Goal: Complete application form

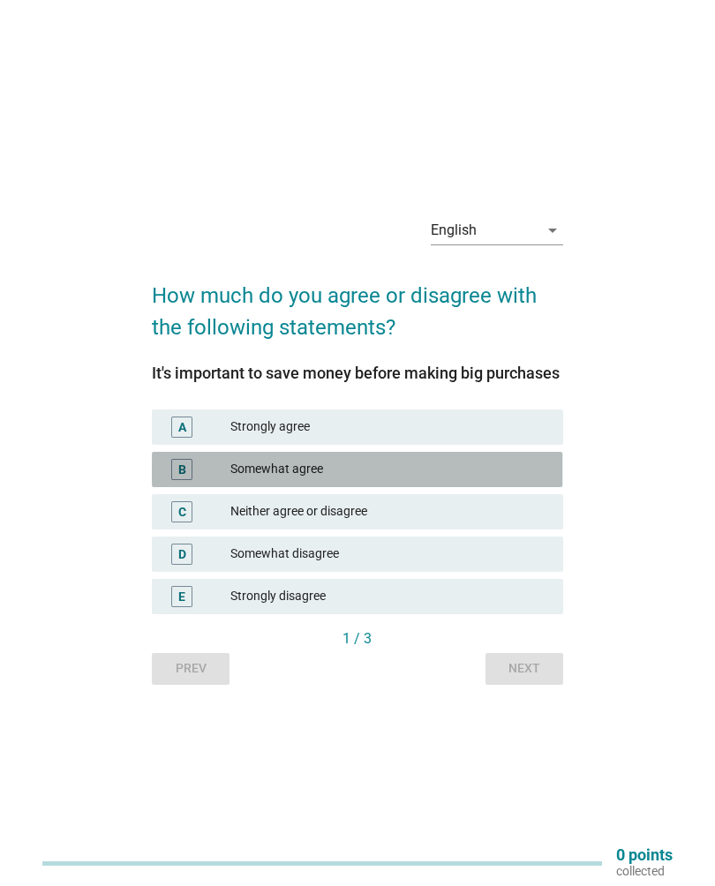
click at [211, 487] on div "B Somewhat agree" at bounding box center [357, 469] width 410 height 35
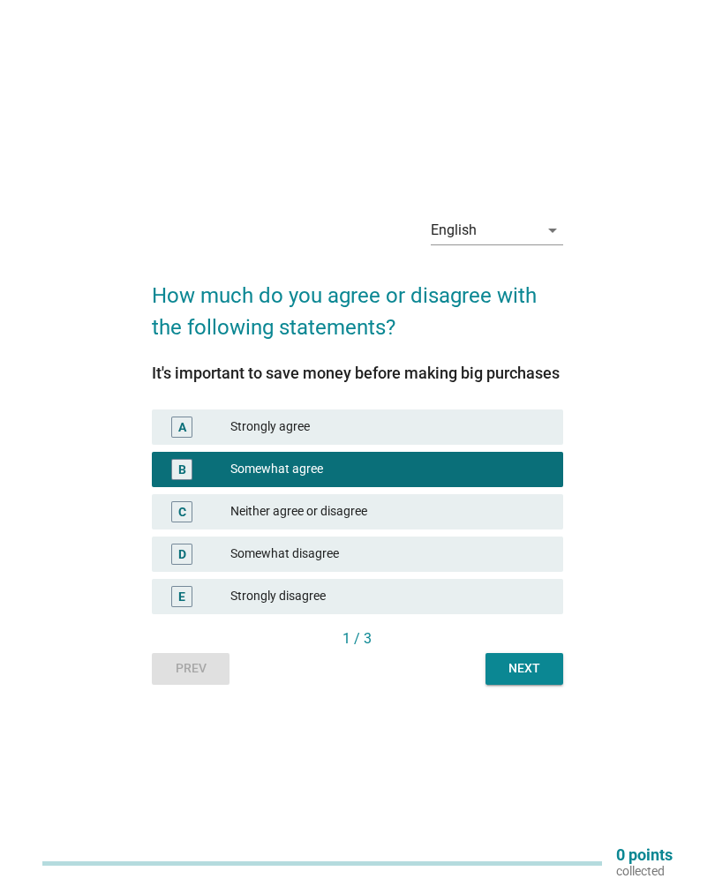
click at [513, 678] on div "Next" at bounding box center [523, 668] width 49 height 19
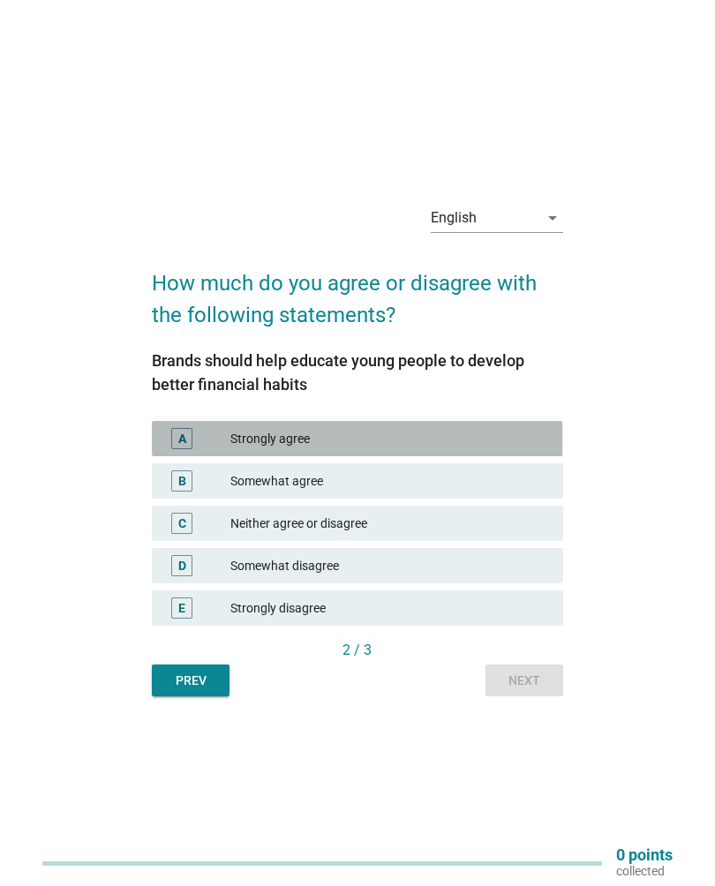
click at [208, 435] on div "A" at bounding box center [198, 438] width 64 height 21
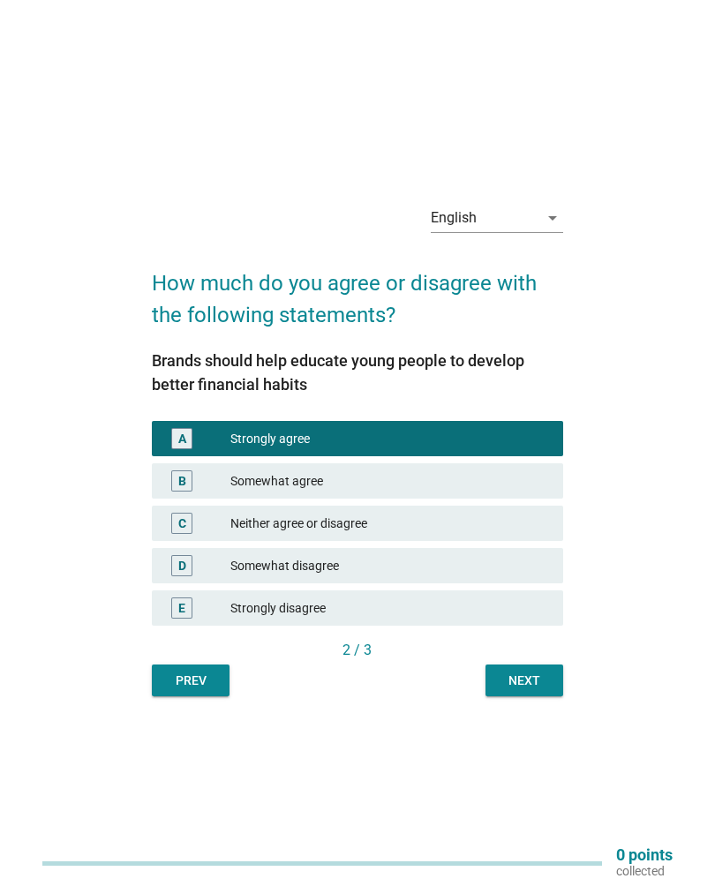
click at [502, 679] on div "Next" at bounding box center [523, 680] width 49 height 19
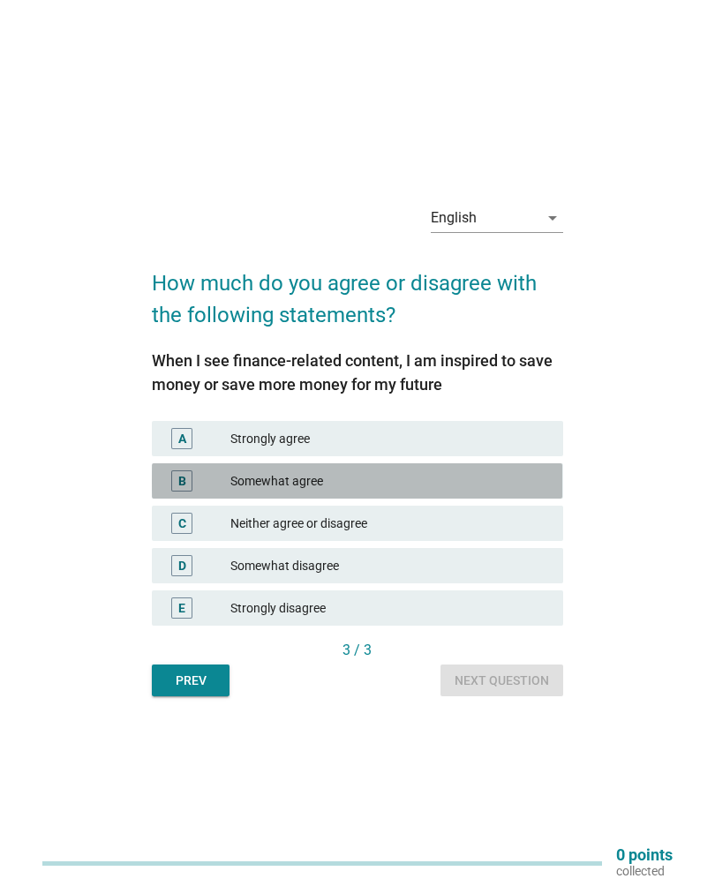
click at [191, 472] on div "B" at bounding box center [181, 480] width 21 height 21
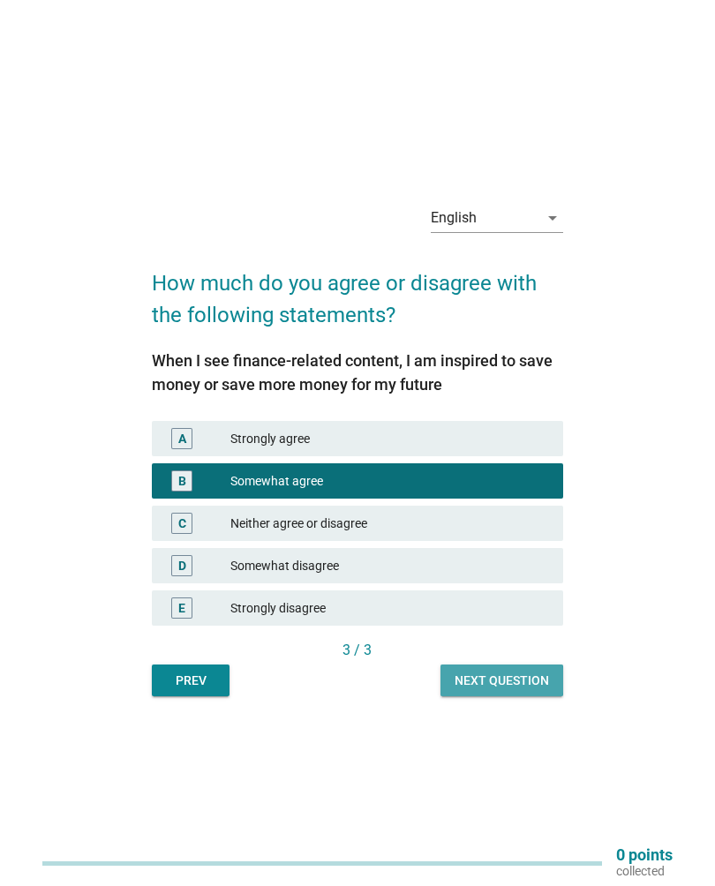
click at [468, 682] on div "Next question" at bounding box center [501, 680] width 94 height 19
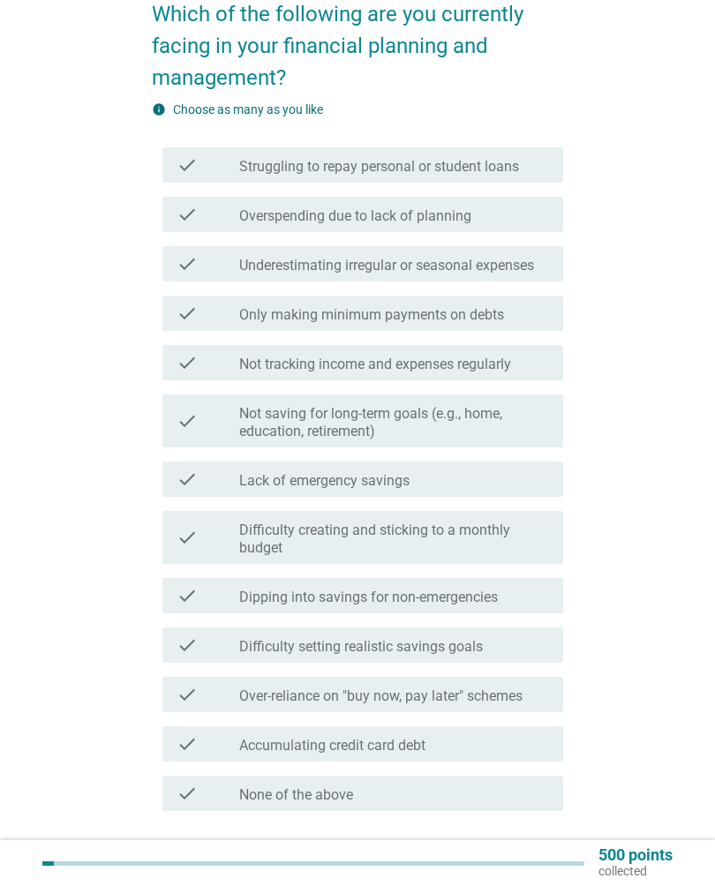
scroll to position [149, 0]
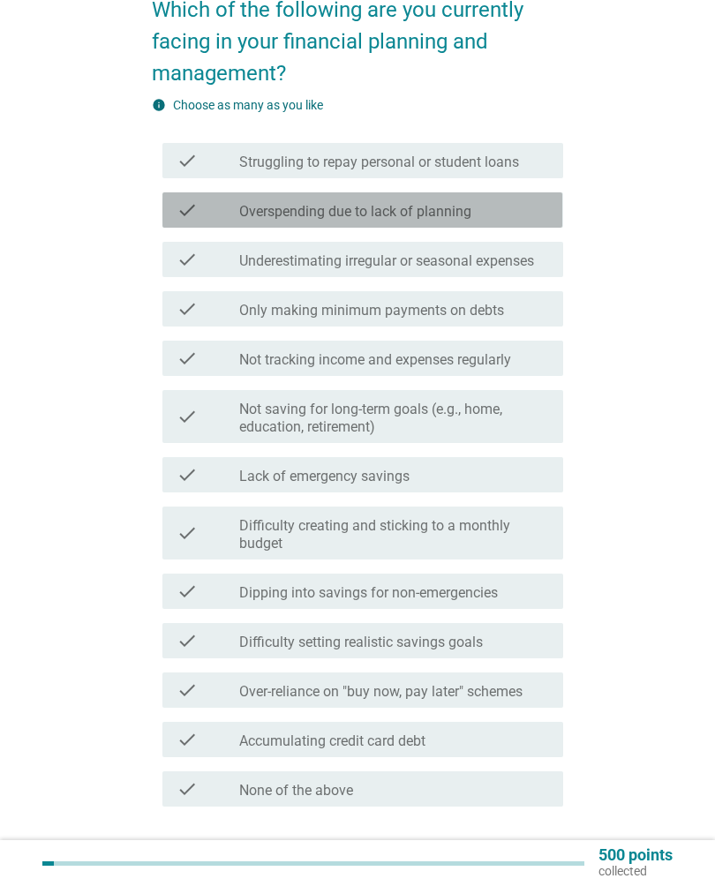
click at [176, 217] on icon "check" at bounding box center [186, 209] width 21 height 21
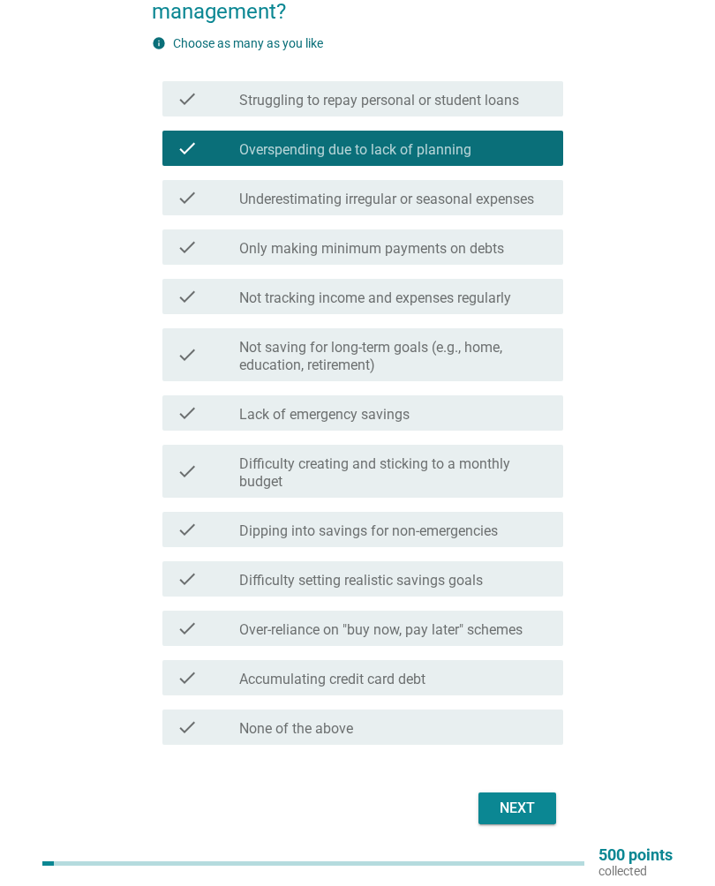
scroll to position [216, 0]
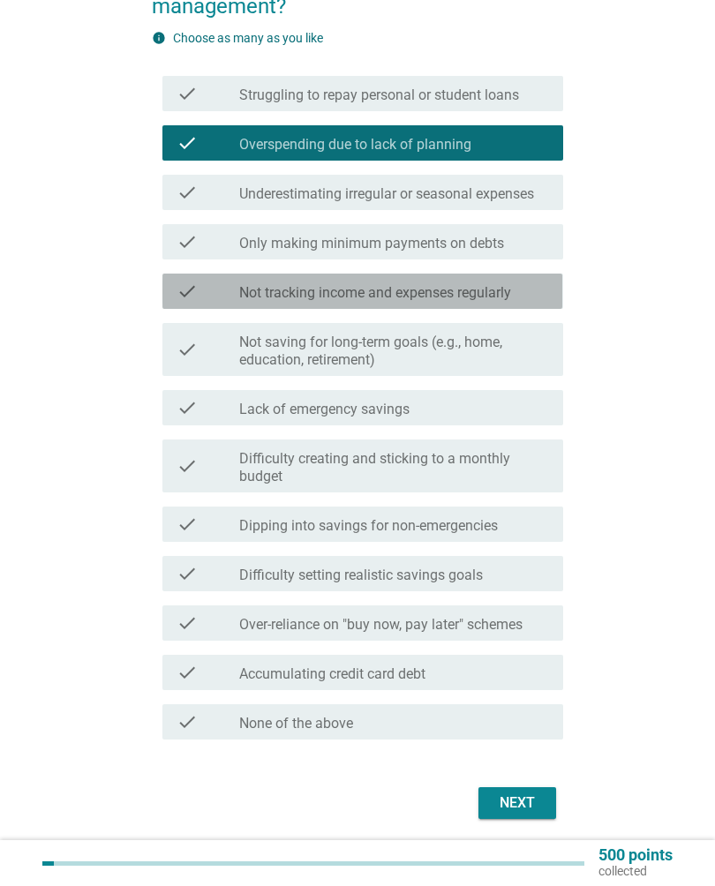
click at [184, 281] on icon "check" at bounding box center [186, 291] width 21 height 21
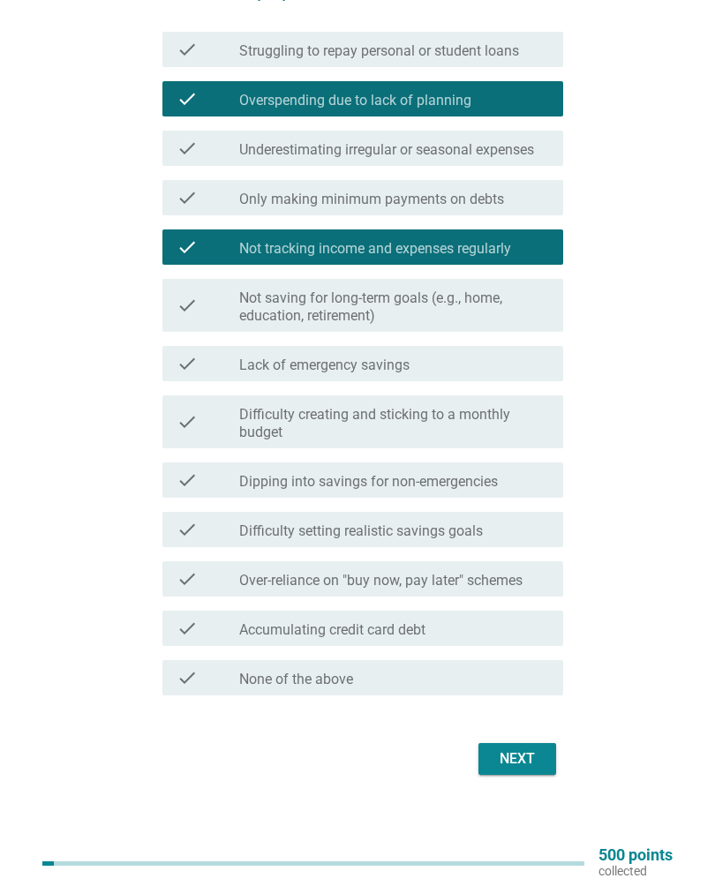
scroll to position [266, 0]
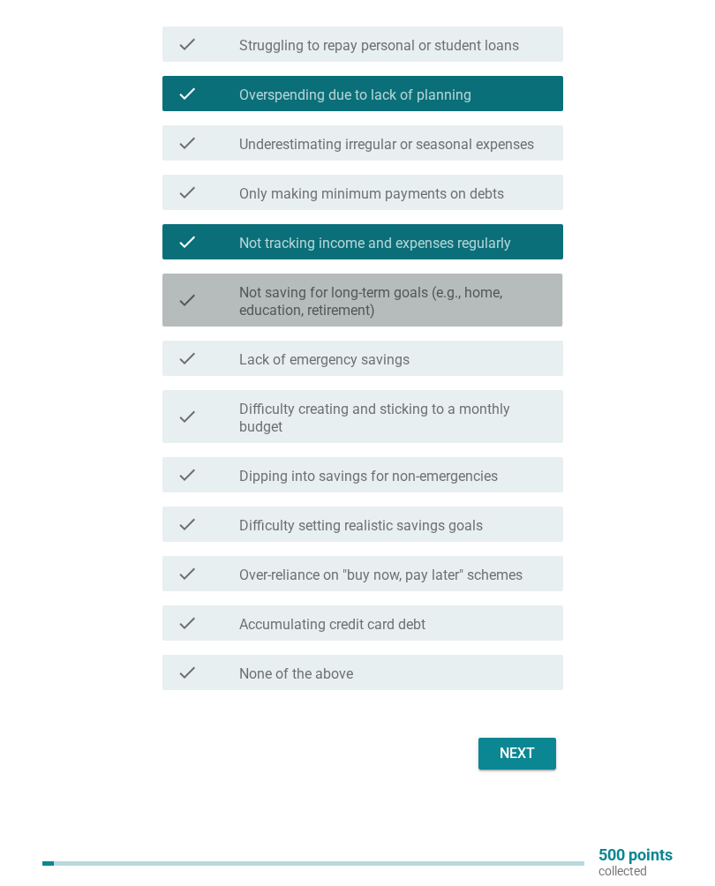
click at [204, 306] on div "check" at bounding box center [207, 300] width 62 height 39
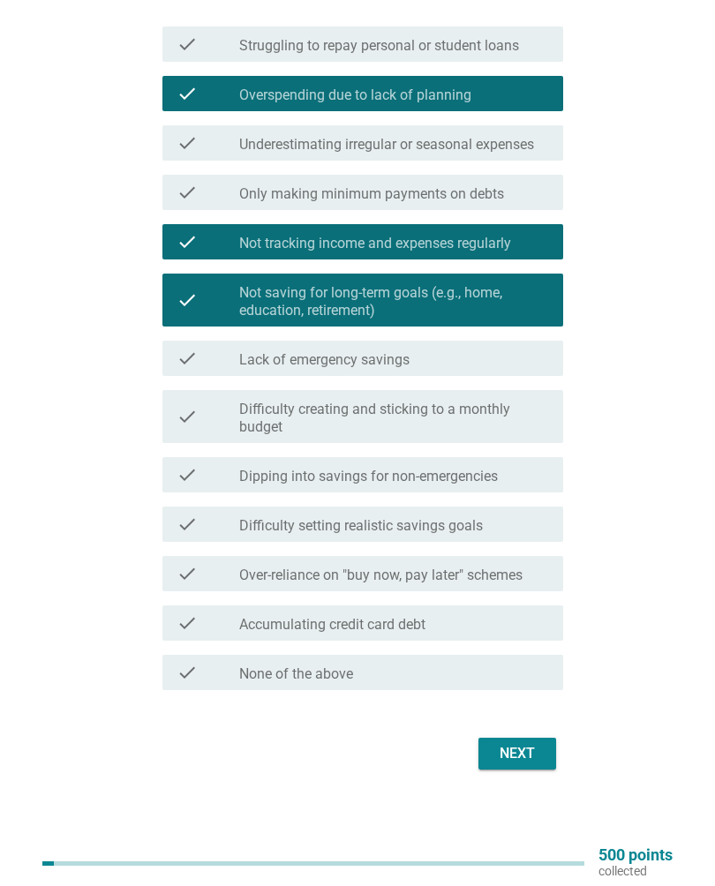
click at [213, 363] on div "check" at bounding box center [207, 358] width 62 height 21
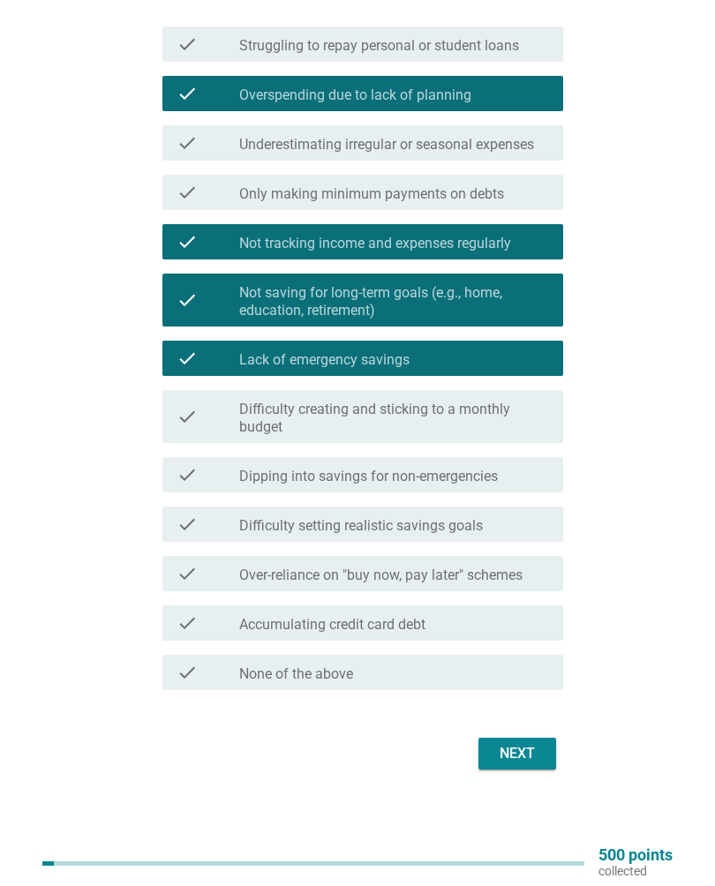
click at [177, 588] on div "check check_box_outline_blank Over-reliance on "buy now, pay later" schemes" at bounding box center [362, 573] width 400 height 35
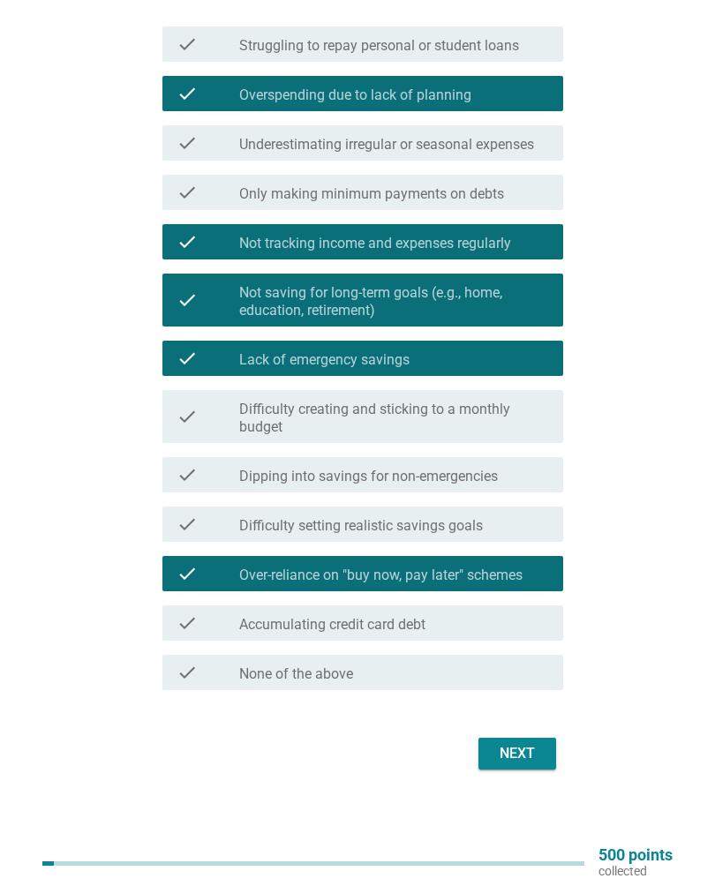
click at [508, 766] on button "Next" at bounding box center [517, 754] width 78 height 32
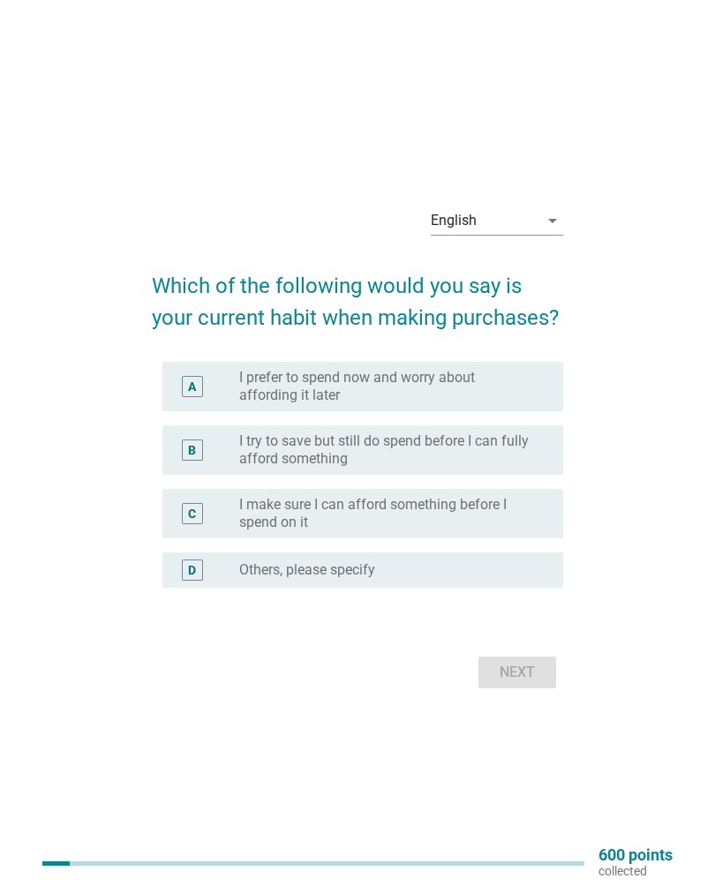
click at [221, 447] on div "B" at bounding box center [207, 449] width 62 height 35
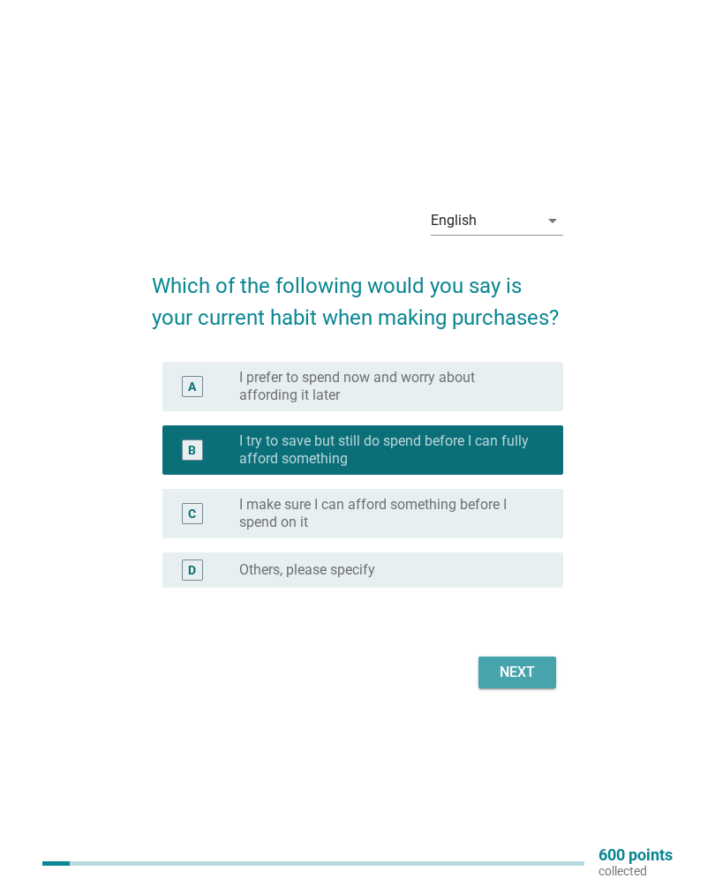
click at [480, 659] on button "Next" at bounding box center [517, 672] width 78 height 32
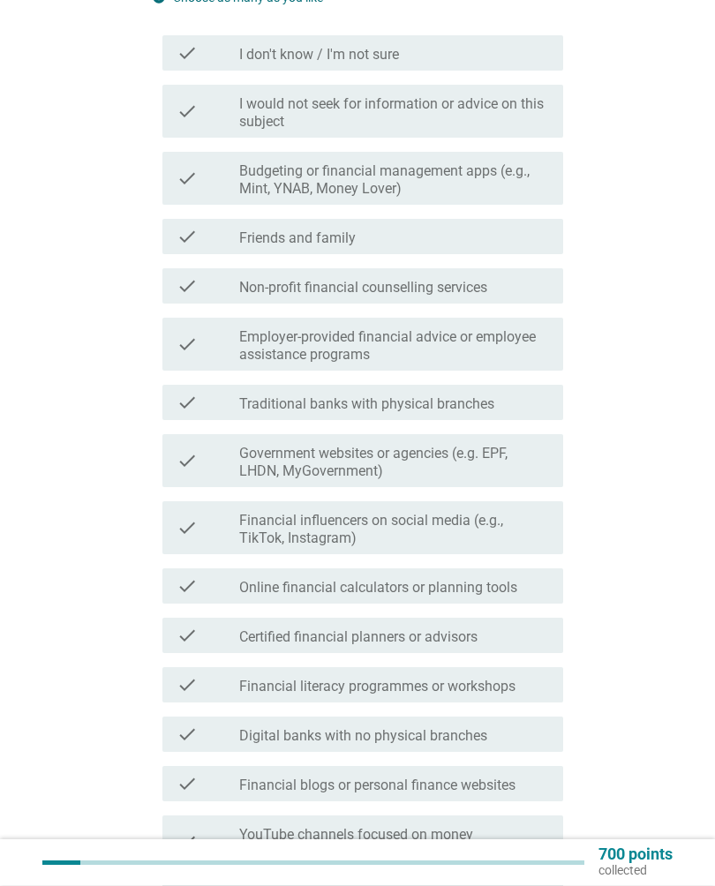
click at [176, 252] on div "check check_box_outline_blank Friends and family" at bounding box center [362, 237] width 400 height 35
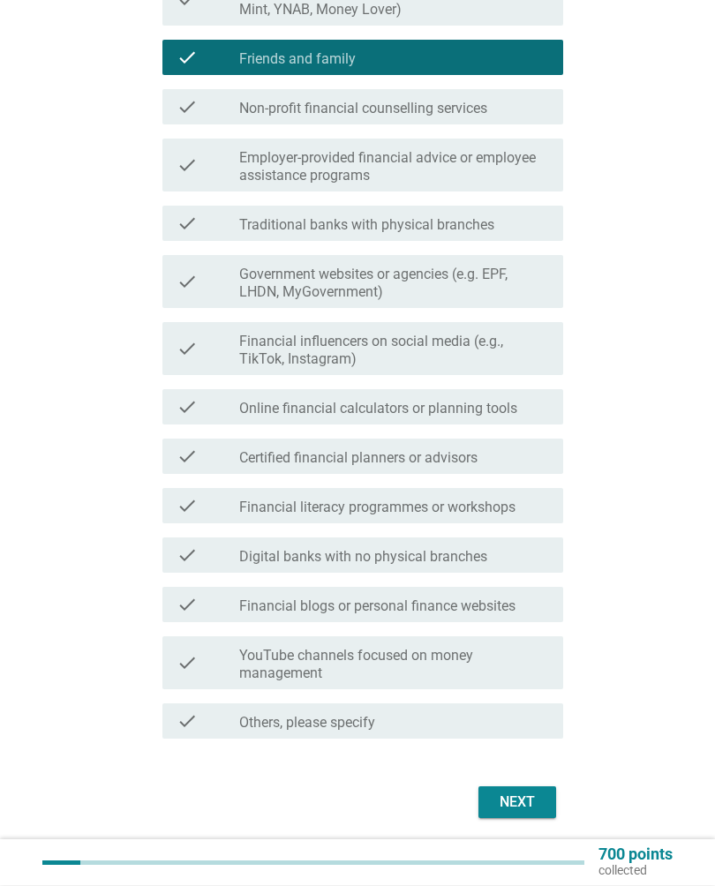
scroll to position [484, 0]
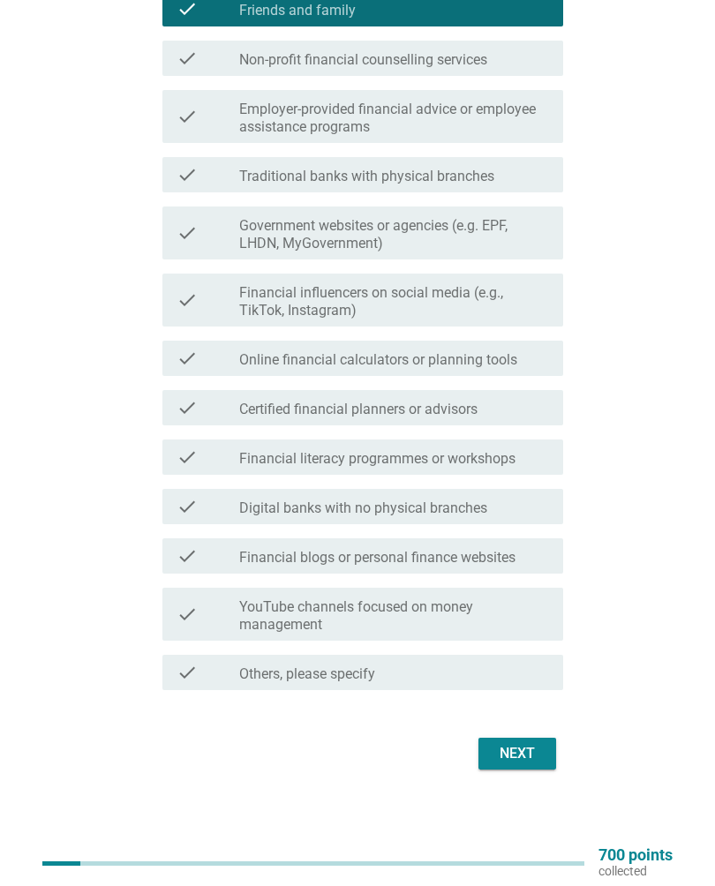
click at [219, 373] on div "check check_box_outline_blank Online financial calculators or planning tools" at bounding box center [362, 358] width 400 height 35
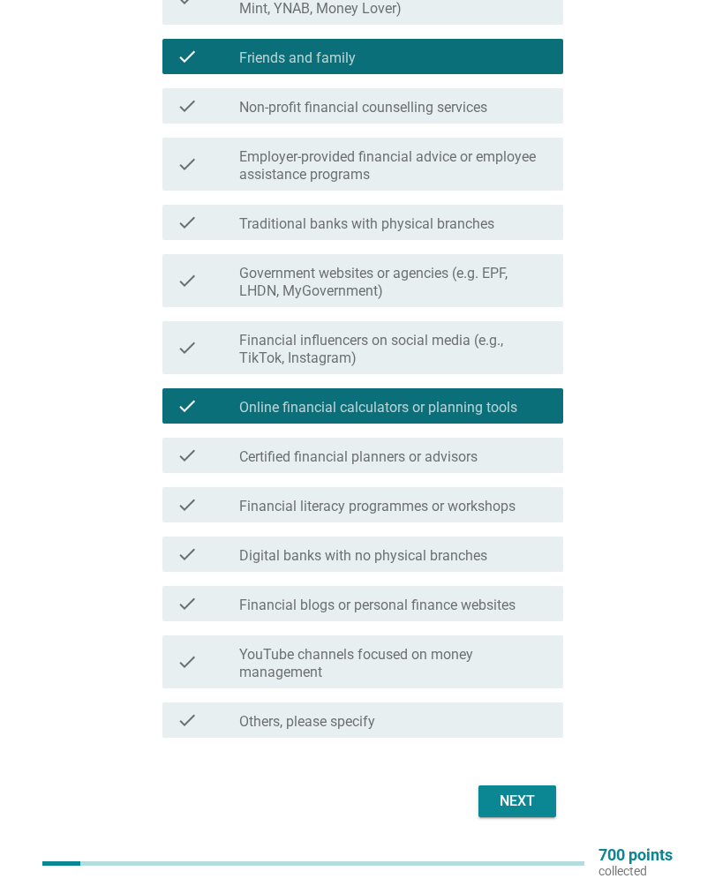
scroll to position [429, 0]
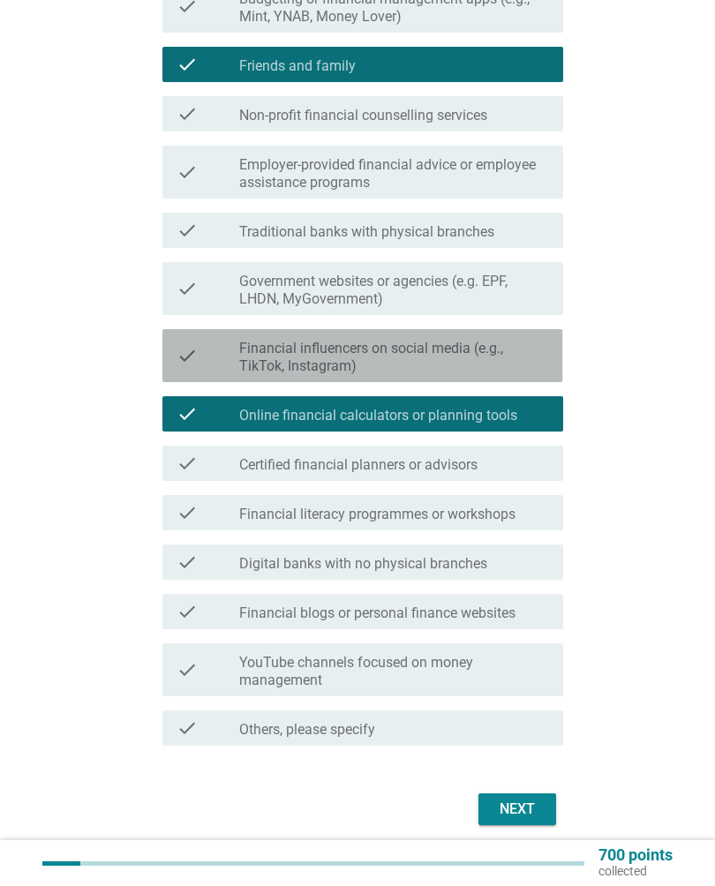
click at [221, 363] on div "check" at bounding box center [207, 355] width 62 height 39
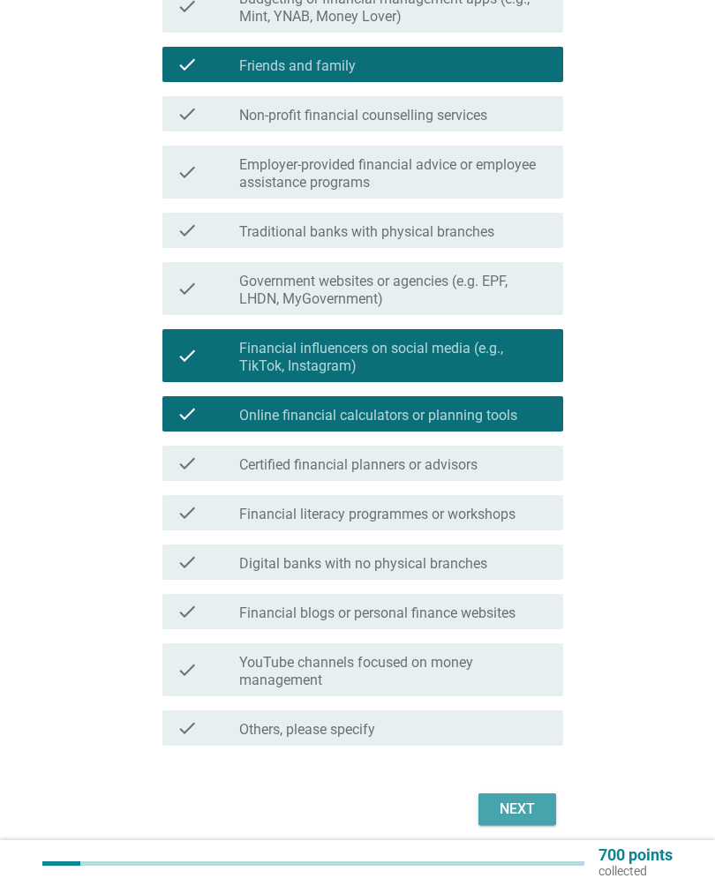
click at [541, 816] on div "Next" at bounding box center [516, 808] width 49 height 21
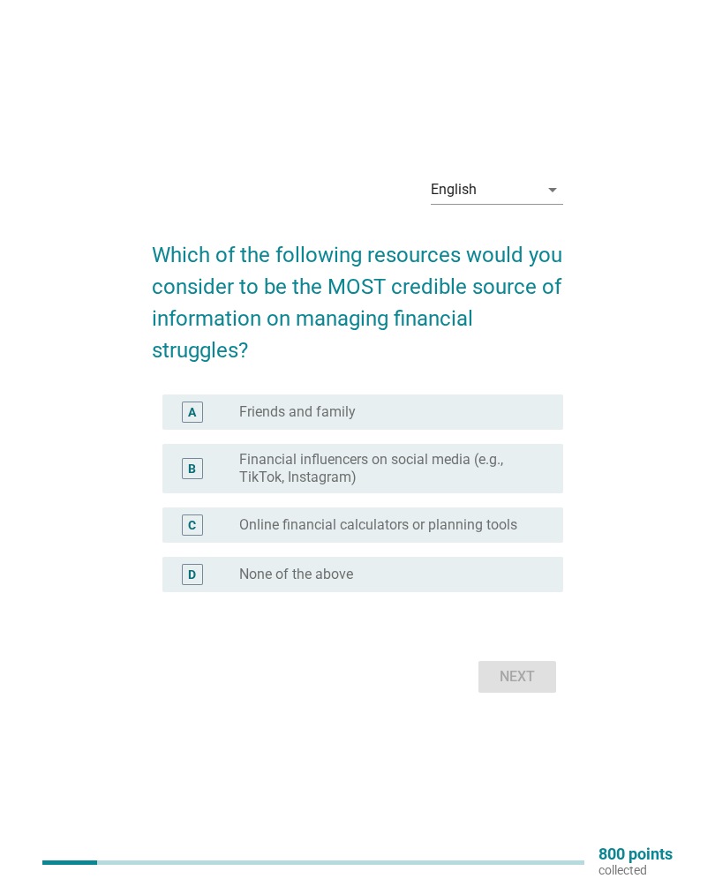
scroll to position [46, 0]
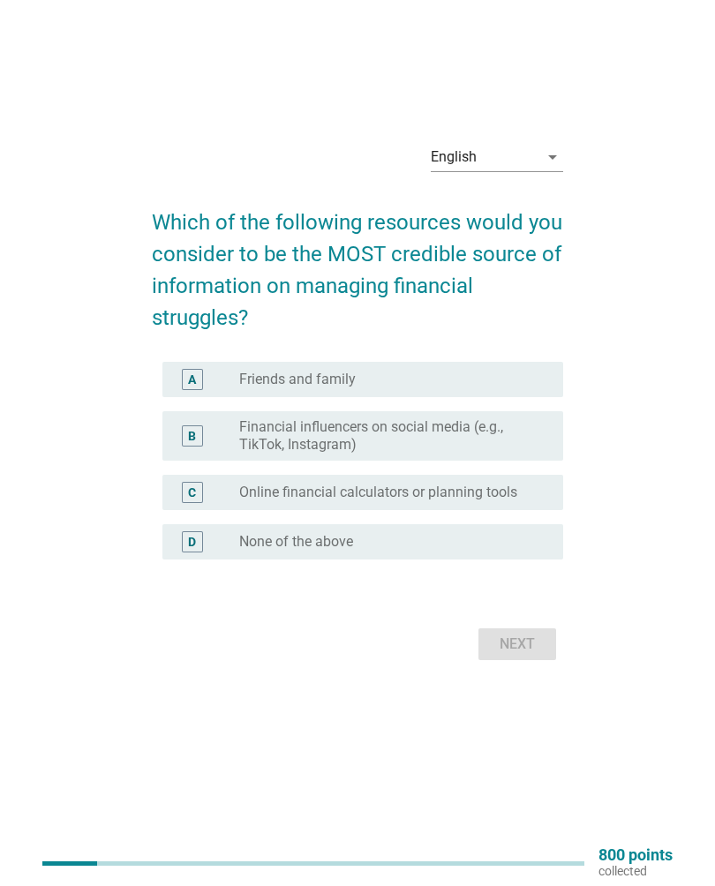
click at [560, 435] on div "B radio_button_unchecked Financial influencers on social media (e.g., TikTok, I…" at bounding box center [362, 435] width 400 height 49
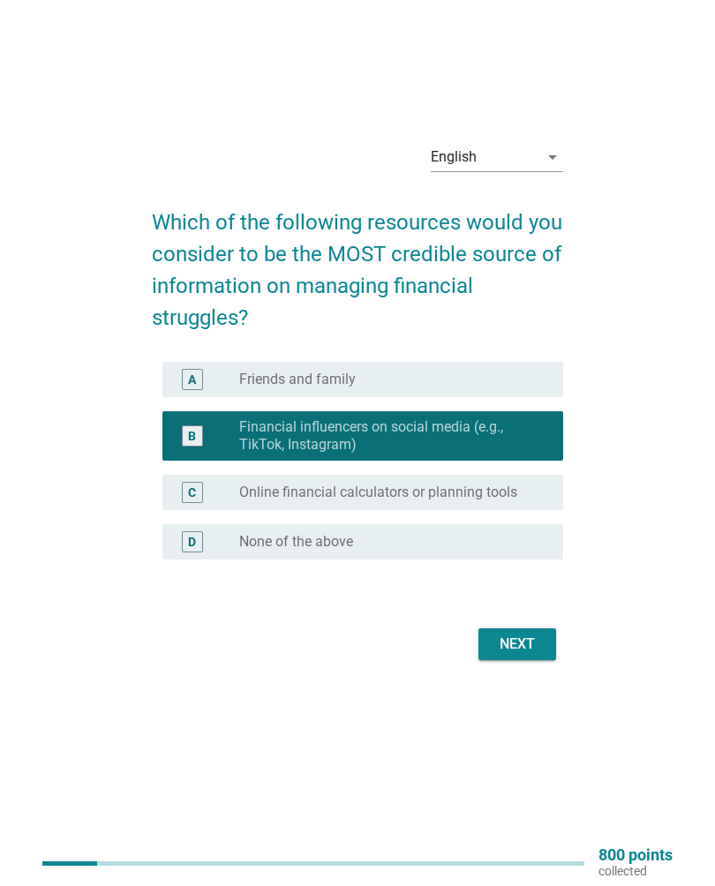
click at [498, 630] on button "Next" at bounding box center [517, 644] width 78 height 32
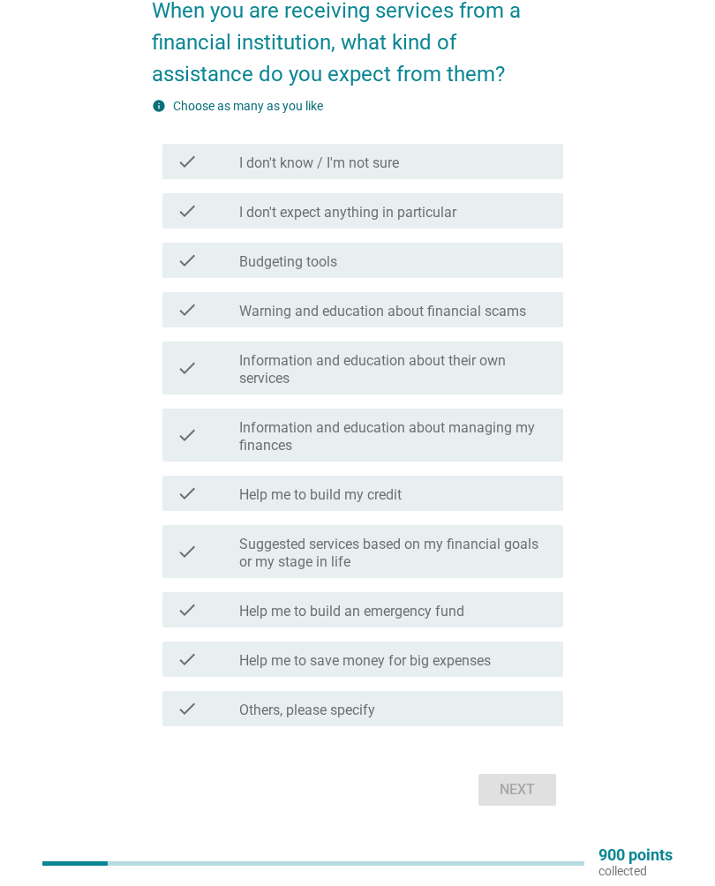
scroll to position [149, 0]
click at [225, 507] on div "check check_box_outline_blank Help me to build my credit" at bounding box center [362, 492] width 400 height 35
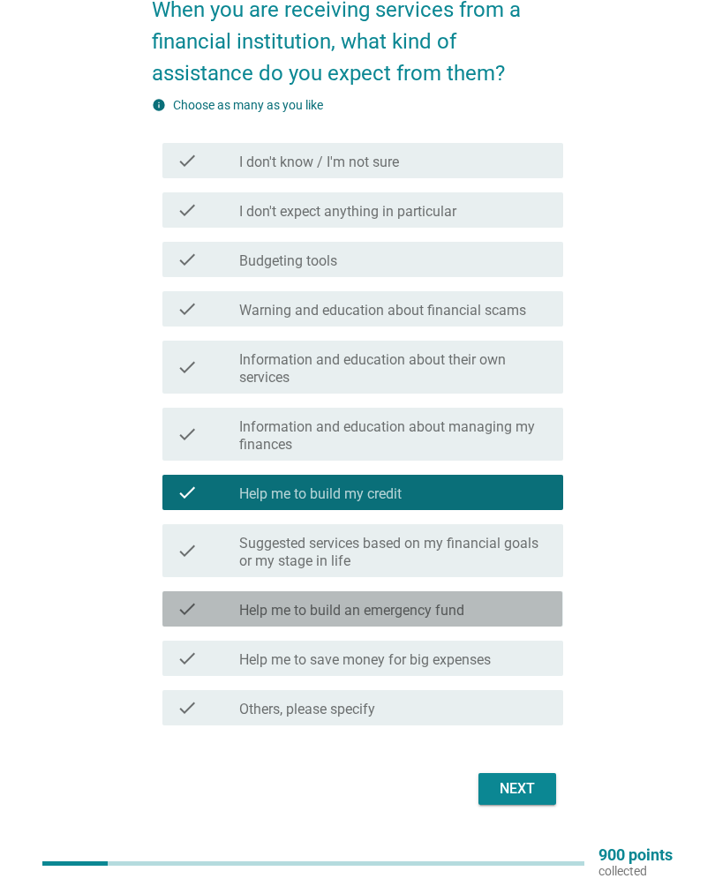
click at [235, 610] on div "check" at bounding box center [207, 608] width 62 height 21
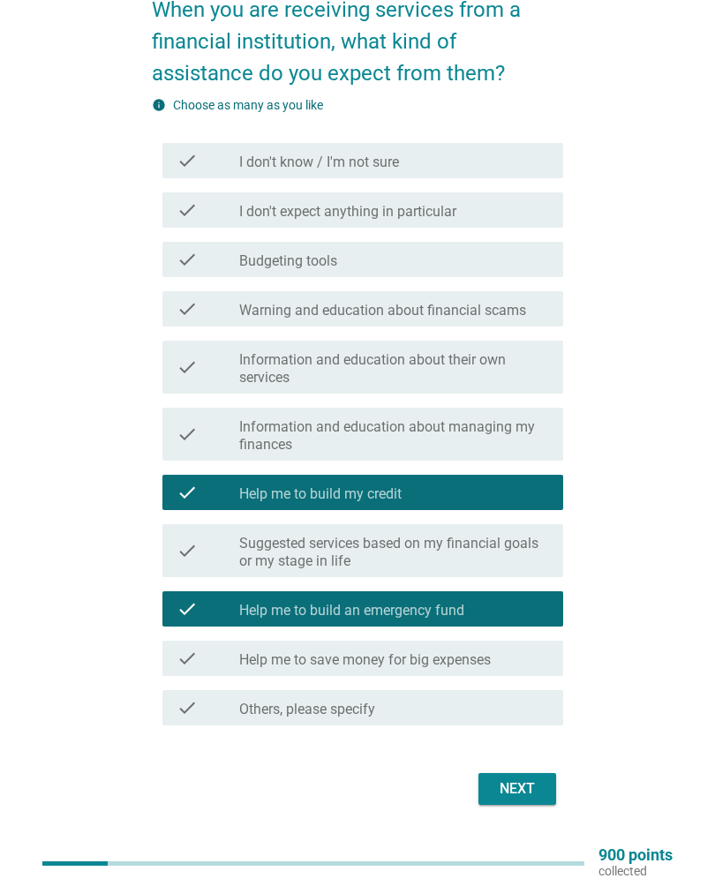
click at [249, 664] on label "Help me to save money for big expenses" at bounding box center [364, 660] width 251 height 18
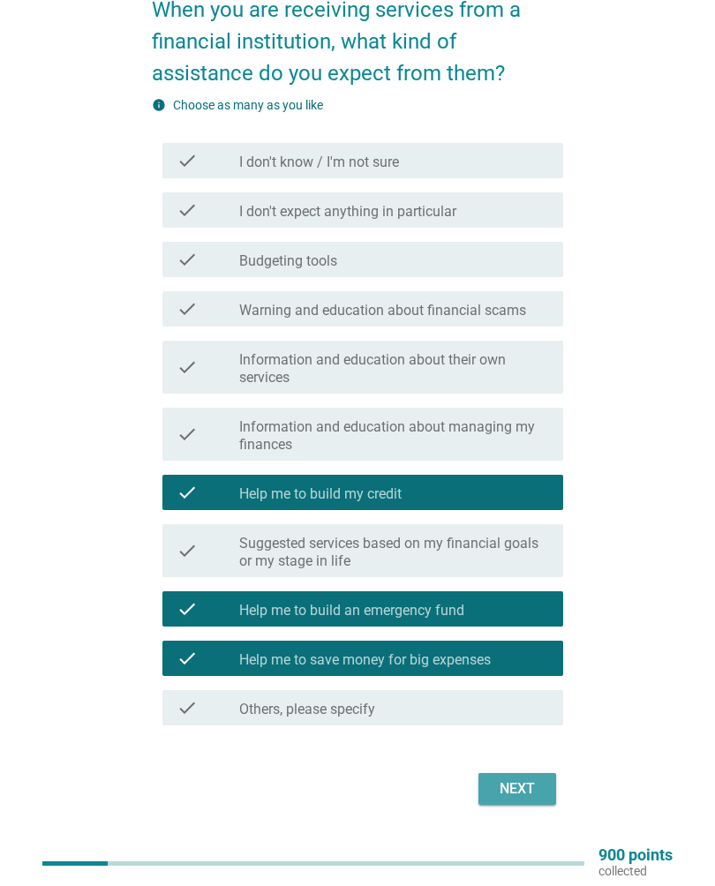
click at [499, 791] on div "Next" at bounding box center [516, 788] width 49 height 21
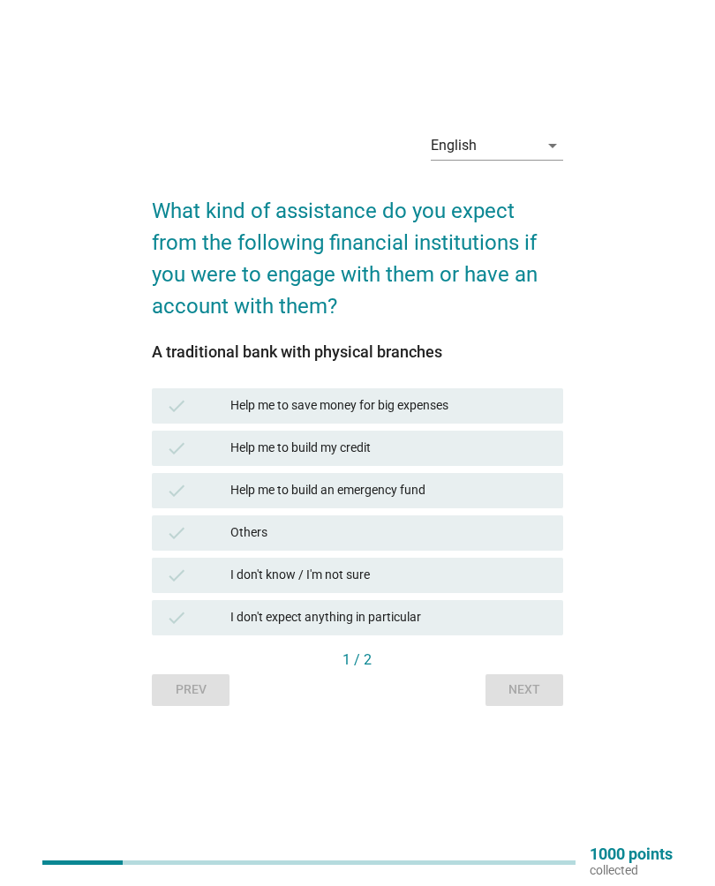
scroll to position [40, 0]
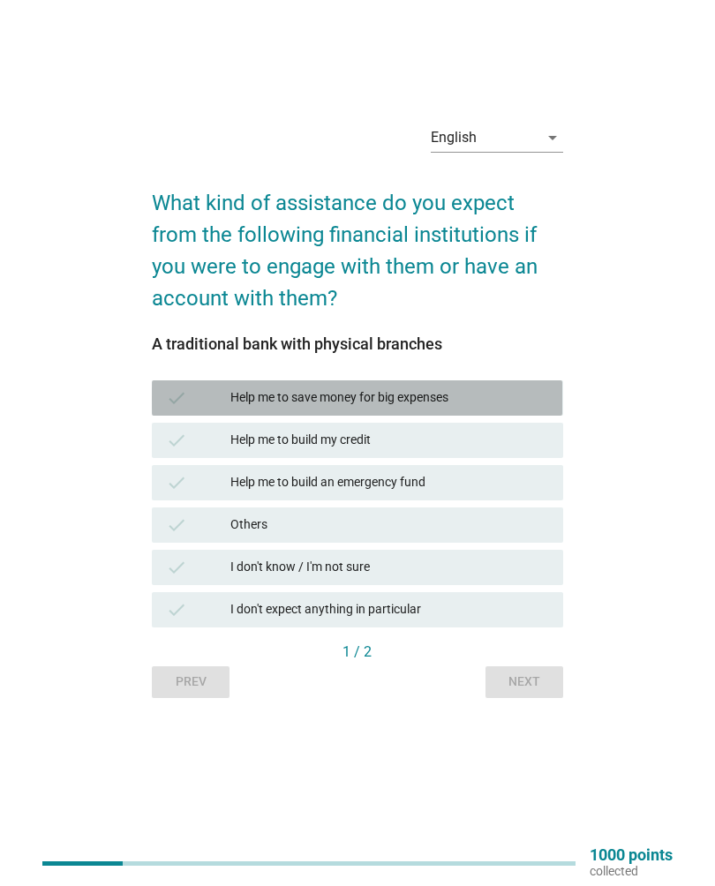
click at [206, 399] on div "check" at bounding box center [198, 397] width 64 height 21
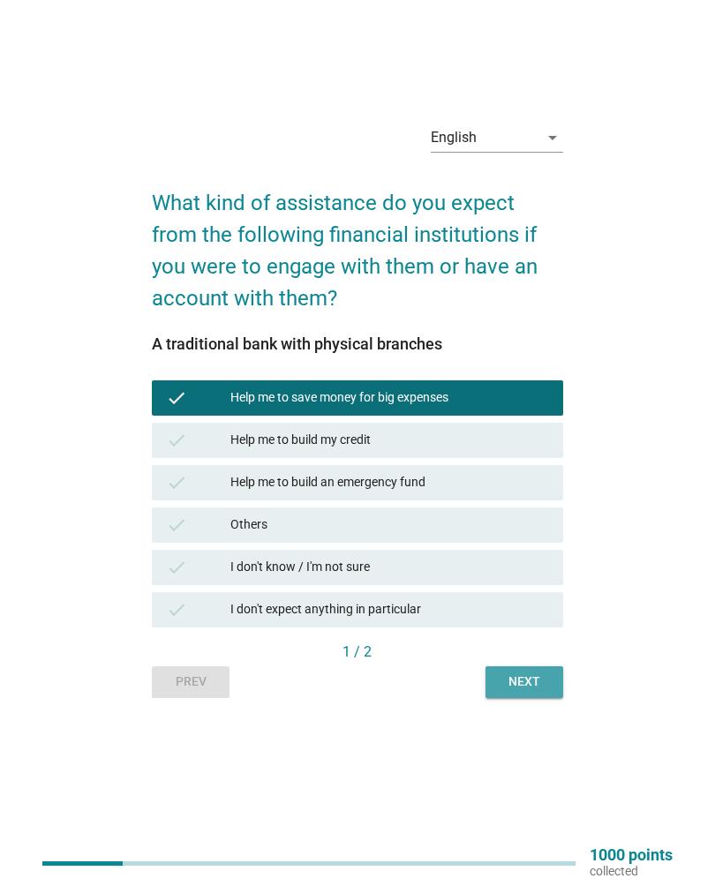
click at [498, 685] on button "Next" at bounding box center [524, 682] width 78 height 32
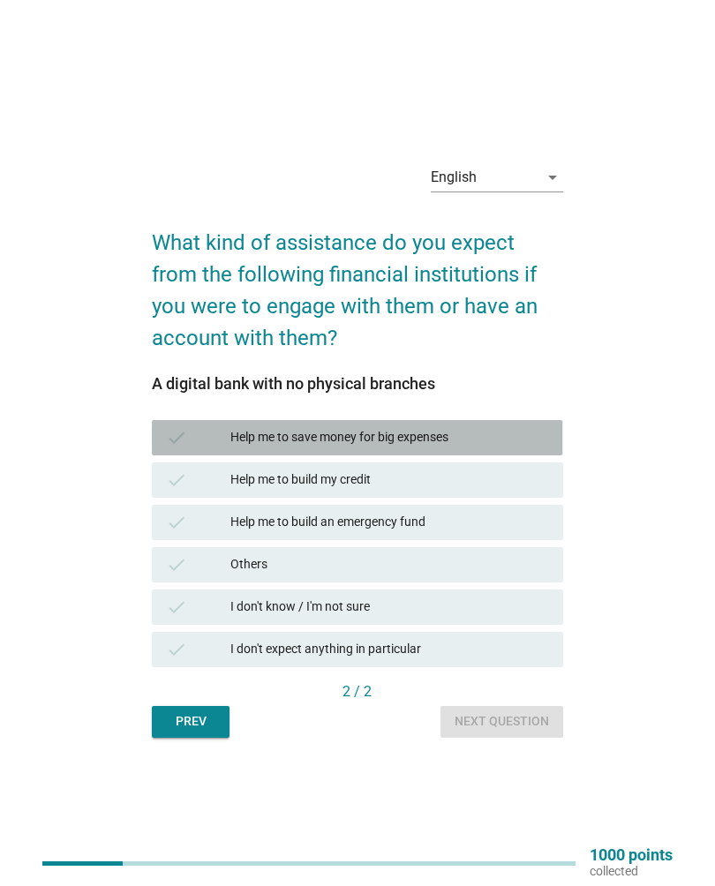
click at [183, 433] on icon "check" at bounding box center [176, 437] width 21 height 21
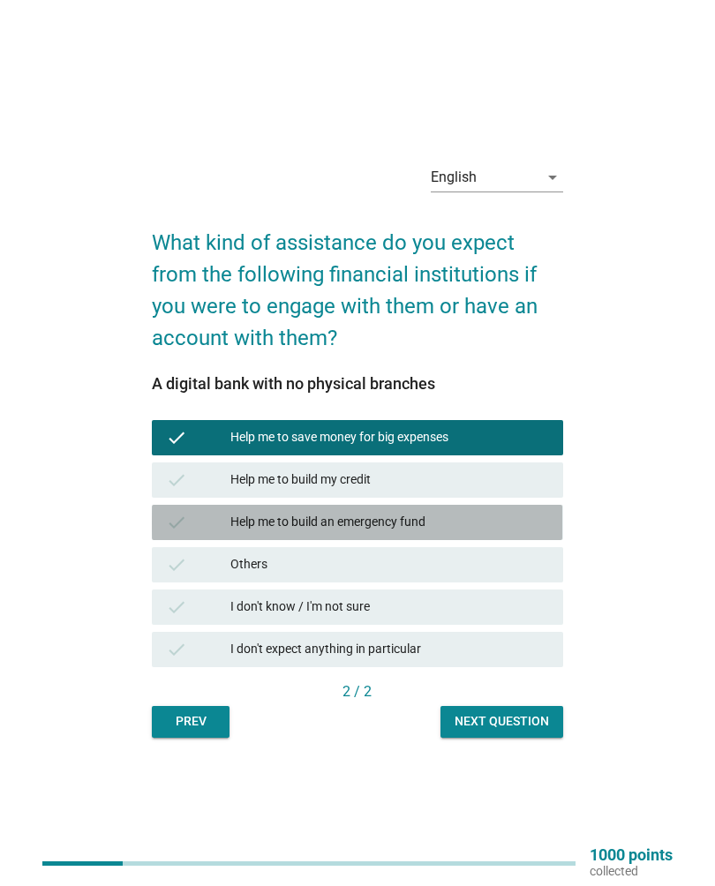
click at [206, 536] on div "check Help me to build an emergency fund" at bounding box center [357, 522] width 410 height 35
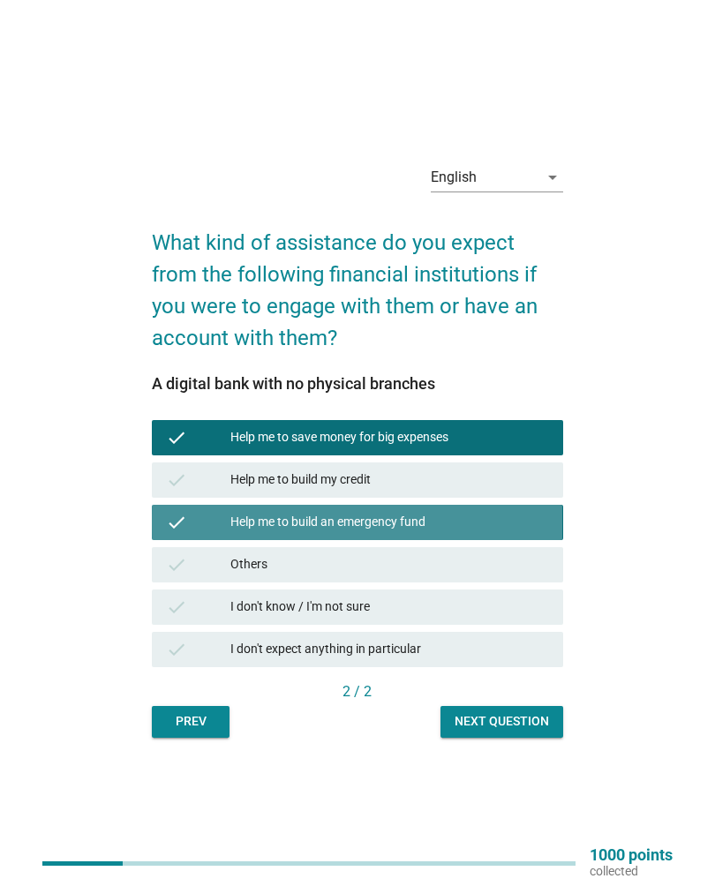
click at [176, 526] on icon "check" at bounding box center [176, 522] width 21 height 21
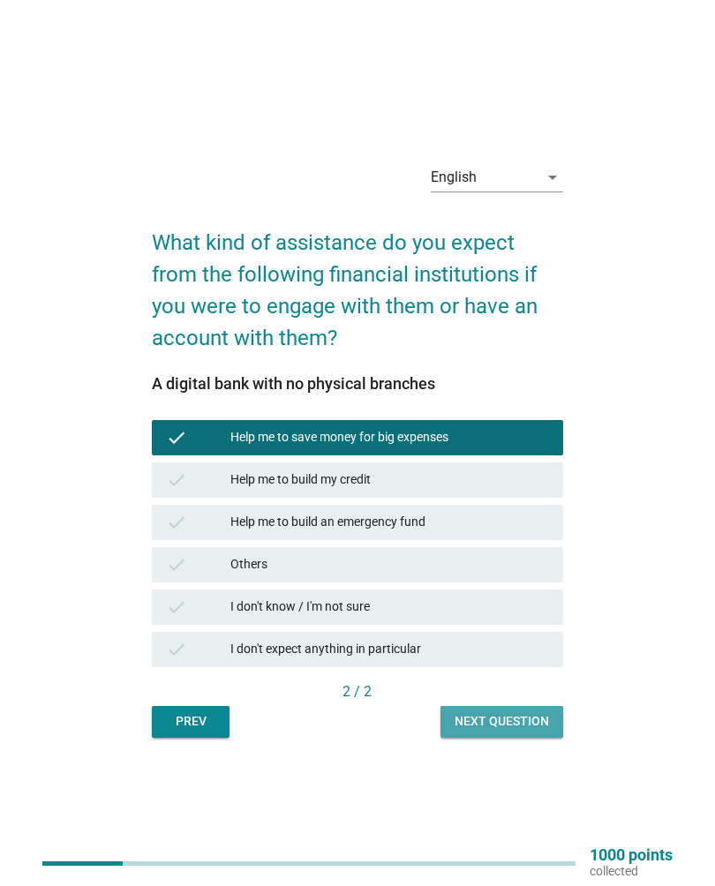
click at [492, 724] on div "Next question" at bounding box center [501, 721] width 94 height 19
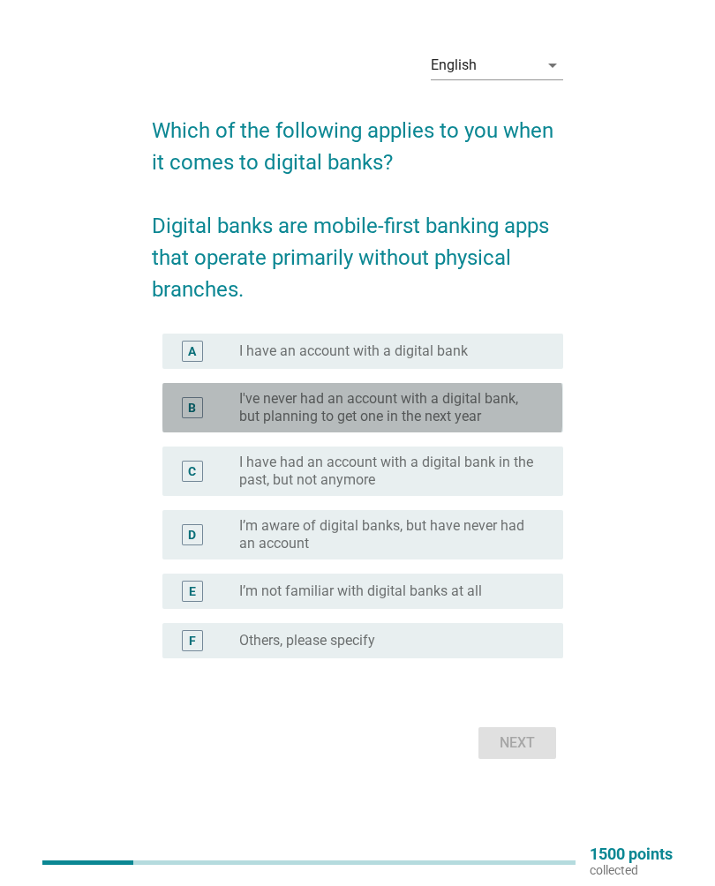
scroll to position [46, 0]
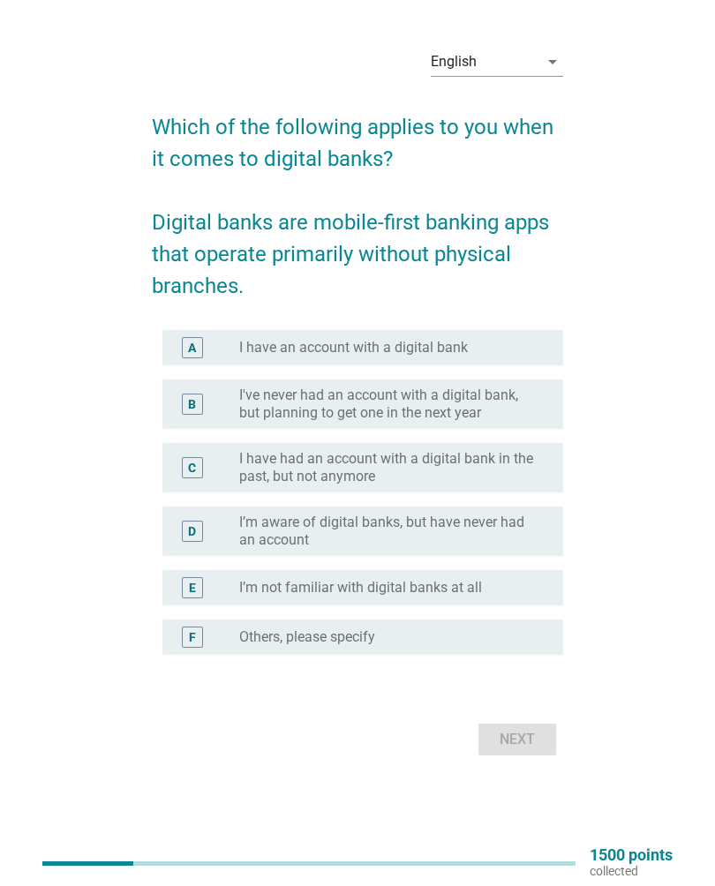
click at [207, 529] on div "D" at bounding box center [191, 530] width 31 height 35
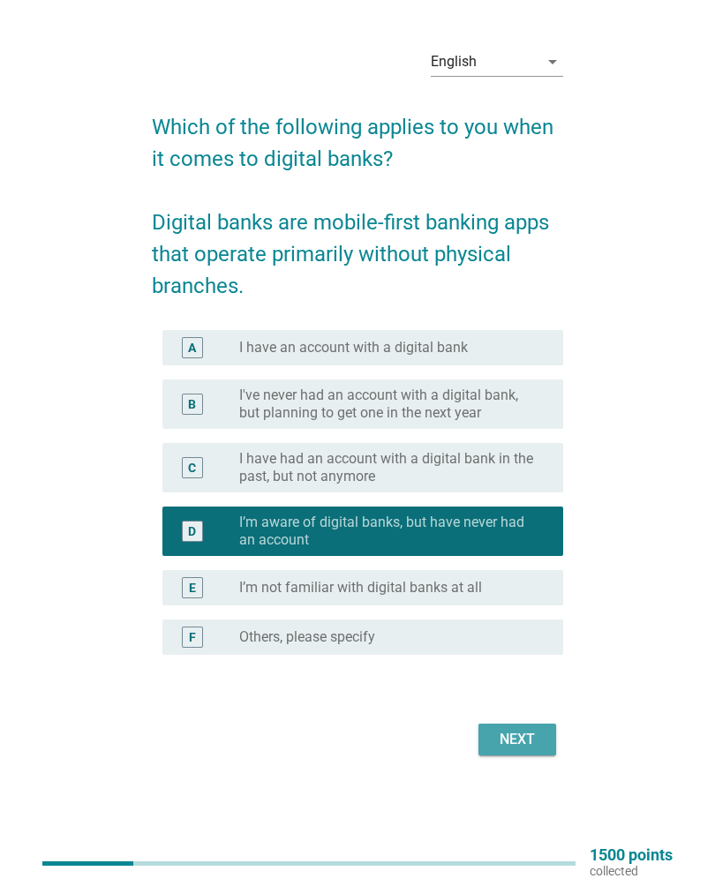
click at [507, 727] on button "Next" at bounding box center [517, 739] width 78 height 32
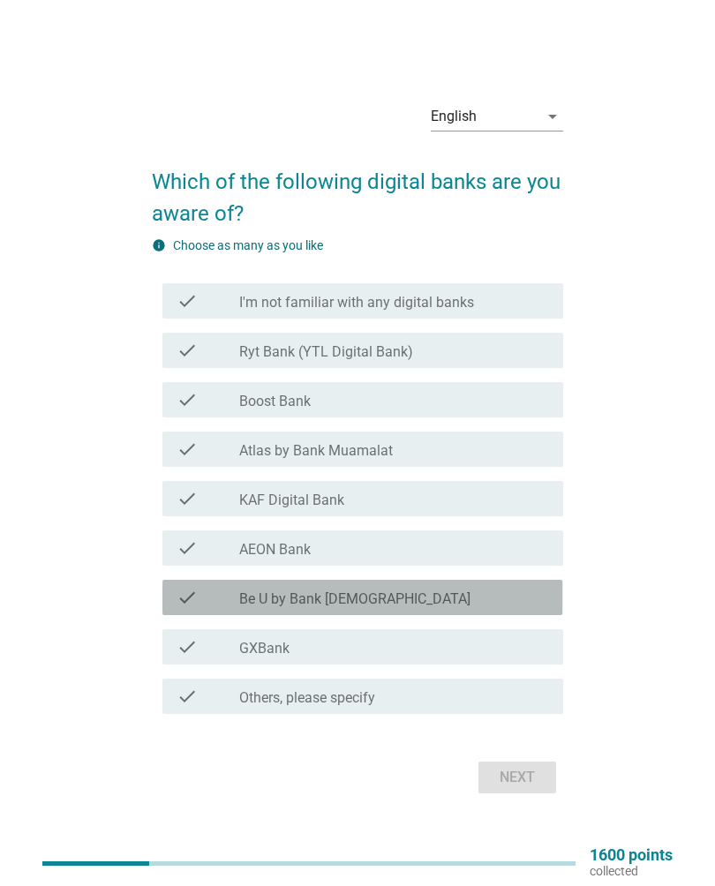
click at [198, 597] on icon "check" at bounding box center [186, 597] width 21 height 21
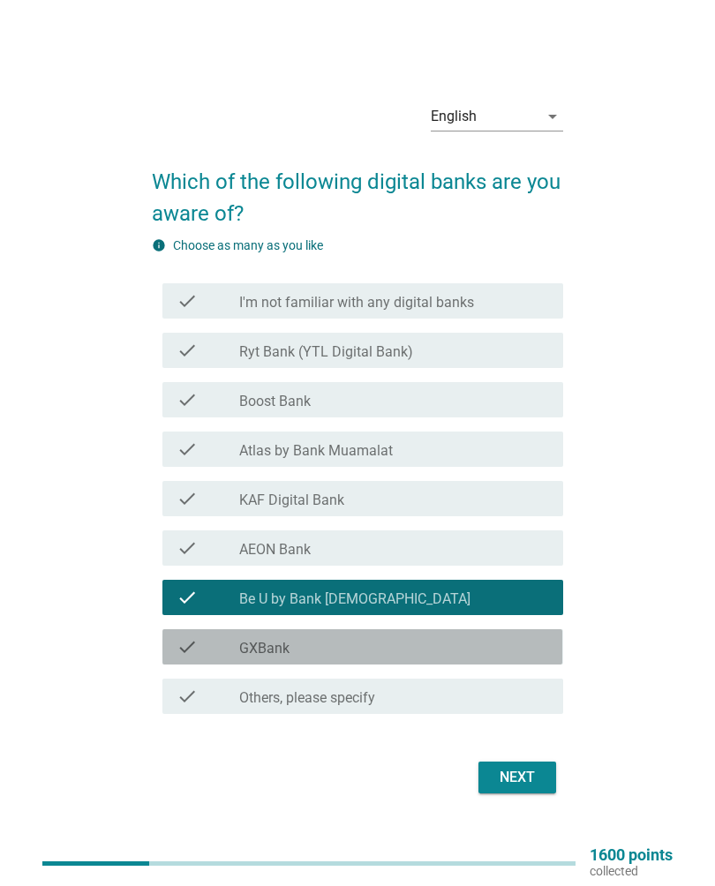
click at [208, 636] on div "check" at bounding box center [207, 646] width 62 height 21
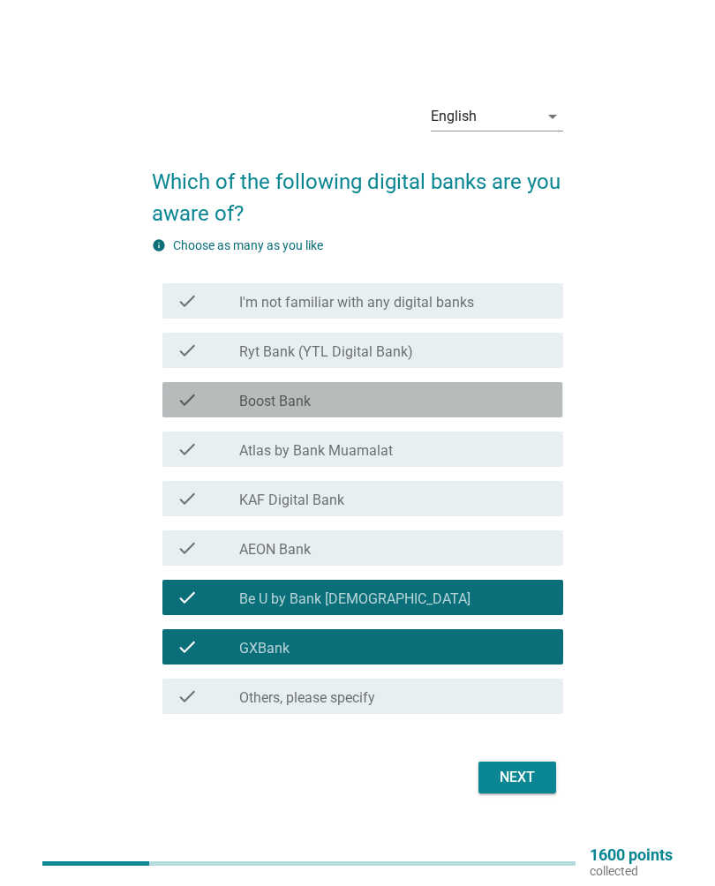
click at [171, 394] on div "check check_box_outline_blank Boost Bank" at bounding box center [362, 399] width 400 height 35
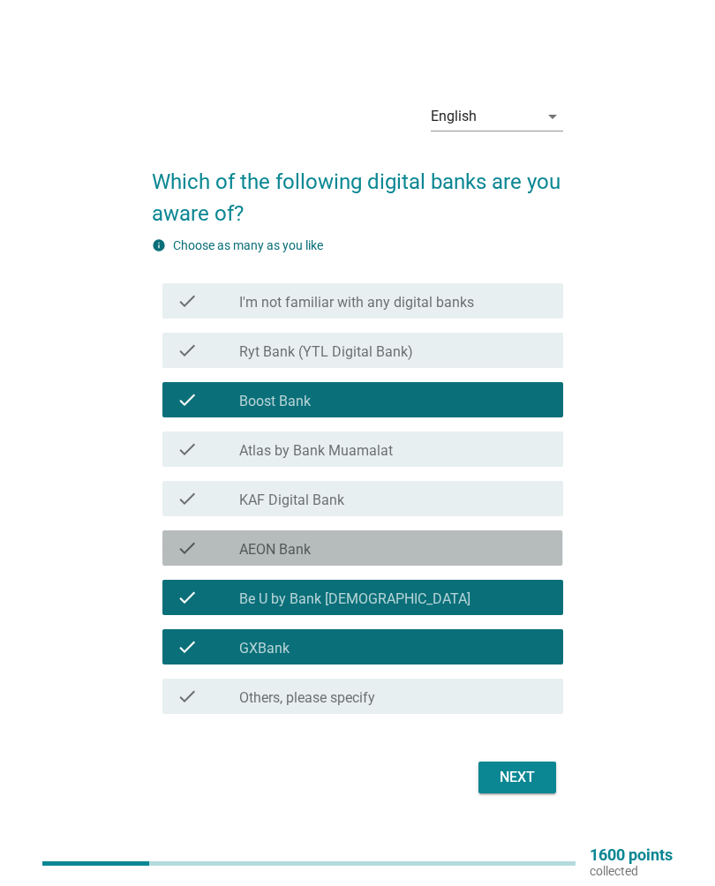
click at [191, 546] on icon "check" at bounding box center [186, 547] width 21 height 21
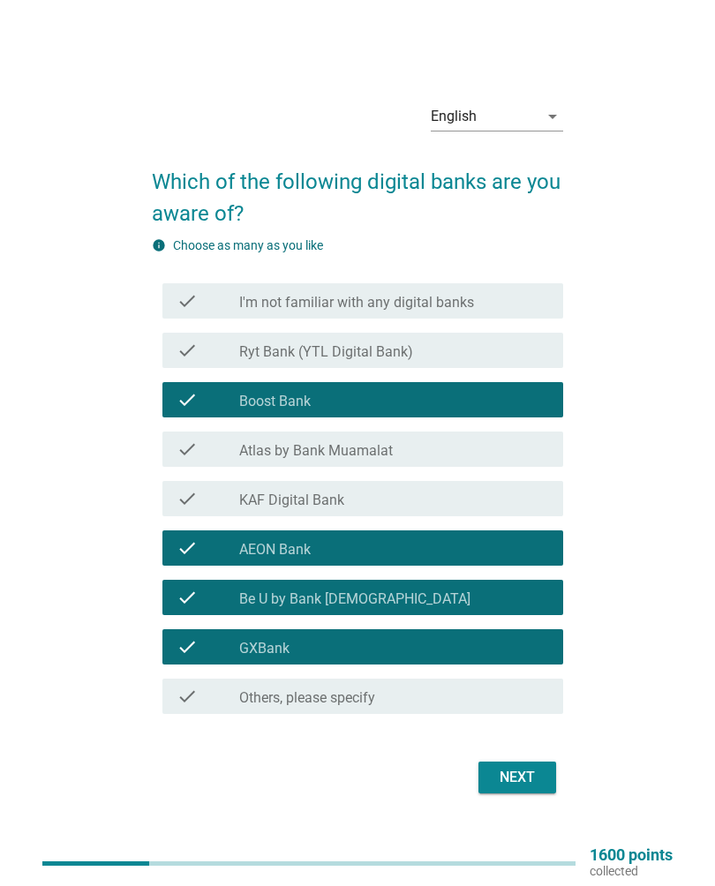
click at [306, 704] on label "Others, please specify" at bounding box center [307, 698] width 136 height 18
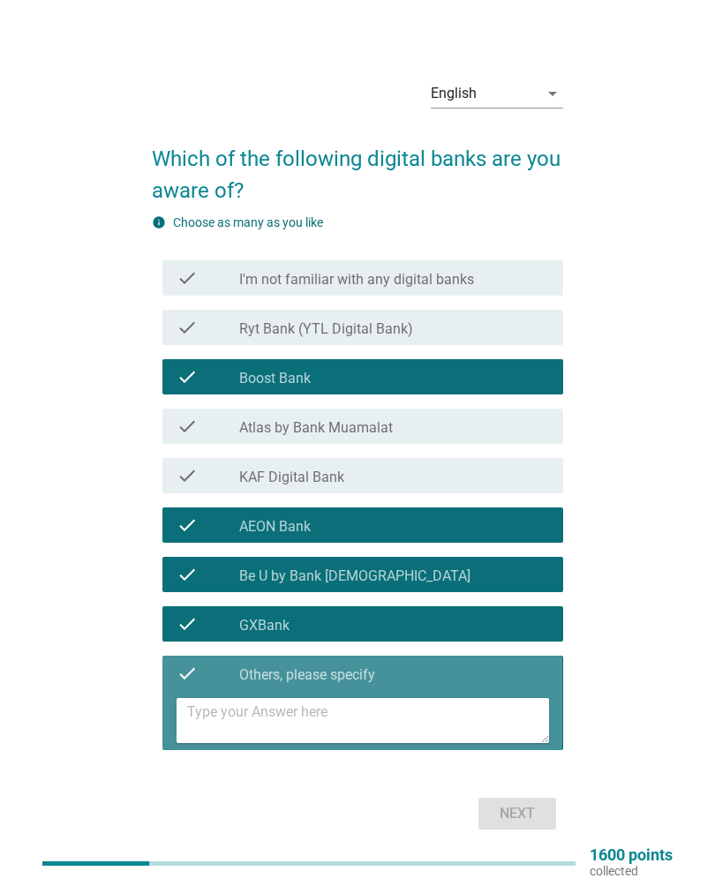
click at [240, 684] on div "check check_box Others, please specify" at bounding box center [362, 673] width 400 height 35
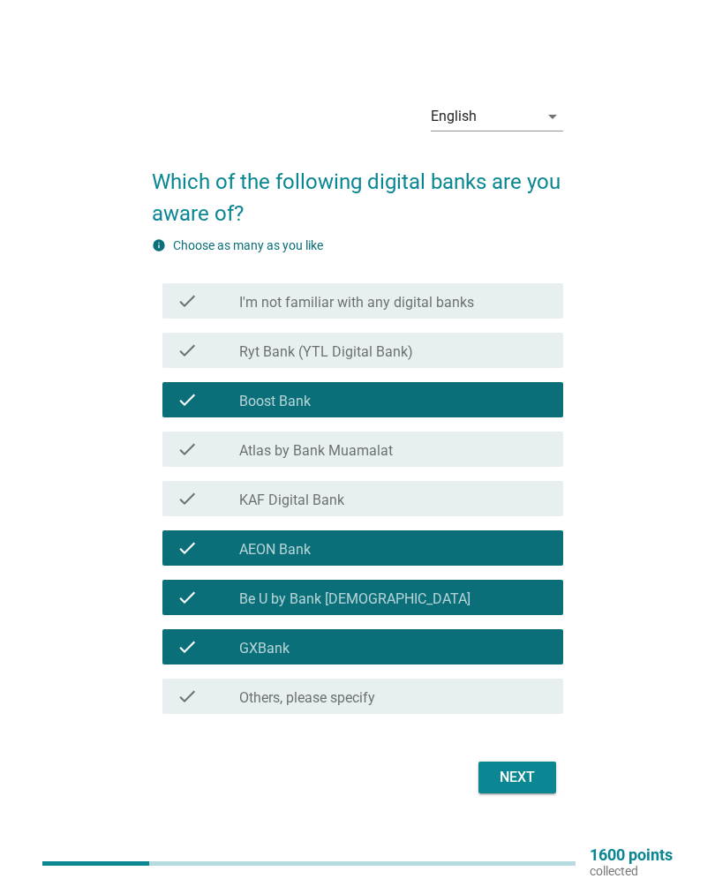
click at [499, 757] on div "Next" at bounding box center [357, 777] width 410 height 42
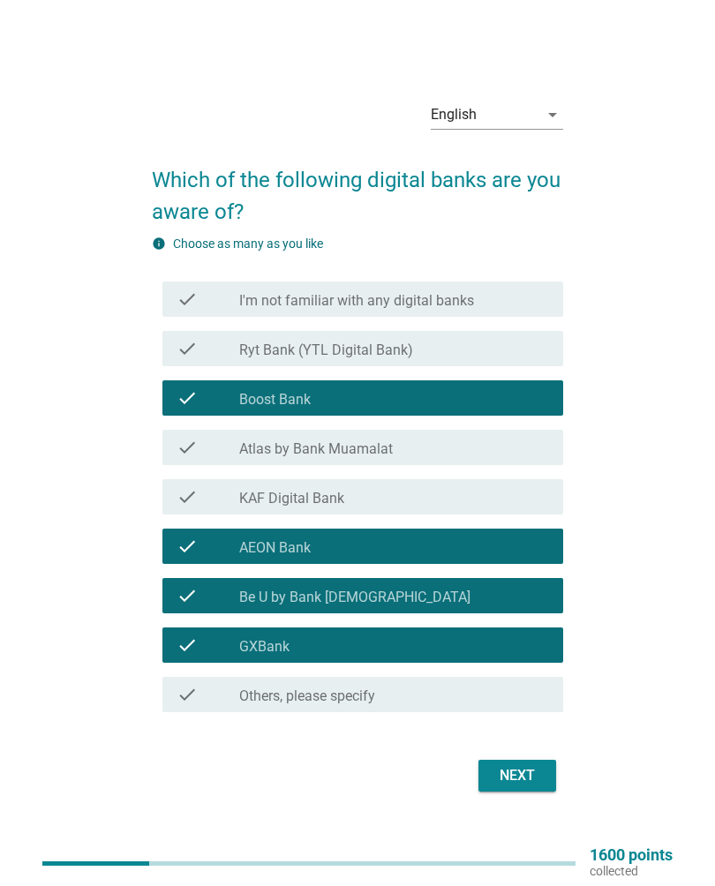
click at [494, 765] on div "Next" at bounding box center [516, 775] width 49 height 21
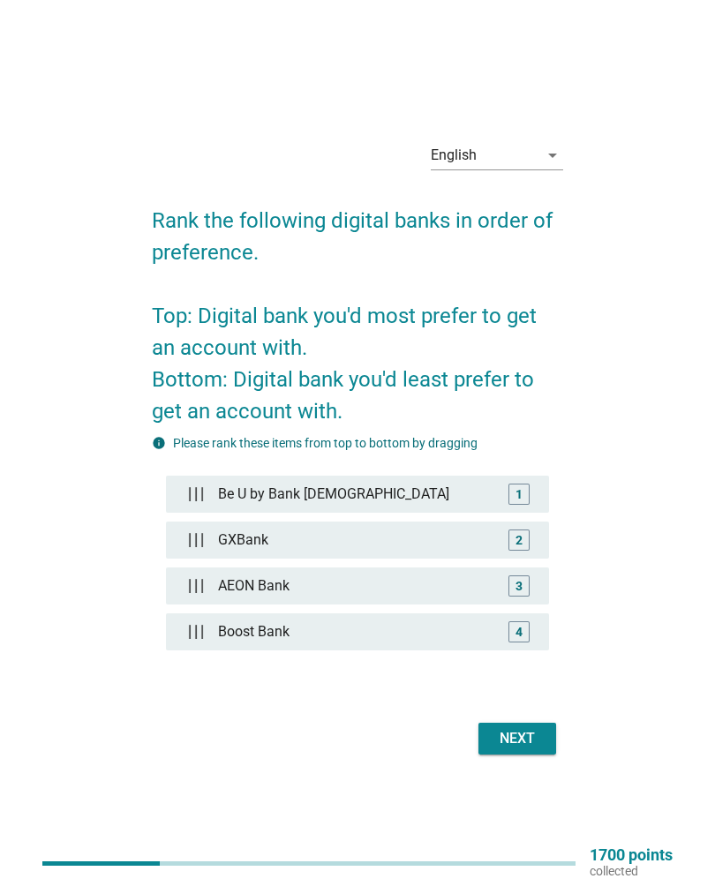
click at [492, 714] on form "Rank the following digital banks in order of preference. Top: Digital bank you'…" at bounding box center [357, 473] width 410 height 573
click at [503, 723] on button "Next" at bounding box center [517, 739] width 78 height 32
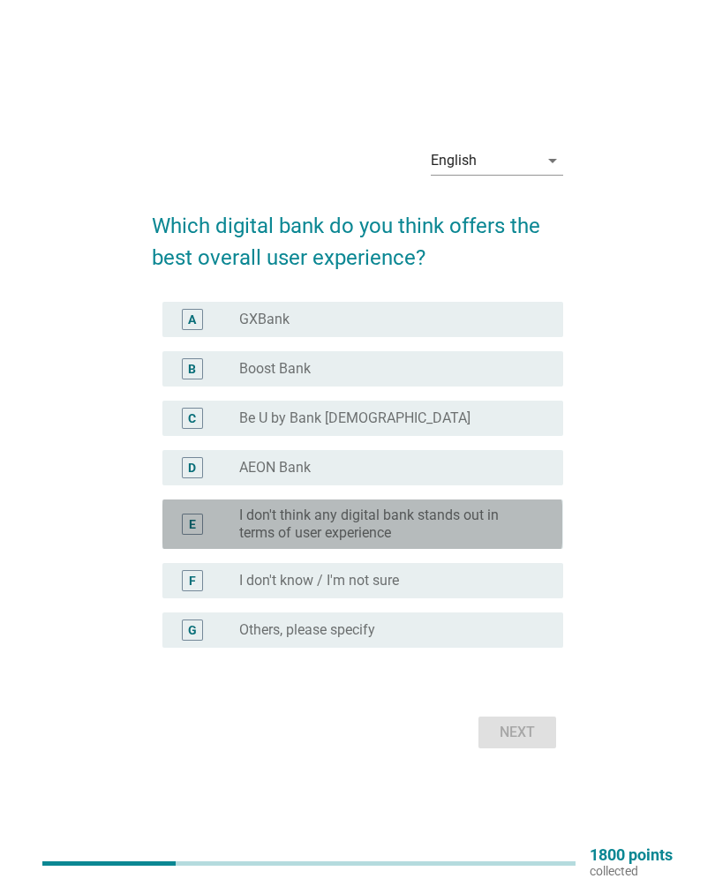
click at [552, 521] on div "E radio_button_unchecked I don't think any digital bank stands out in terms of …" at bounding box center [362, 523] width 400 height 49
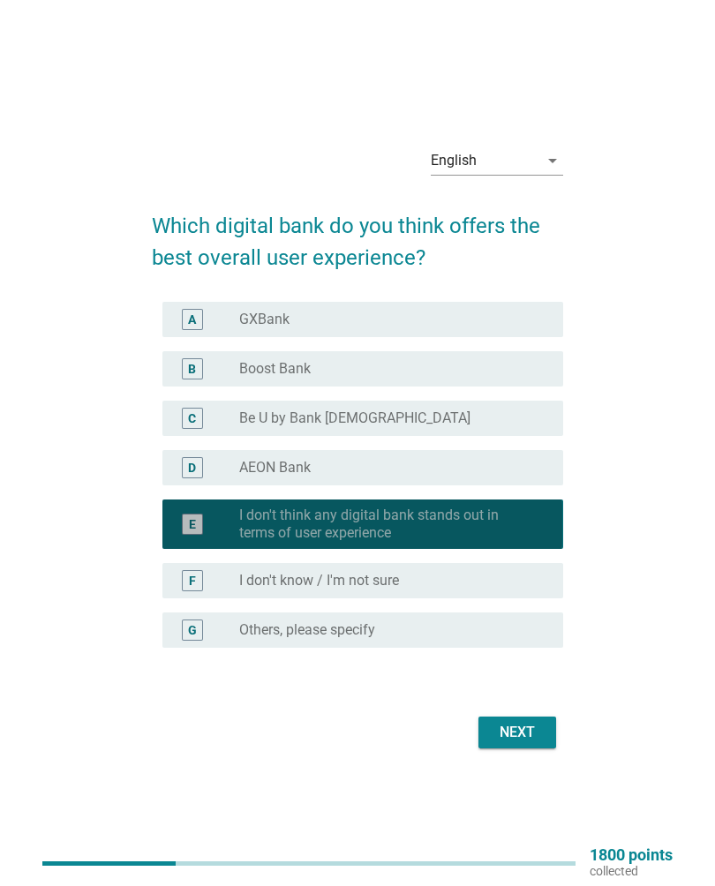
click at [555, 509] on div "E radio_button_checked I don't think any digital bank stands out in terms of us…" at bounding box center [362, 523] width 400 height 49
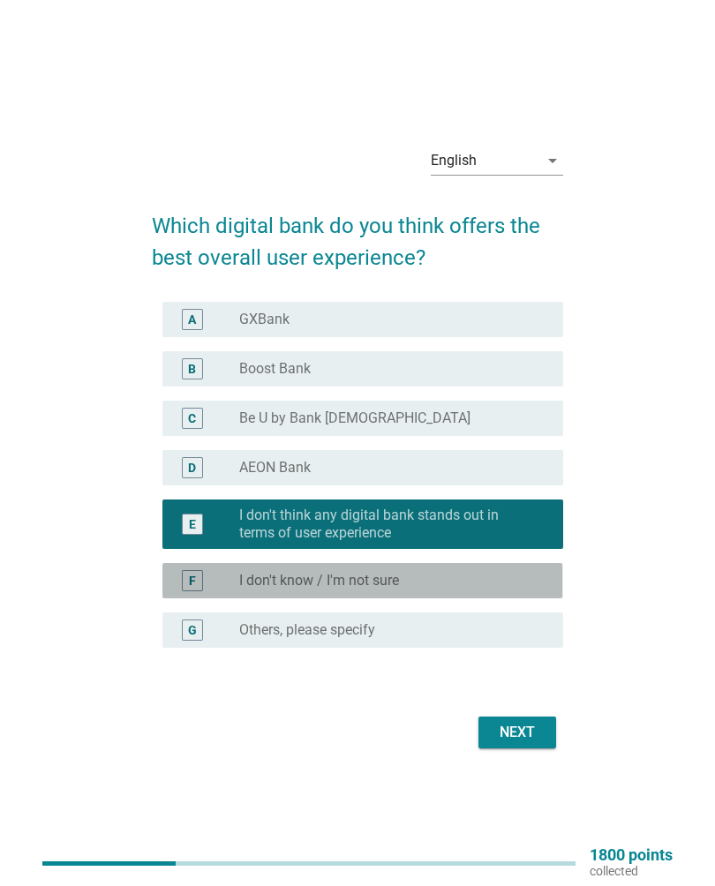
click at [216, 582] on div "F" at bounding box center [207, 580] width 62 height 21
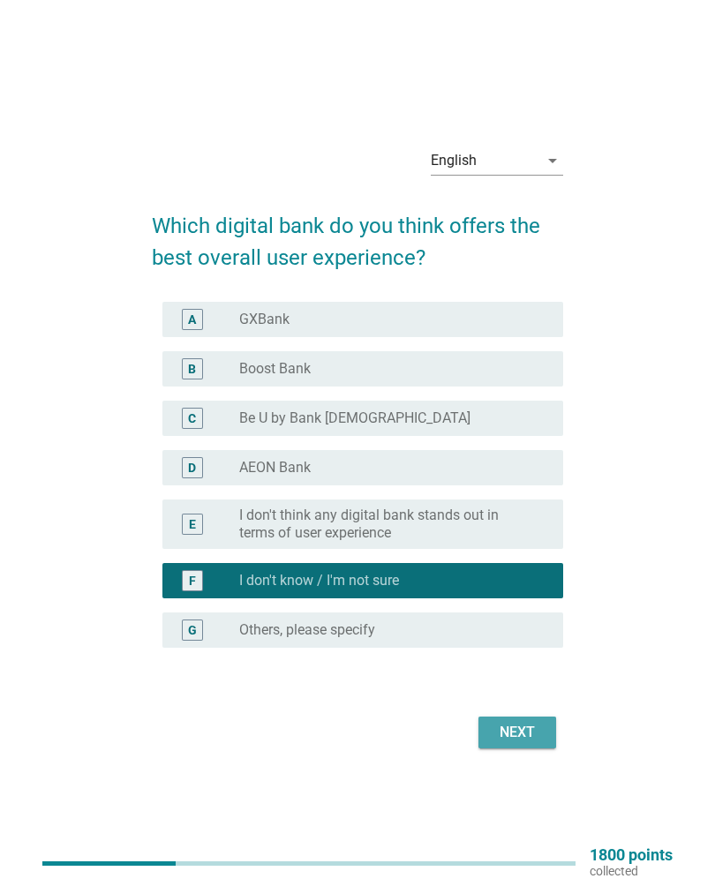
click at [490, 744] on button "Next" at bounding box center [517, 732] width 78 height 32
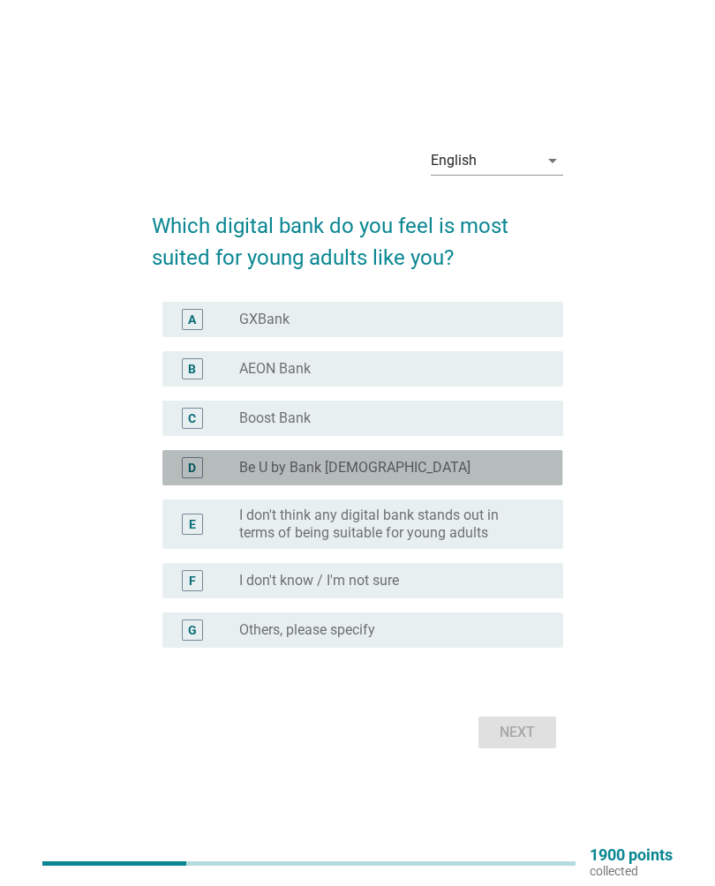
click at [216, 468] on div "D" at bounding box center [207, 467] width 62 height 21
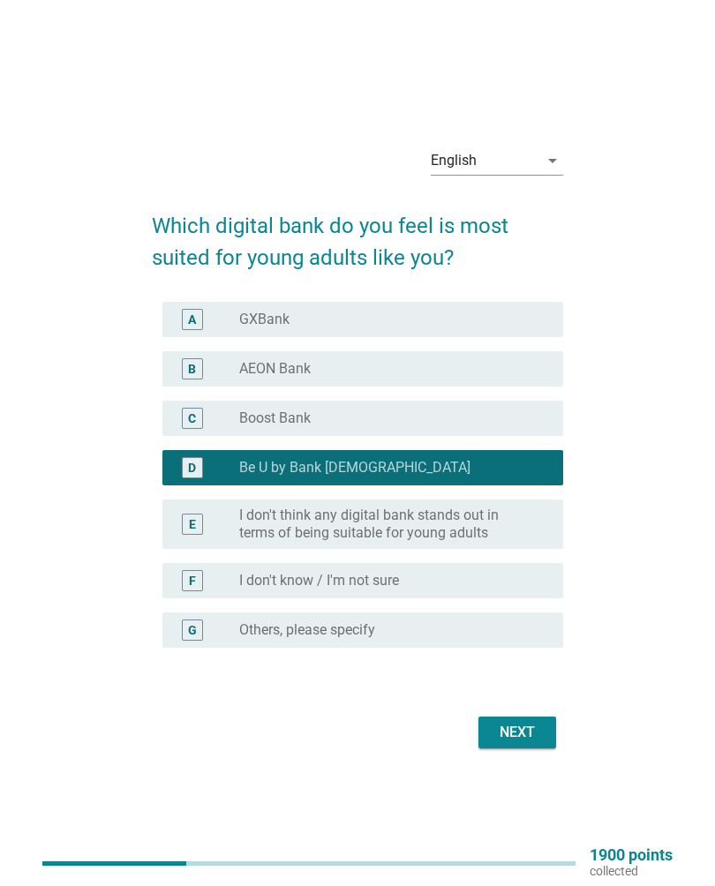
click at [513, 734] on div "Next" at bounding box center [516, 732] width 49 height 21
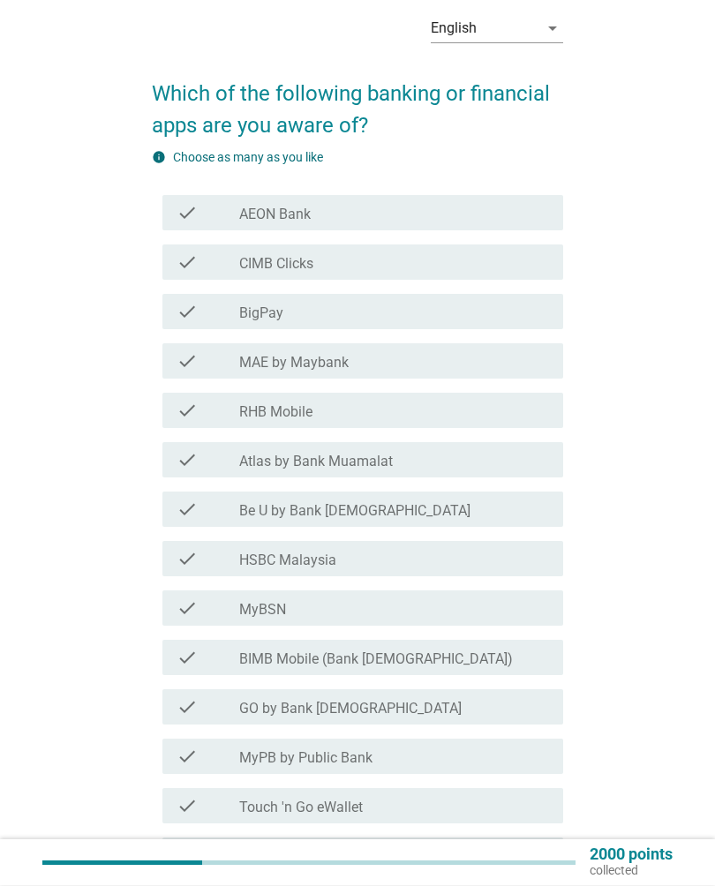
scroll to position [71, 0]
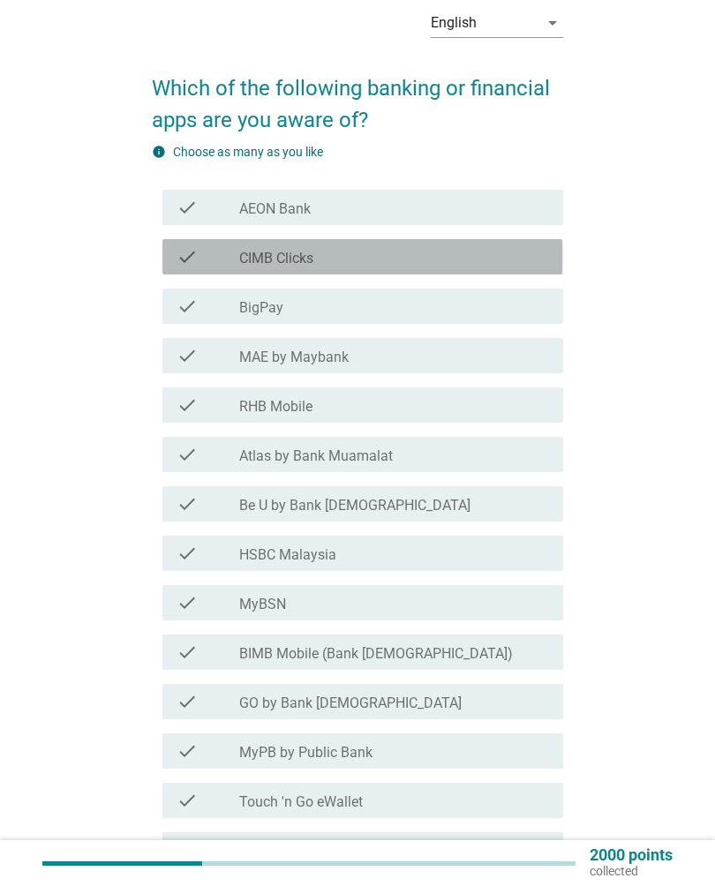
click at [218, 273] on div "check check_box_outline_blank CIMB Clicks" at bounding box center [362, 256] width 400 height 35
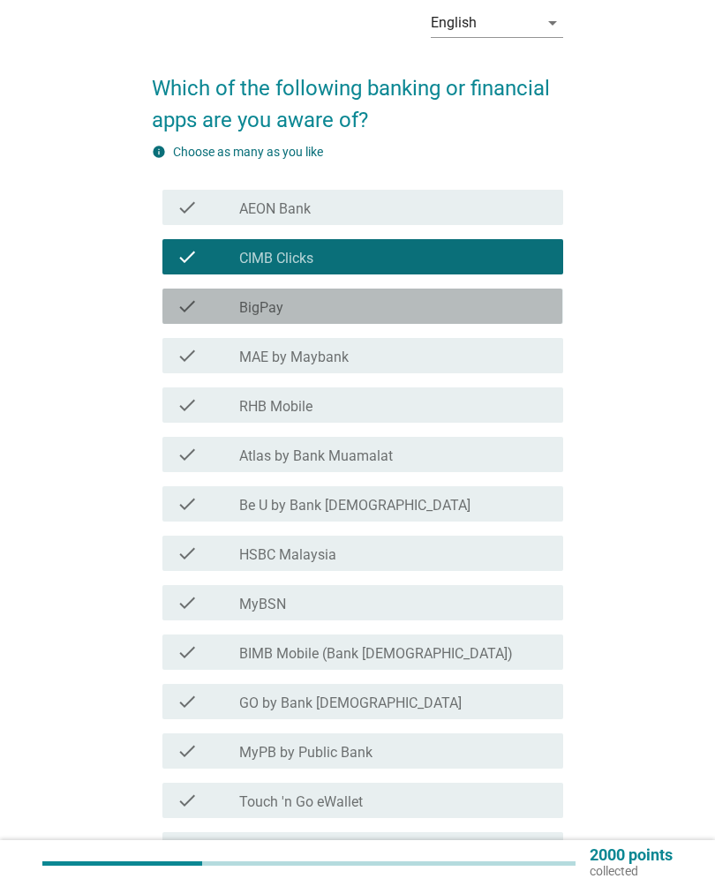
click at [248, 313] on label "BigPay" at bounding box center [261, 308] width 44 height 18
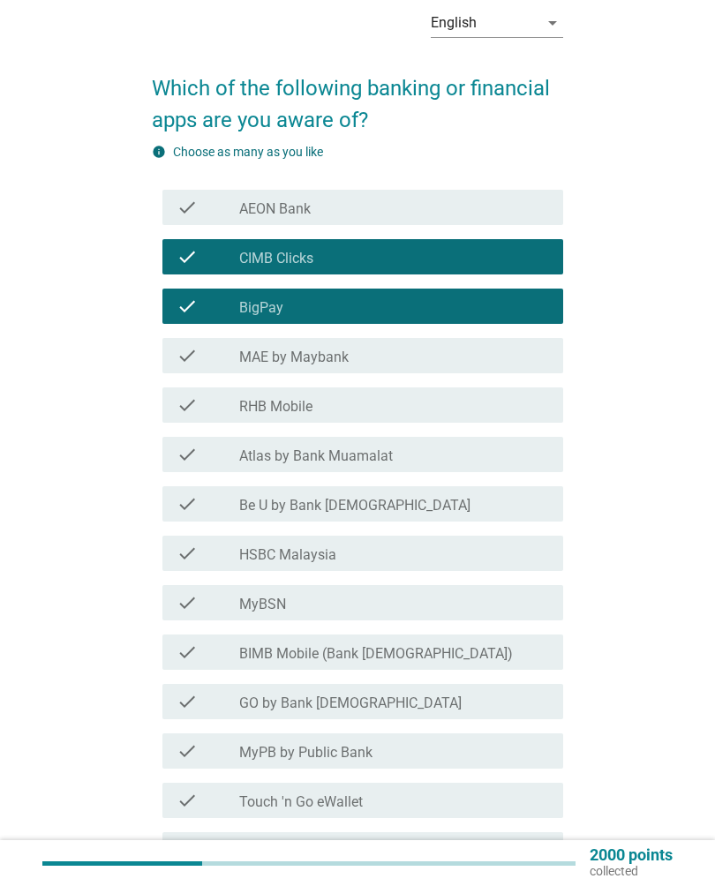
click at [264, 364] on label "MAE by Maybank" at bounding box center [293, 357] width 109 height 18
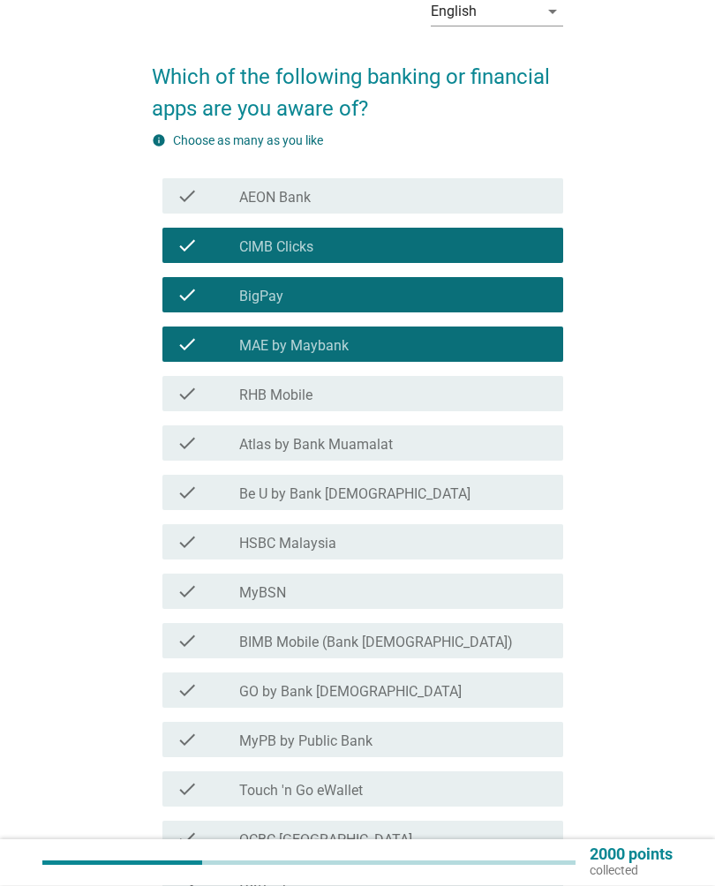
scroll to position [79, 0]
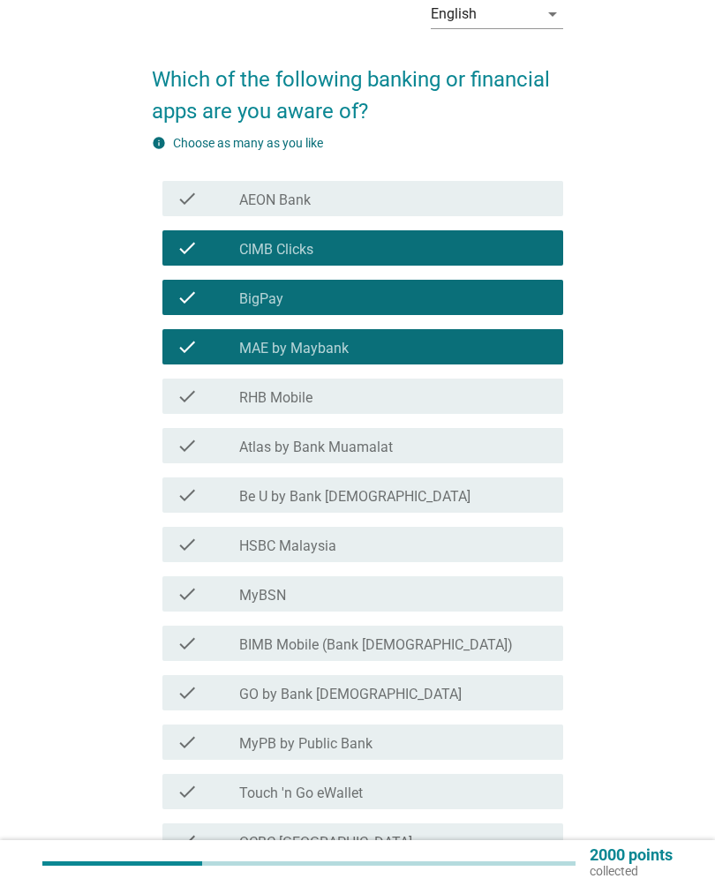
click at [275, 395] on label "RHB Mobile" at bounding box center [275, 398] width 73 height 18
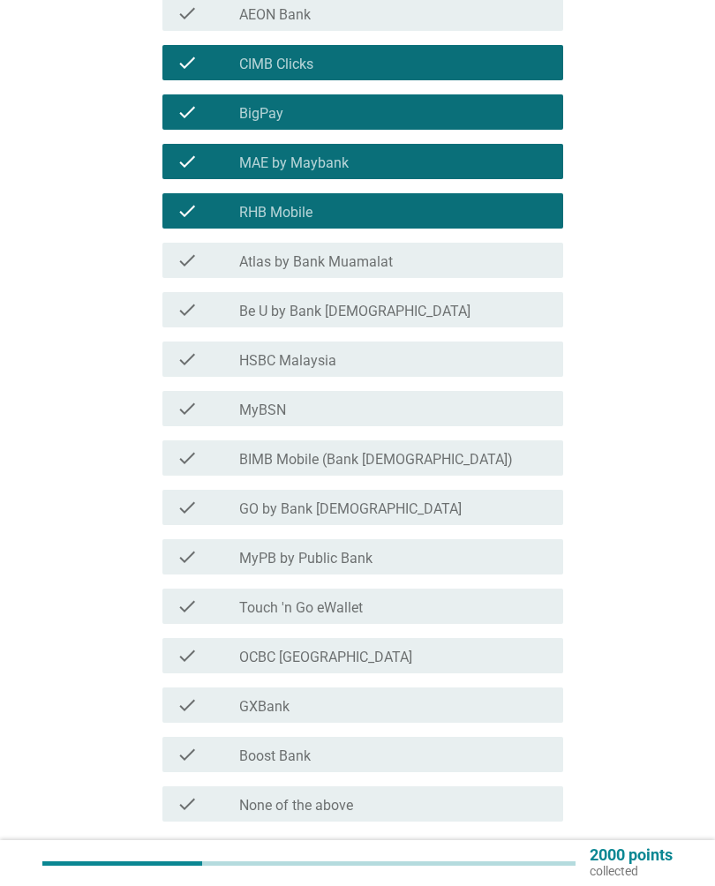
scroll to position [277, 0]
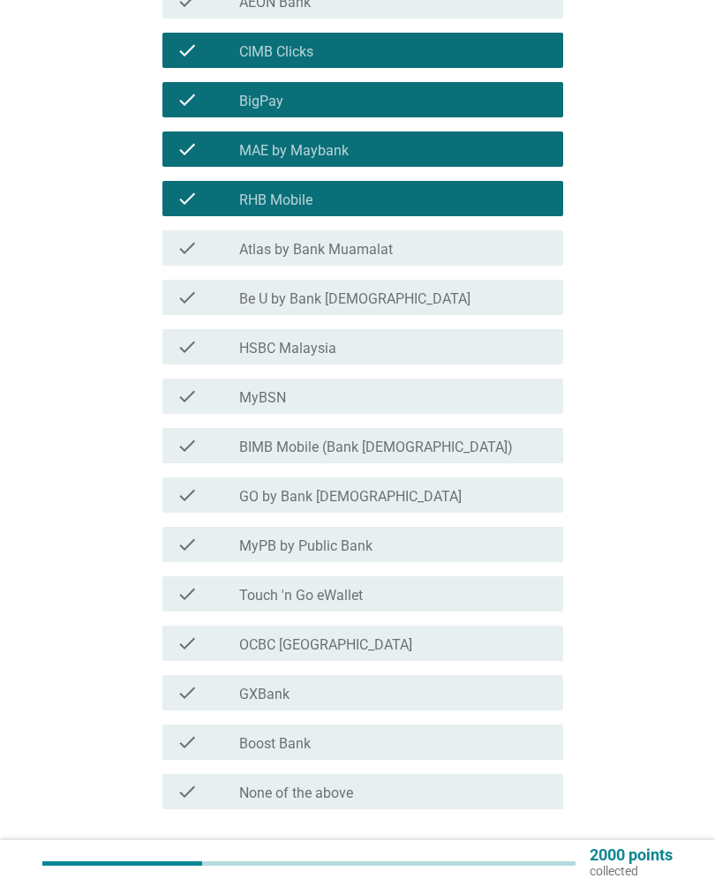
click at [214, 312] on div "check check_box_outline_blank Be U by Bank [DEMOGRAPHIC_DATA]" at bounding box center [362, 297] width 400 height 35
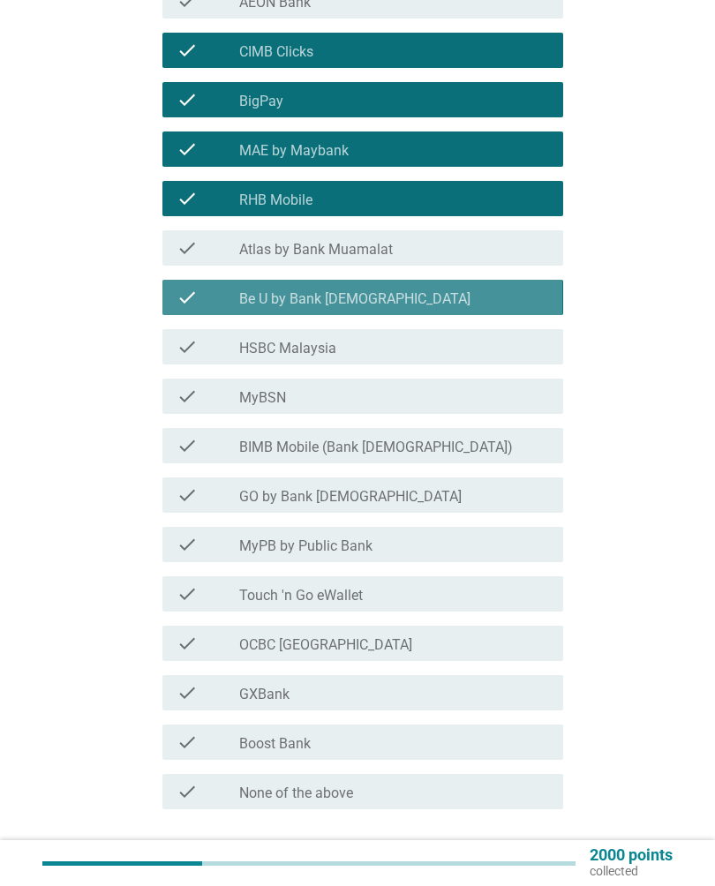
click at [215, 313] on div "check check_box_outline_blank Be U by Bank [DEMOGRAPHIC_DATA]" at bounding box center [362, 297] width 400 height 35
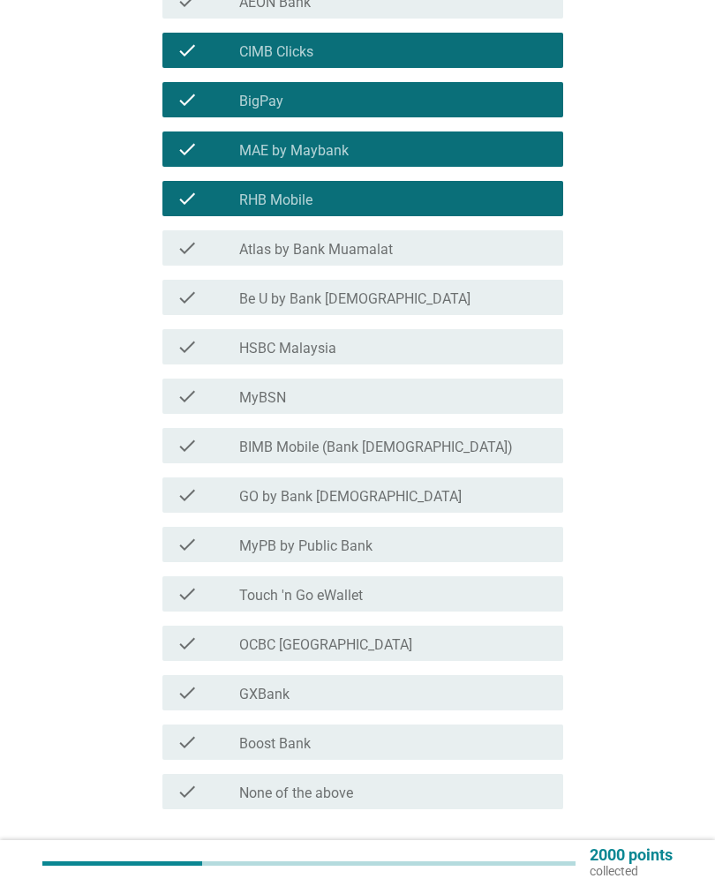
click at [201, 303] on div "check" at bounding box center [207, 297] width 62 height 21
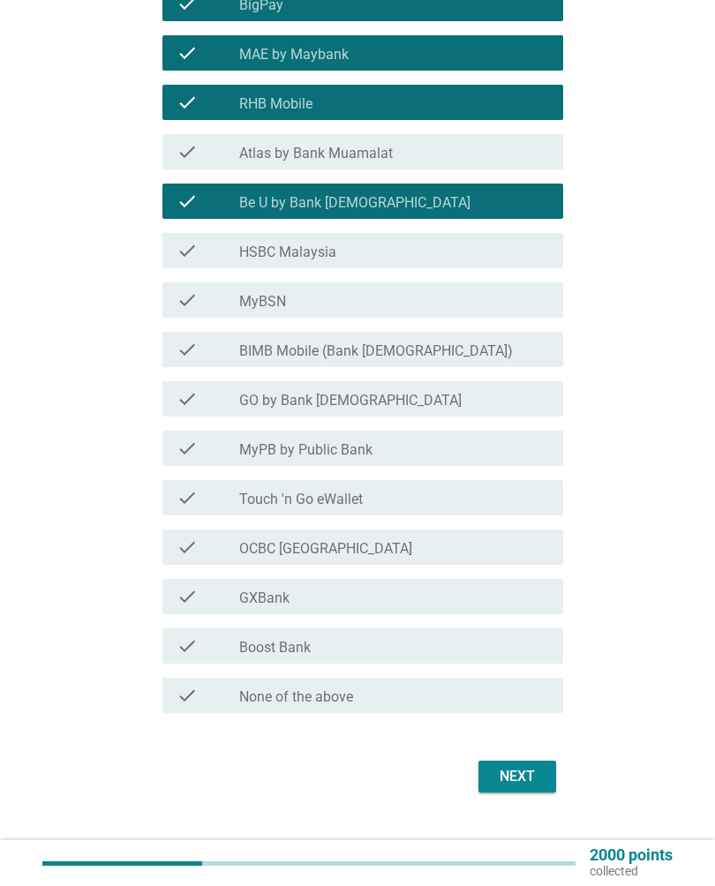
scroll to position [396, 0]
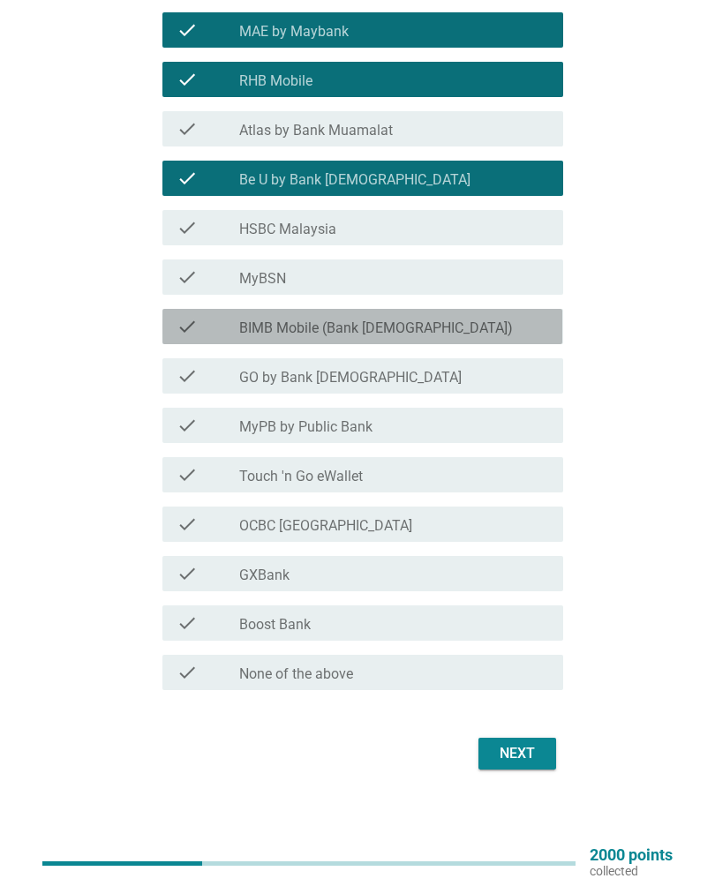
click at [221, 322] on div "check" at bounding box center [207, 326] width 62 height 21
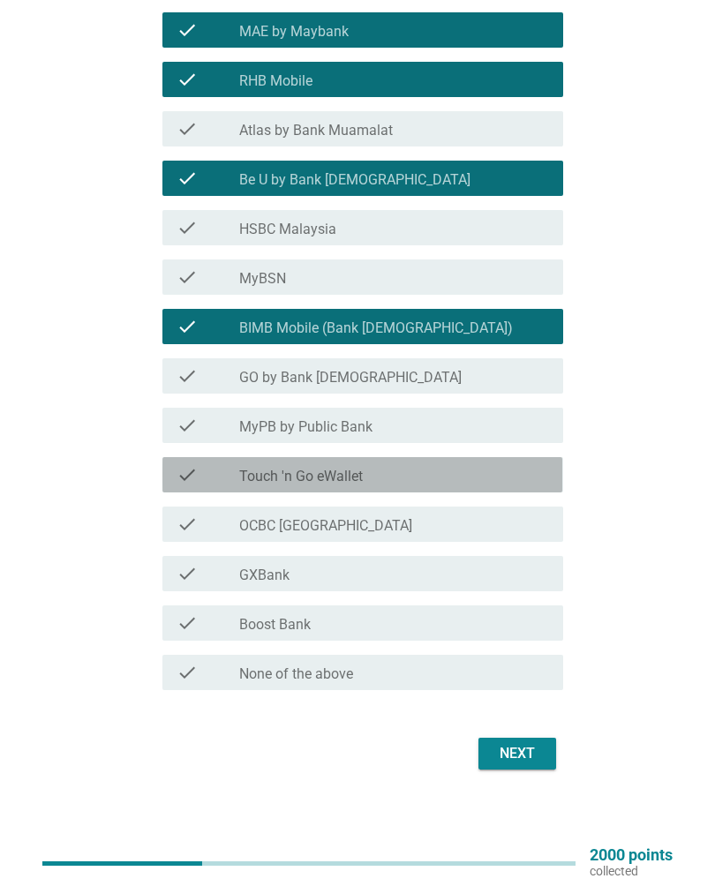
click at [276, 483] on label "Touch 'n Go eWallet" at bounding box center [301, 477] width 124 height 18
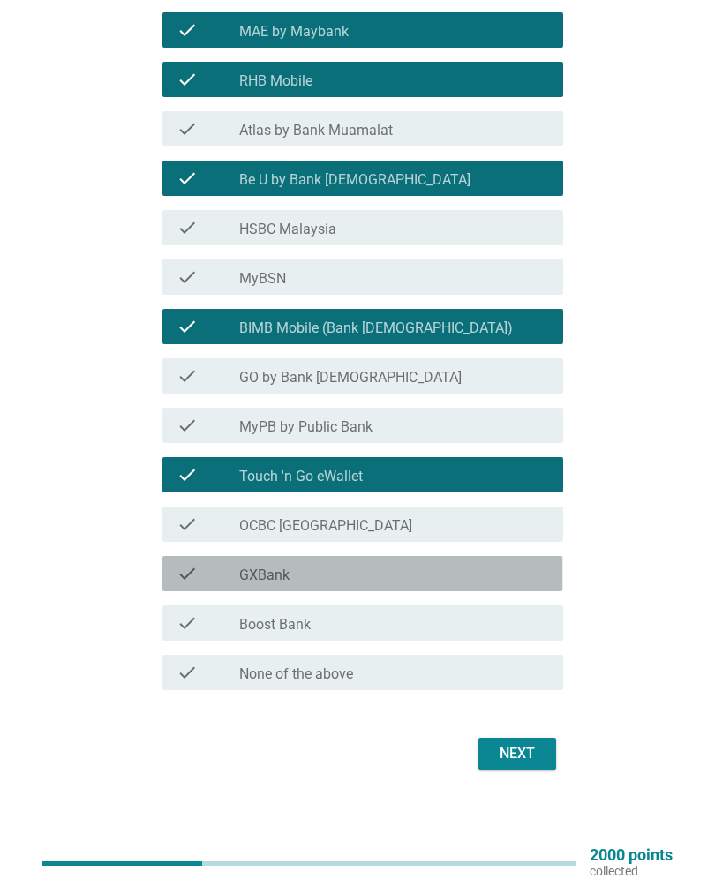
click at [185, 575] on icon "check" at bounding box center [186, 573] width 21 height 21
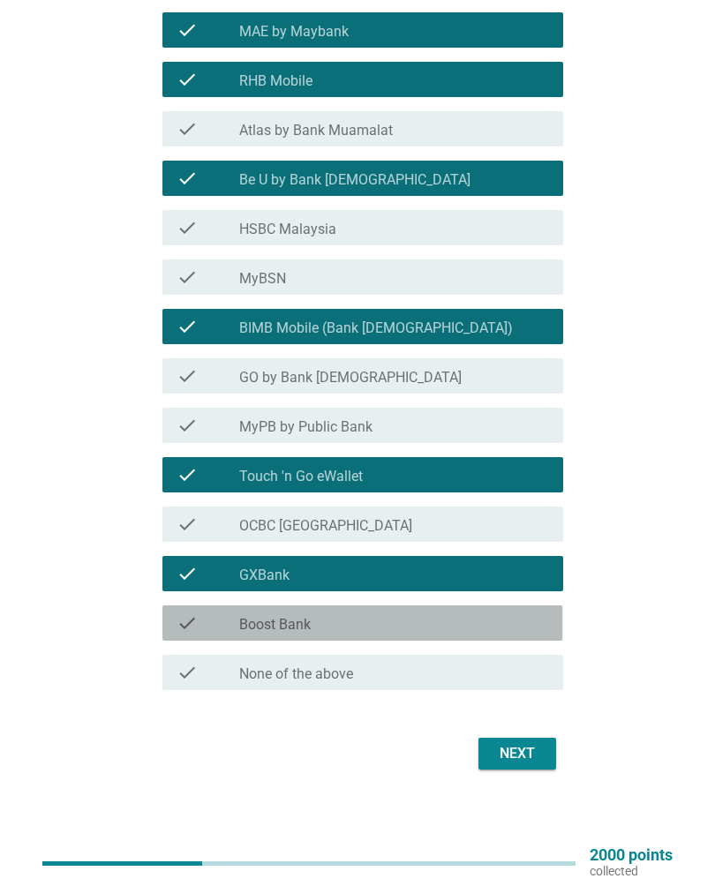
click at [194, 618] on icon "check" at bounding box center [186, 622] width 21 height 21
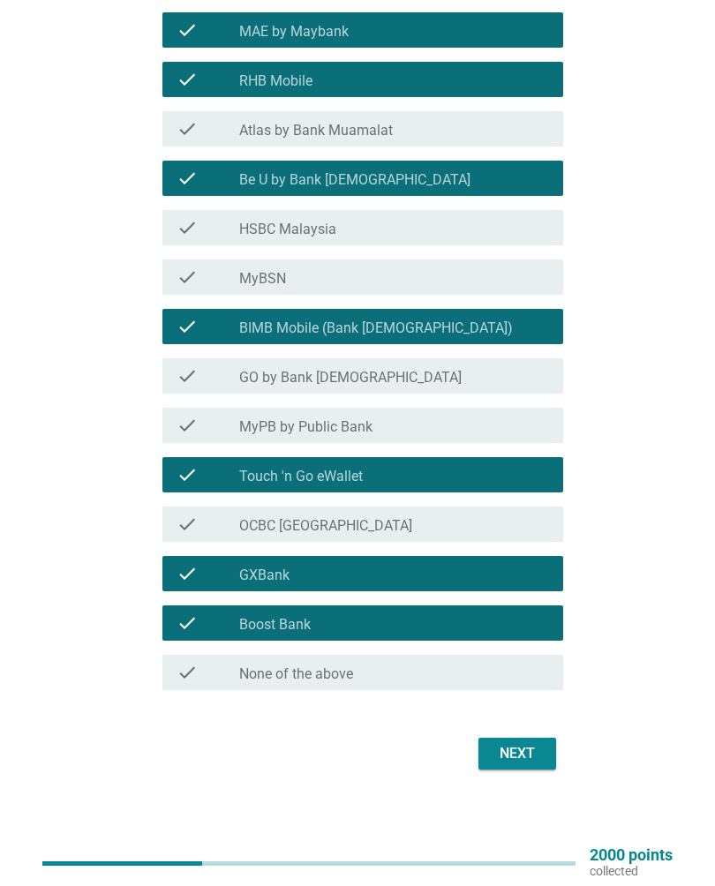
click at [506, 752] on div "Next" at bounding box center [516, 753] width 49 height 21
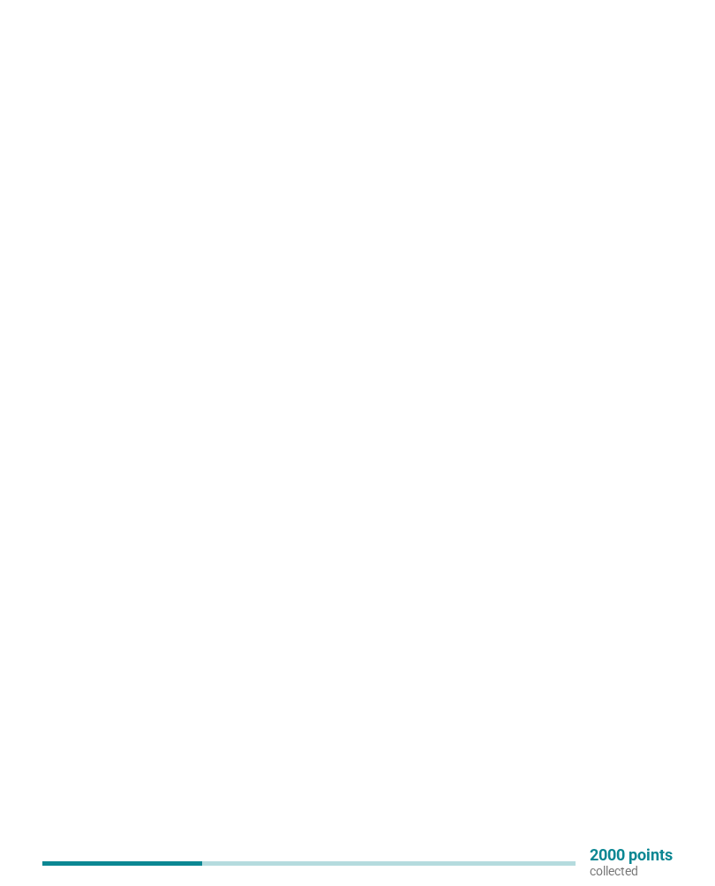
scroll to position [0, 0]
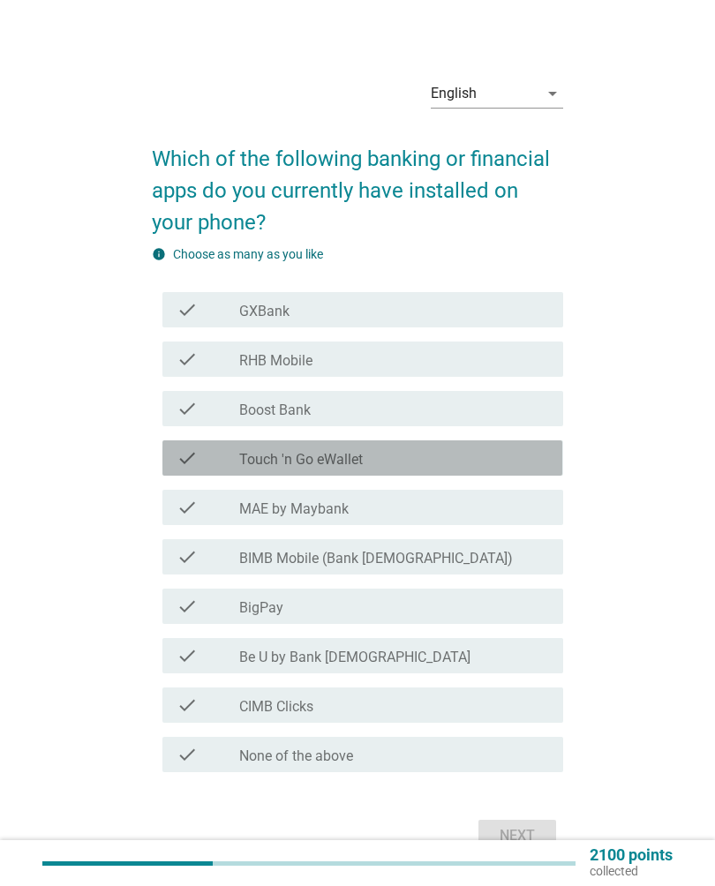
click at [204, 464] on div "check" at bounding box center [207, 457] width 62 height 21
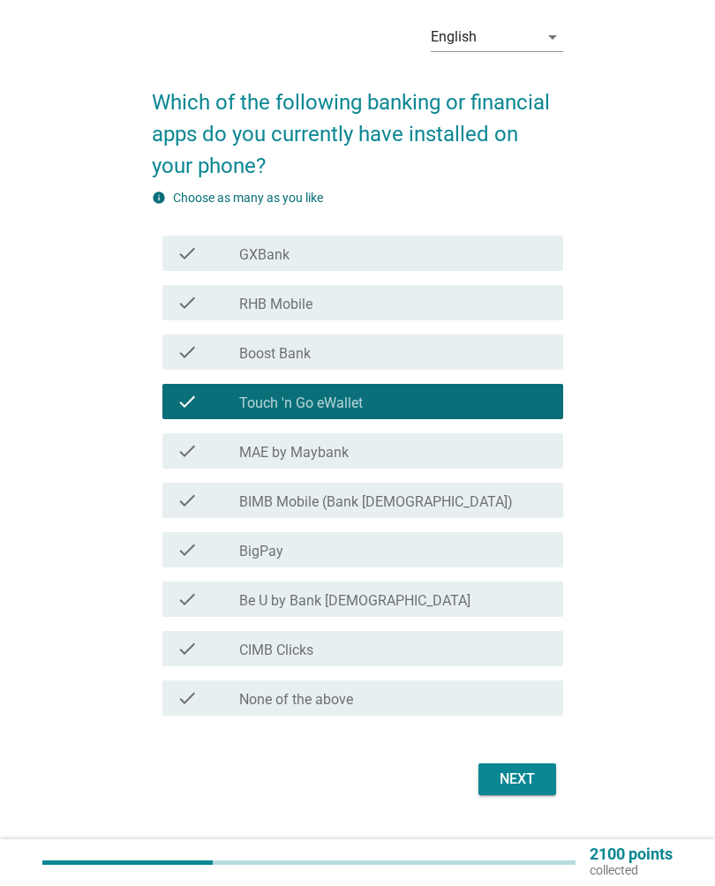
scroll to position [56, 0]
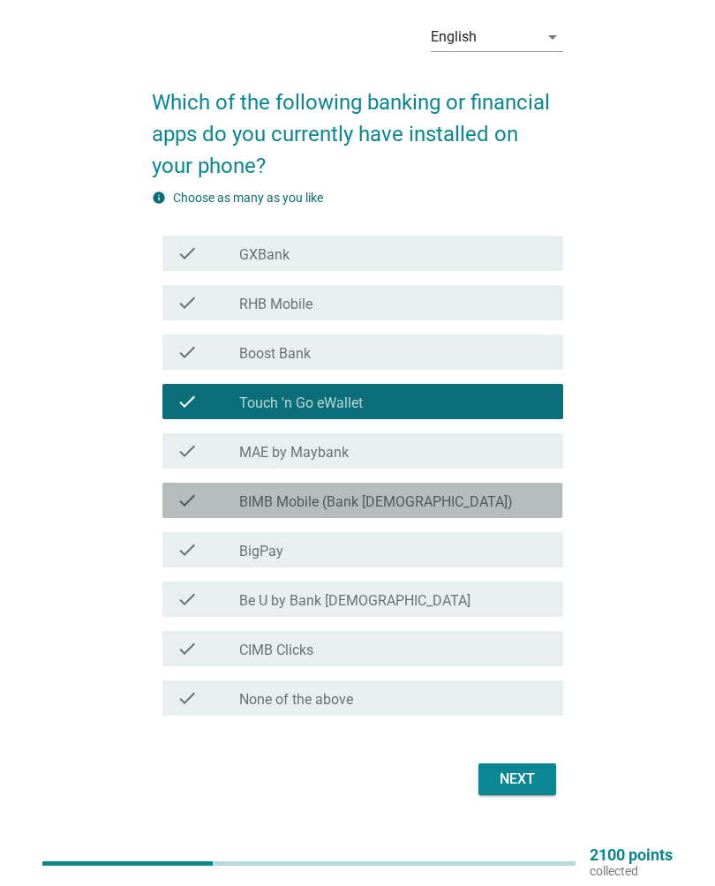
click at [181, 498] on icon "check" at bounding box center [186, 500] width 21 height 21
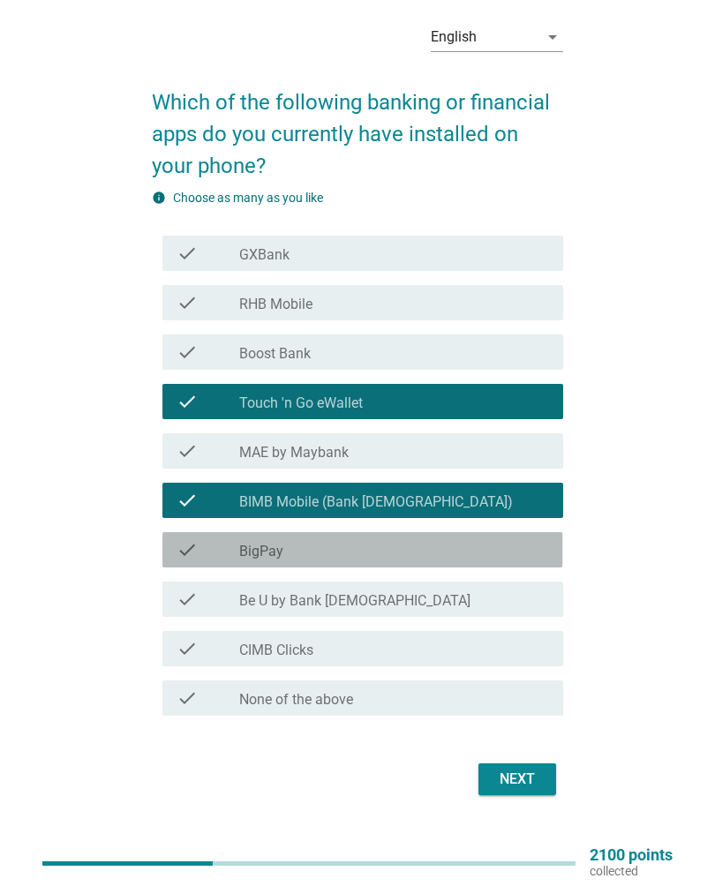
click at [180, 549] on icon "check" at bounding box center [186, 549] width 21 height 21
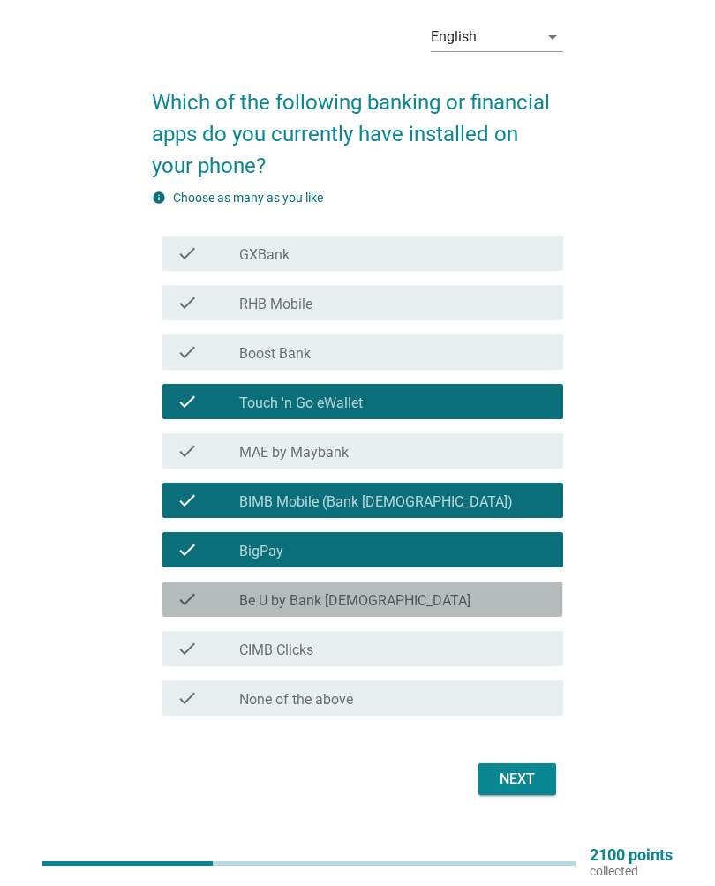
click at [193, 603] on icon "check" at bounding box center [186, 598] width 21 height 21
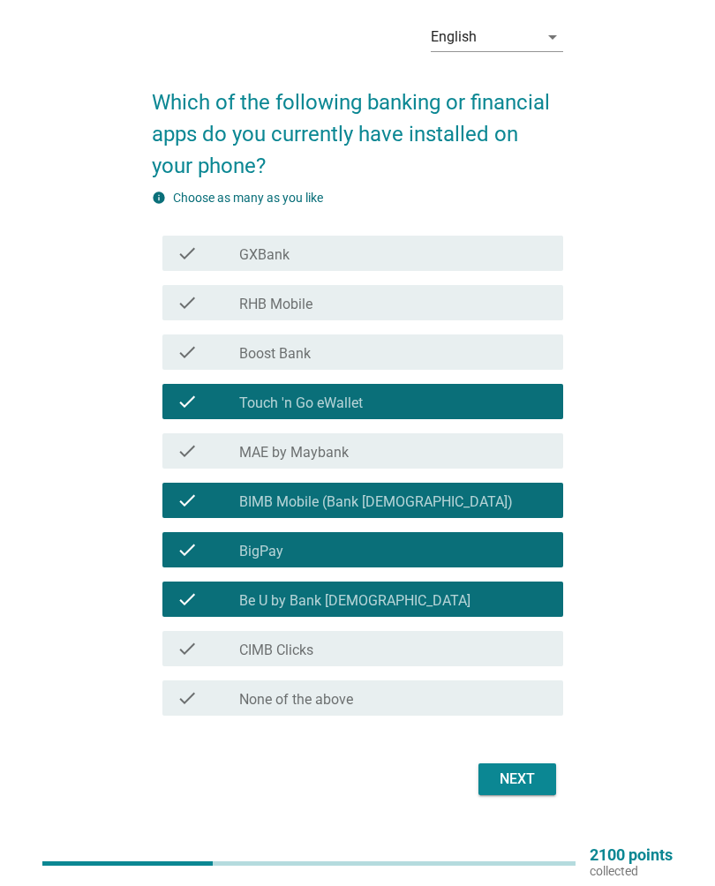
click at [183, 296] on icon "check" at bounding box center [186, 302] width 21 height 21
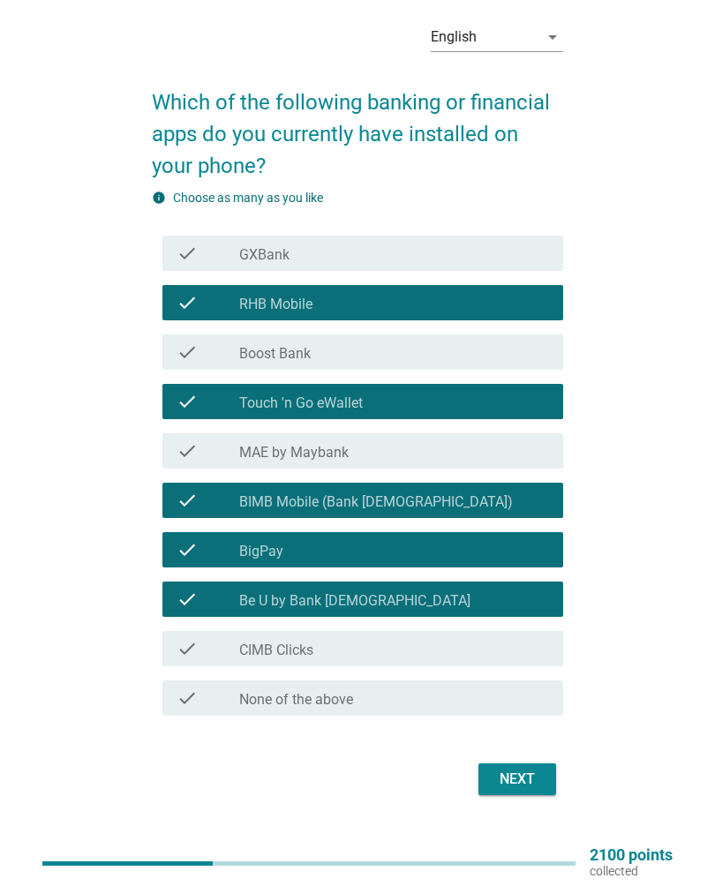
click at [498, 767] on button "Next" at bounding box center [517, 779] width 78 height 32
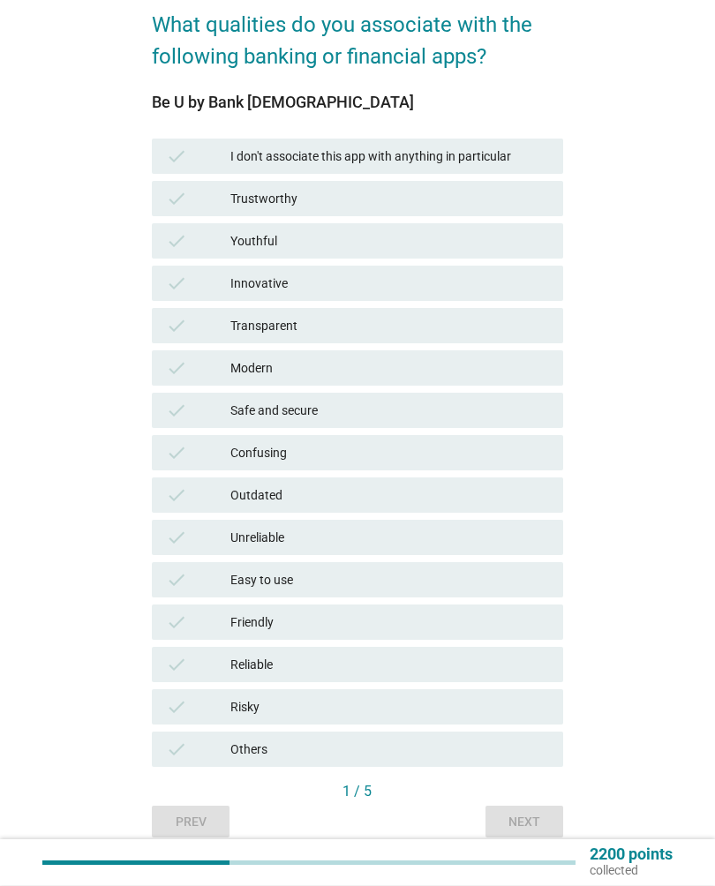
scroll to position [134, 0]
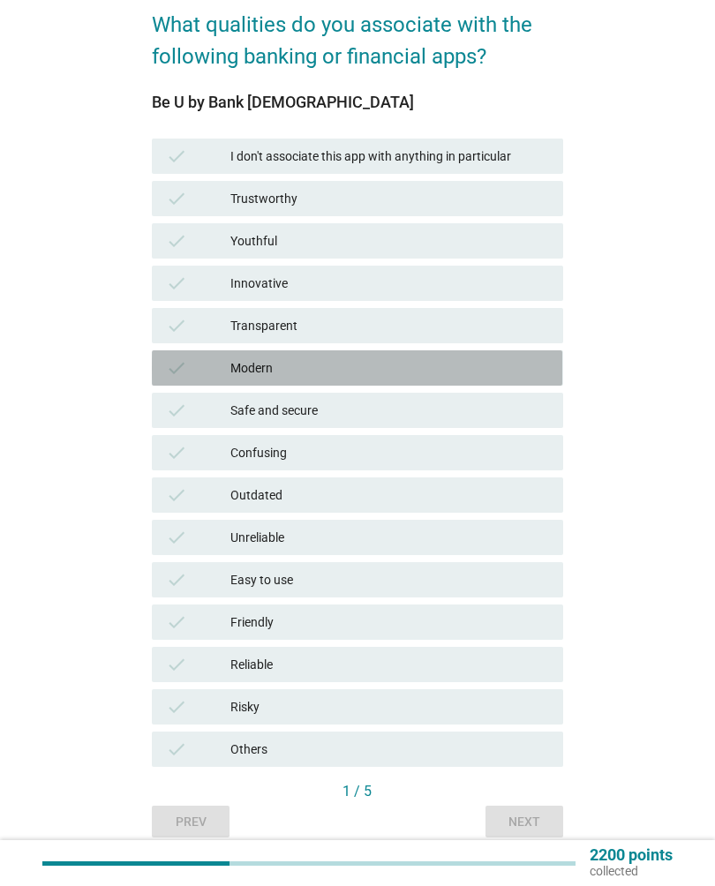
click at [191, 378] on div "check Modern" at bounding box center [357, 367] width 410 height 35
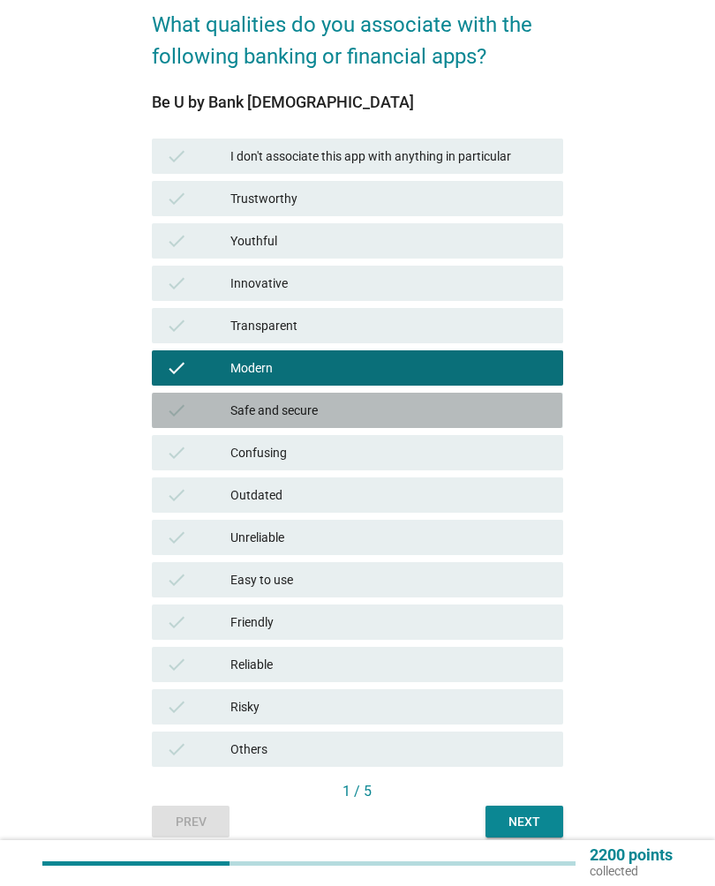
click at [167, 417] on icon "check" at bounding box center [176, 410] width 21 height 21
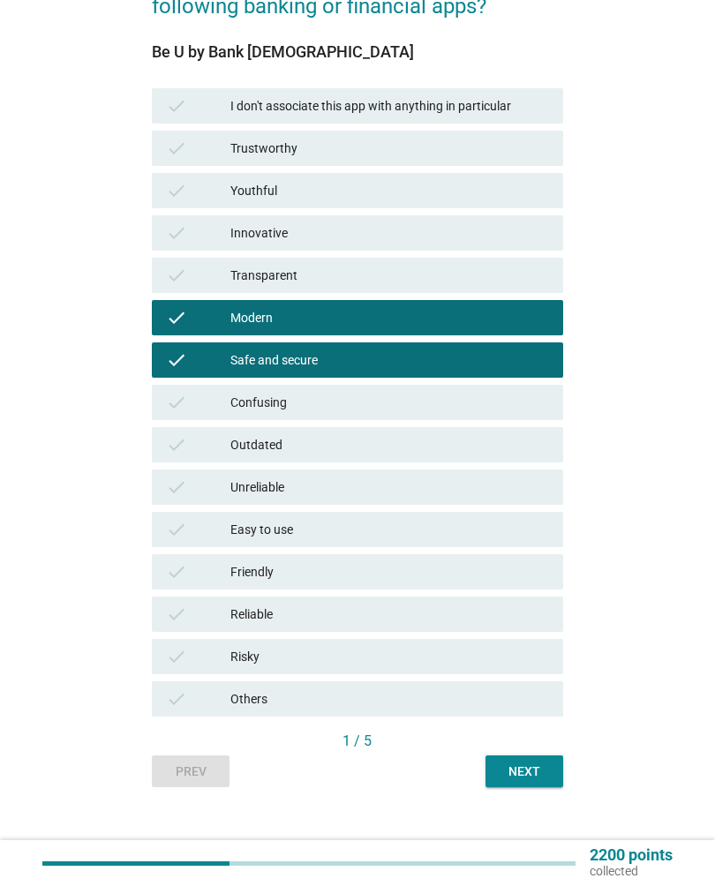
scroll to position [197, 0]
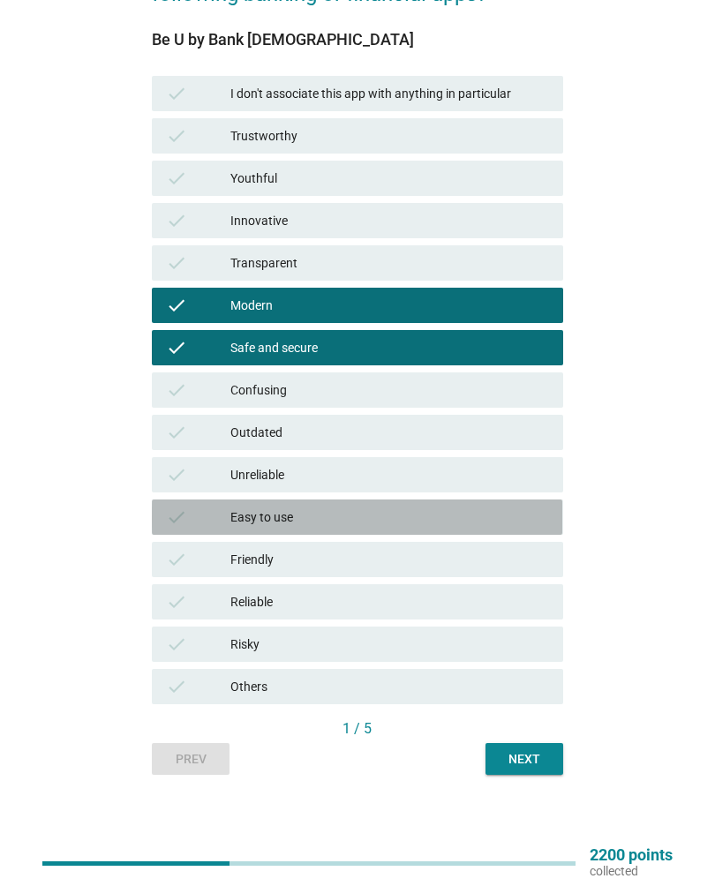
click at [194, 518] on div "check" at bounding box center [198, 516] width 64 height 21
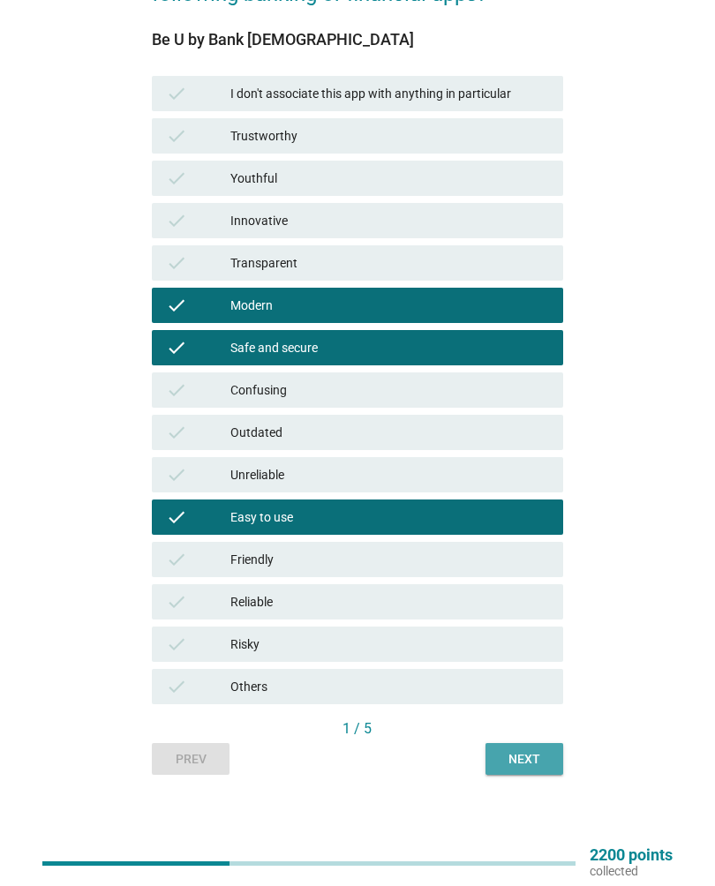
click at [519, 747] on button "Next" at bounding box center [524, 759] width 78 height 32
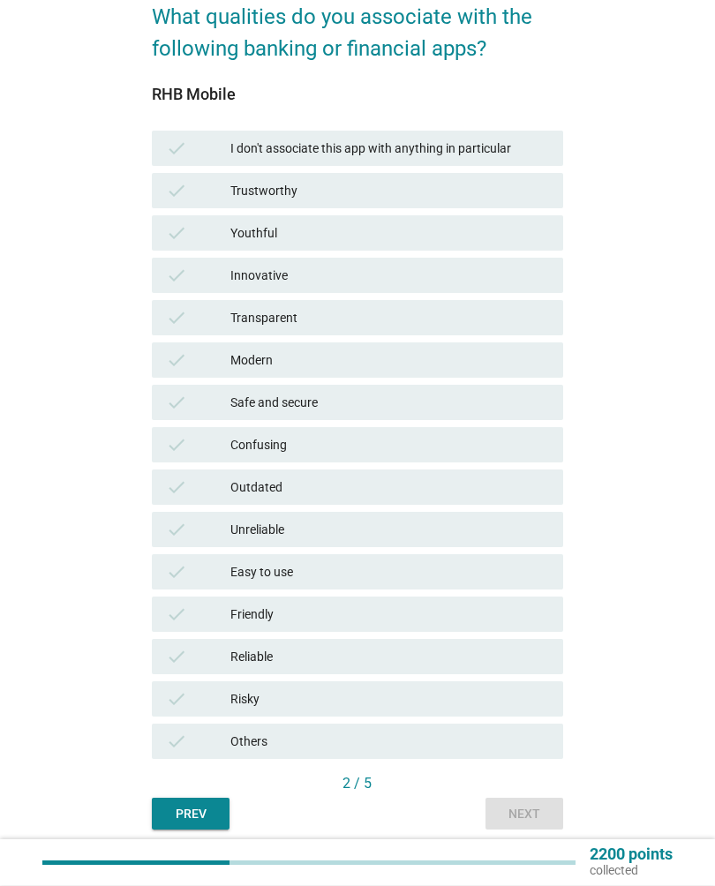
scroll to position [142, 0]
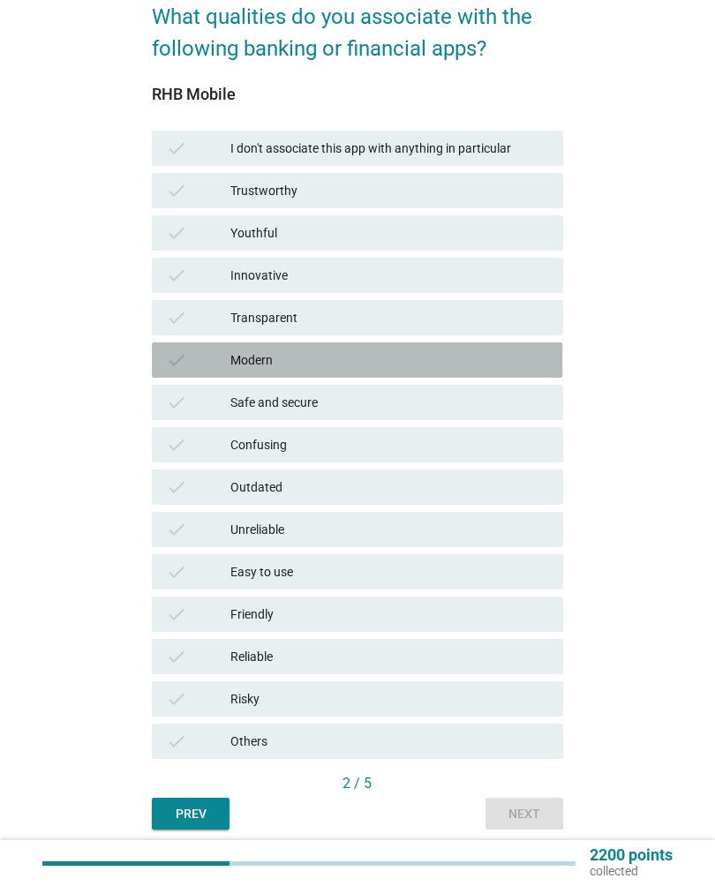
click at [205, 371] on div "check Modern" at bounding box center [357, 359] width 410 height 35
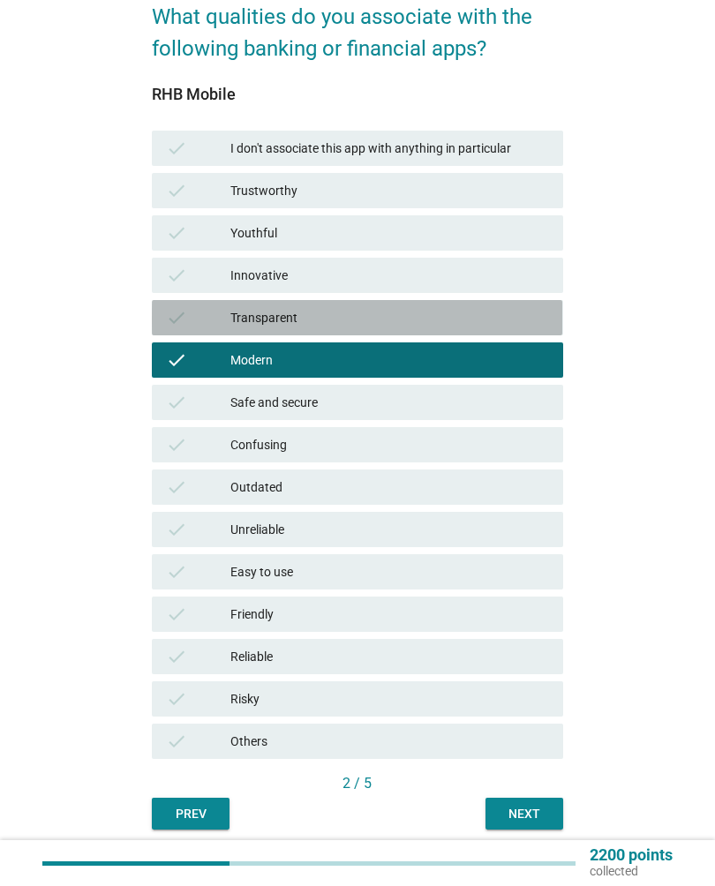
click at [187, 316] on icon "check" at bounding box center [176, 317] width 21 height 21
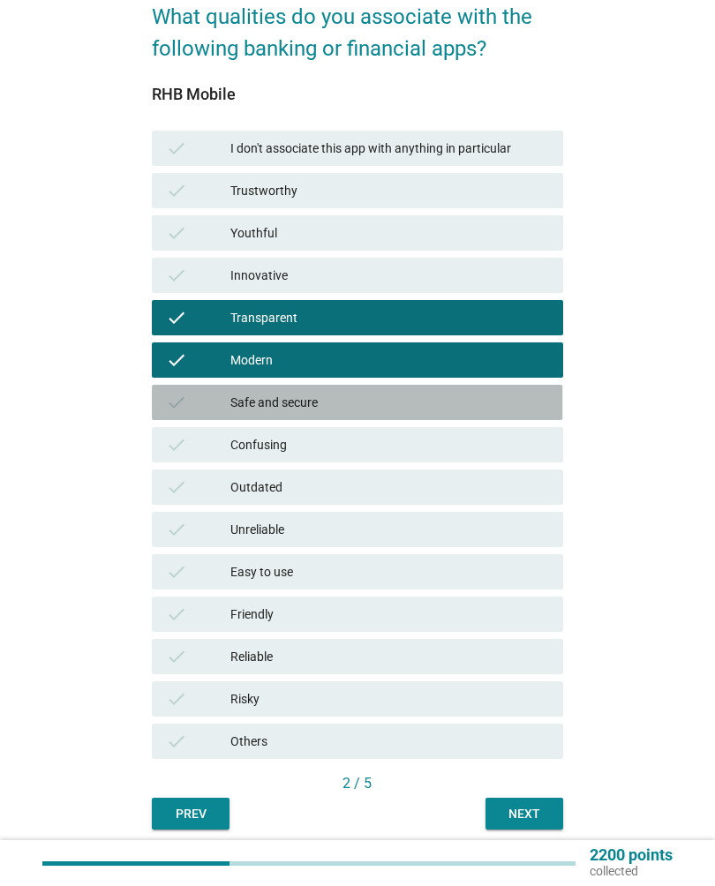
click at [199, 407] on div "check" at bounding box center [198, 402] width 64 height 21
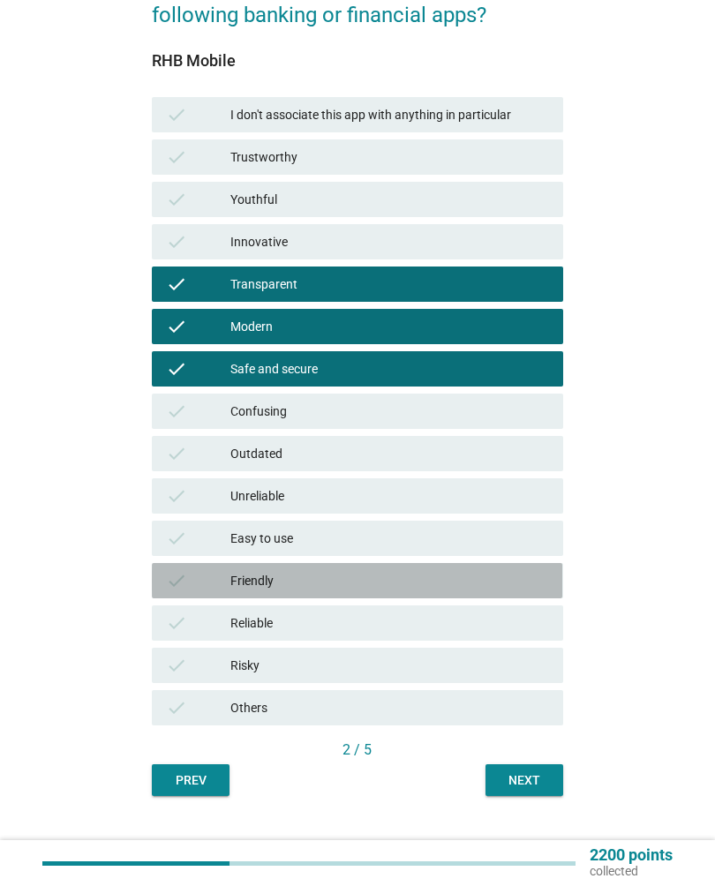
scroll to position [197, 0]
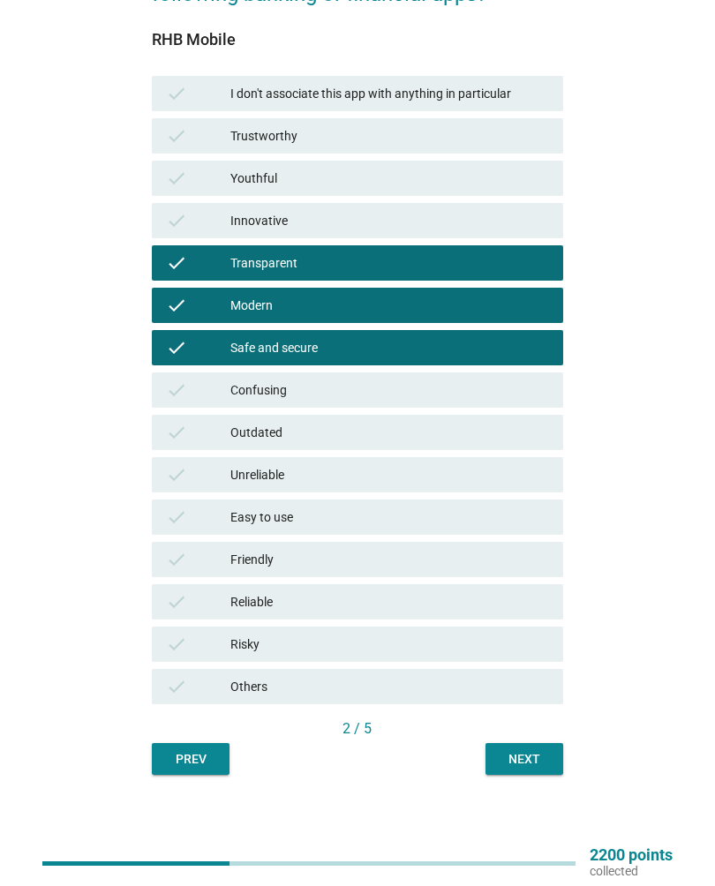
click at [517, 756] on div "Next" at bounding box center [523, 759] width 49 height 19
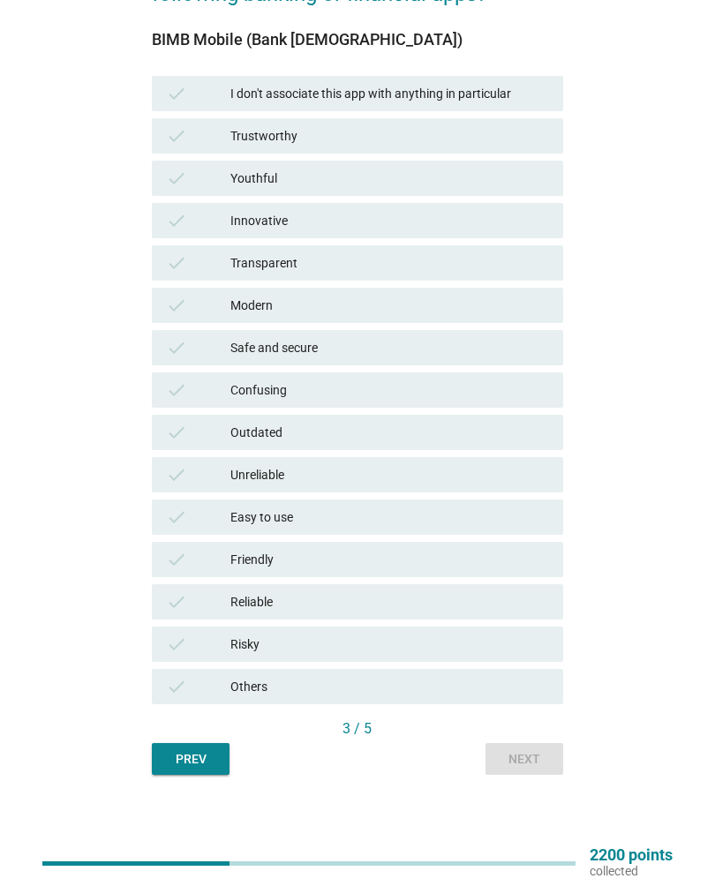
click at [187, 307] on icon "check" at bounding box center [176, 305] width 21 height 21
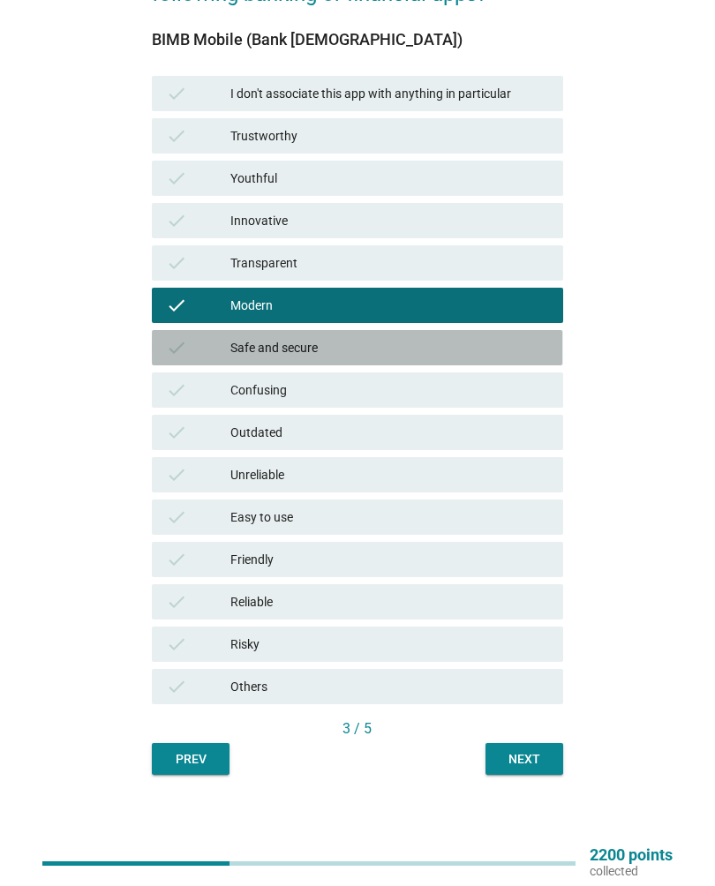
click at [186, 348] on icon "check" at bounding box center [176, 347] width 21 height 21
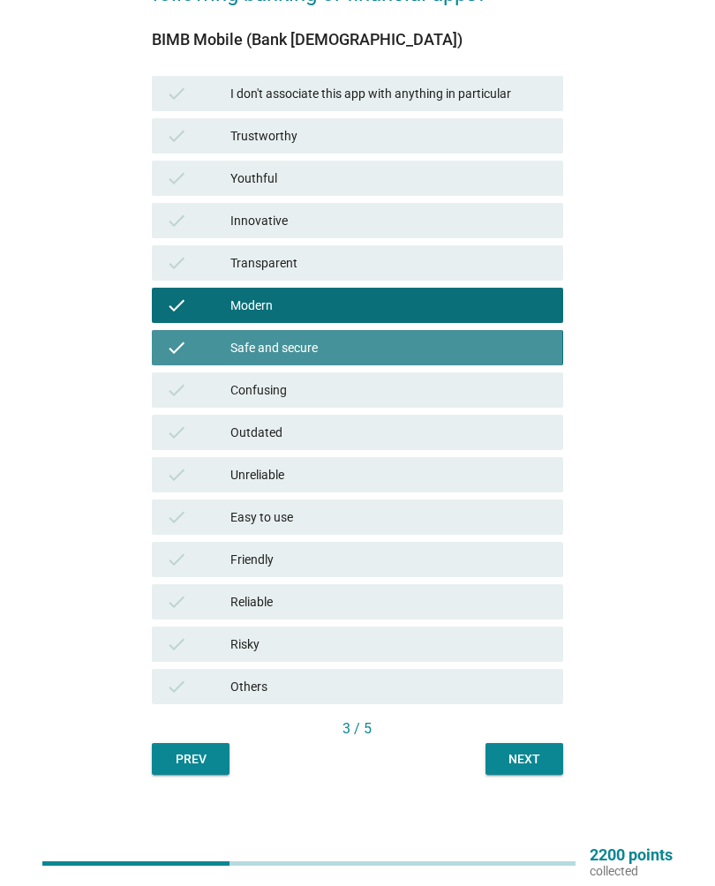
click at [153, 349] on div "check Safe and secure" at bounding box center [357, 347] width 410 height 35
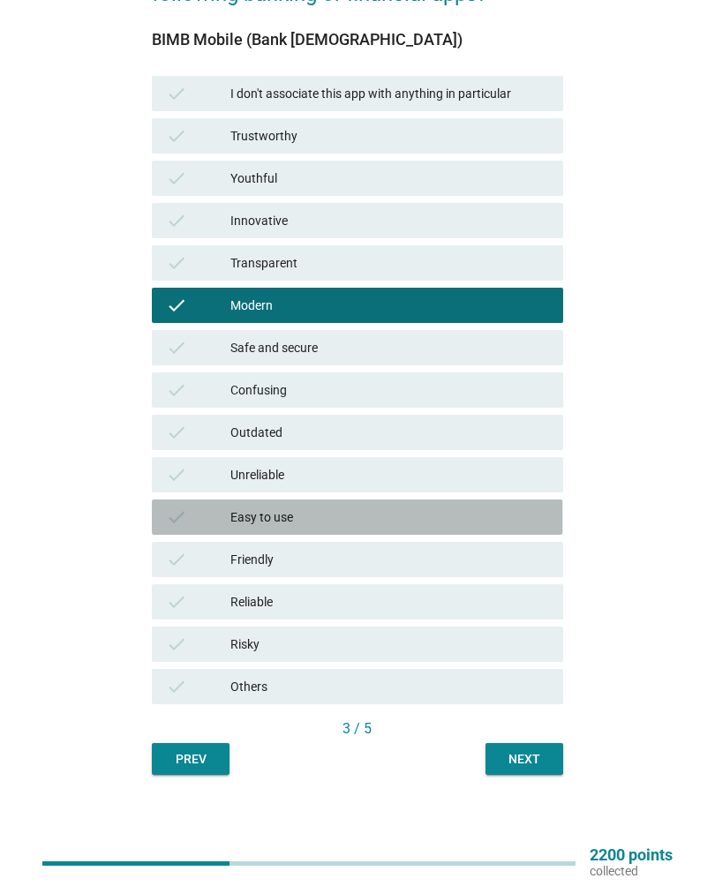
click at [199, 512] on div "check" at bounding box center [198, 516] width 64 height 21
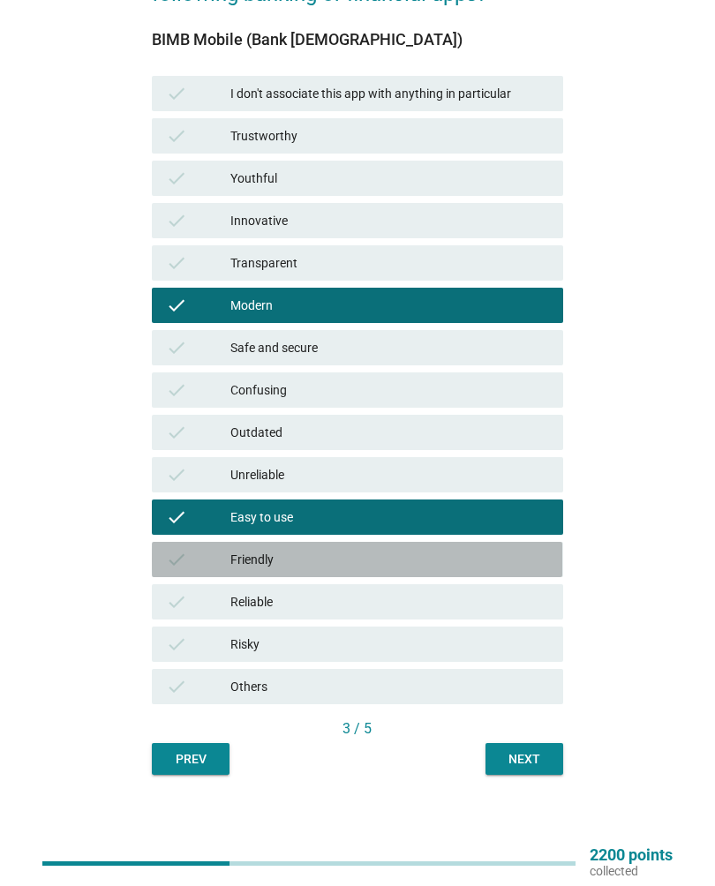
click at [198, 560] on div "check" at bounding box center [198, 559] width 64 height 21
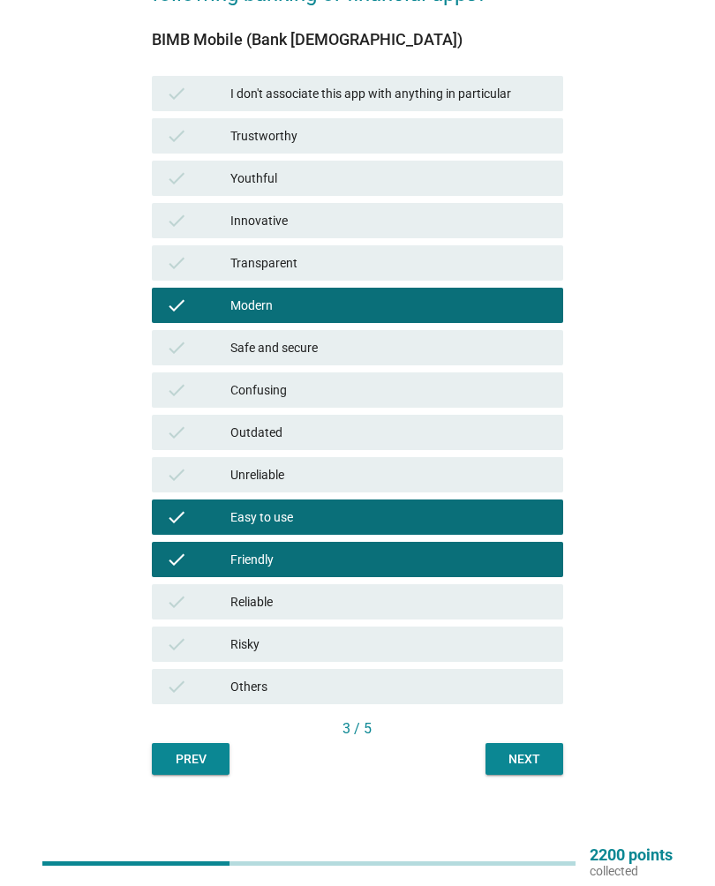
click at [517, 773] on button "Next" at bounding box center [524, 759] width 78 height 32
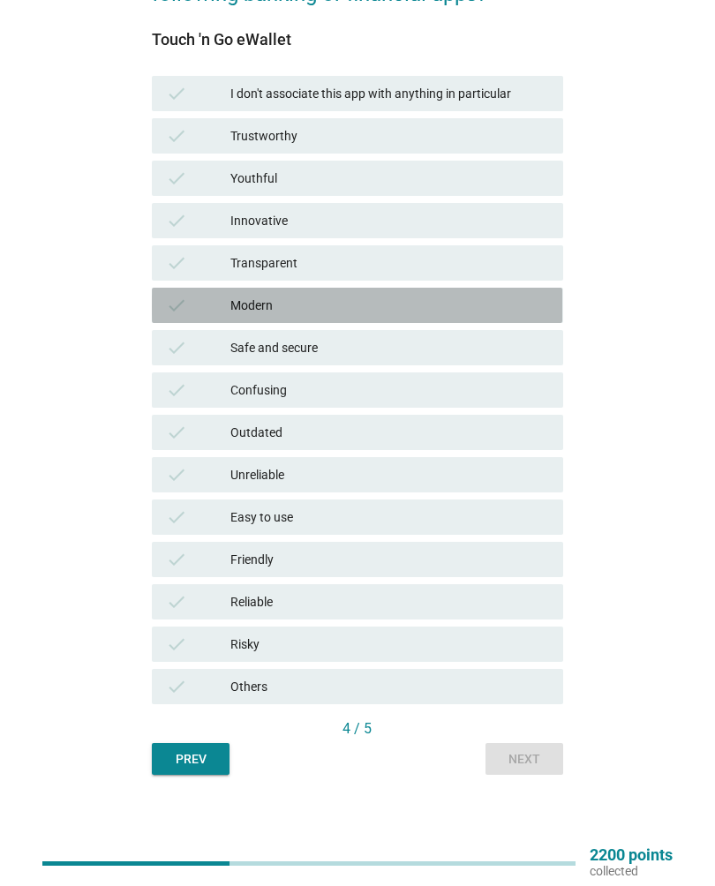
click at [195, 305] on div "check" at bounding box center [198, 305] width 64 height 21
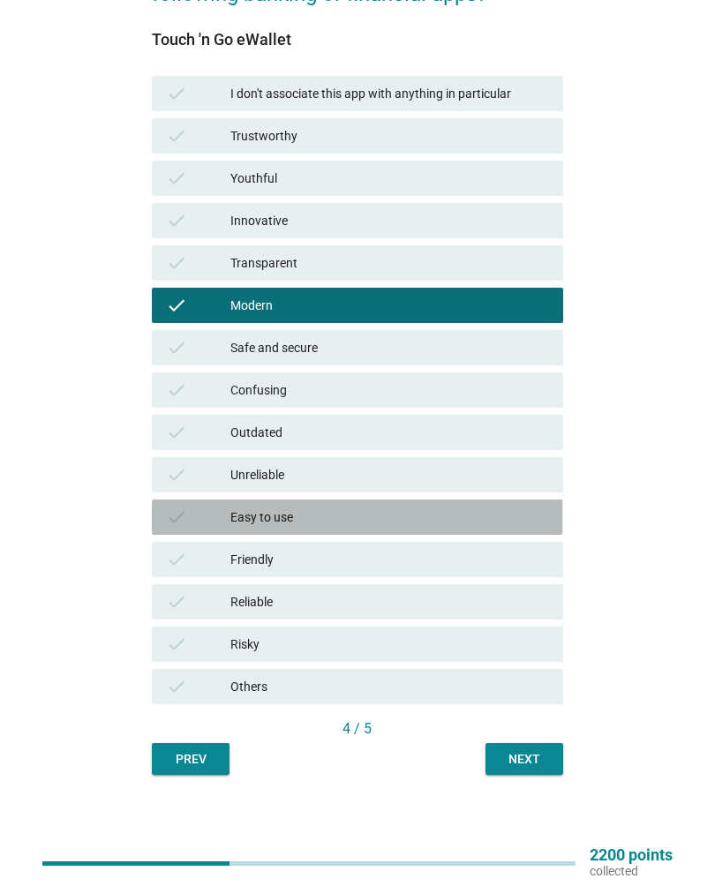
click at [223, 518] on div "check" at bounding box center [198, 516] width 64 height 21
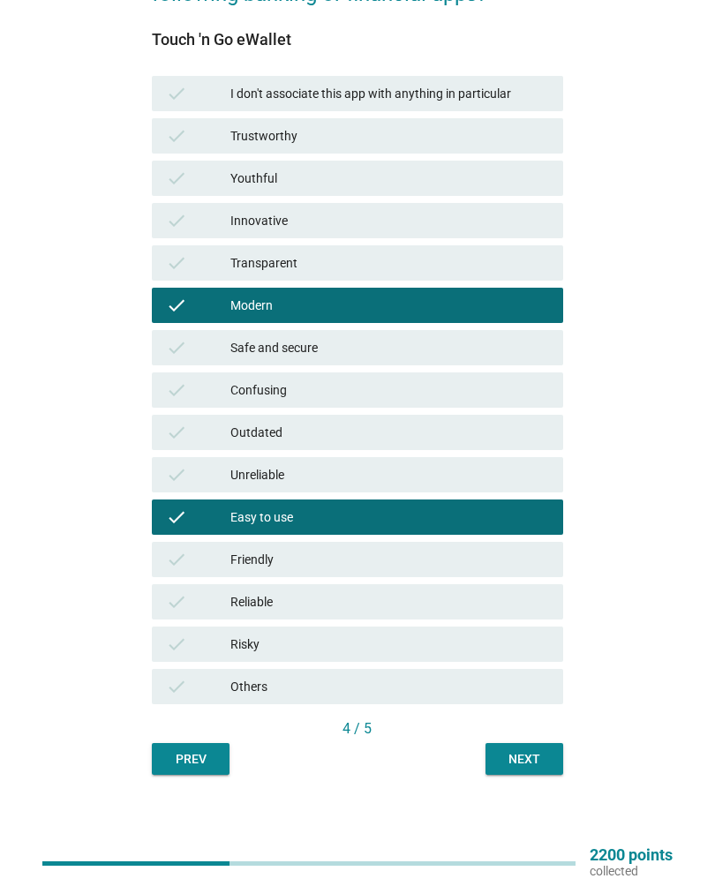
click at [177, 542] on div "check Friendly" at bounding box center [357, 559] width 410 height 35
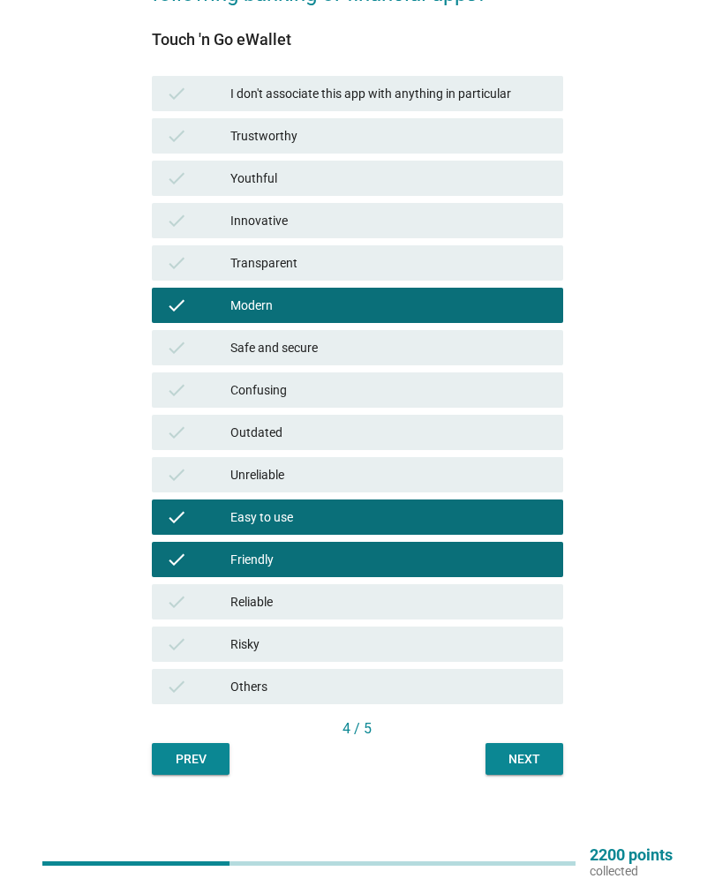
click at [203, 609] on div "check" at bounding box center [198, 601] width 64 height 21
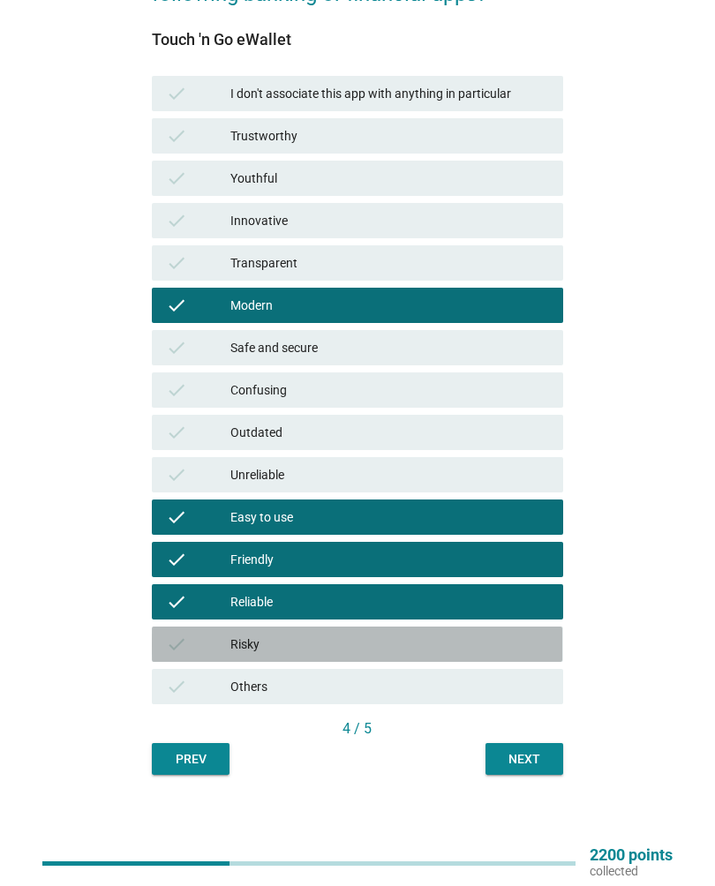
click at [207, 643] on div "check" at bounding box center [198, 643] width 64 height 21
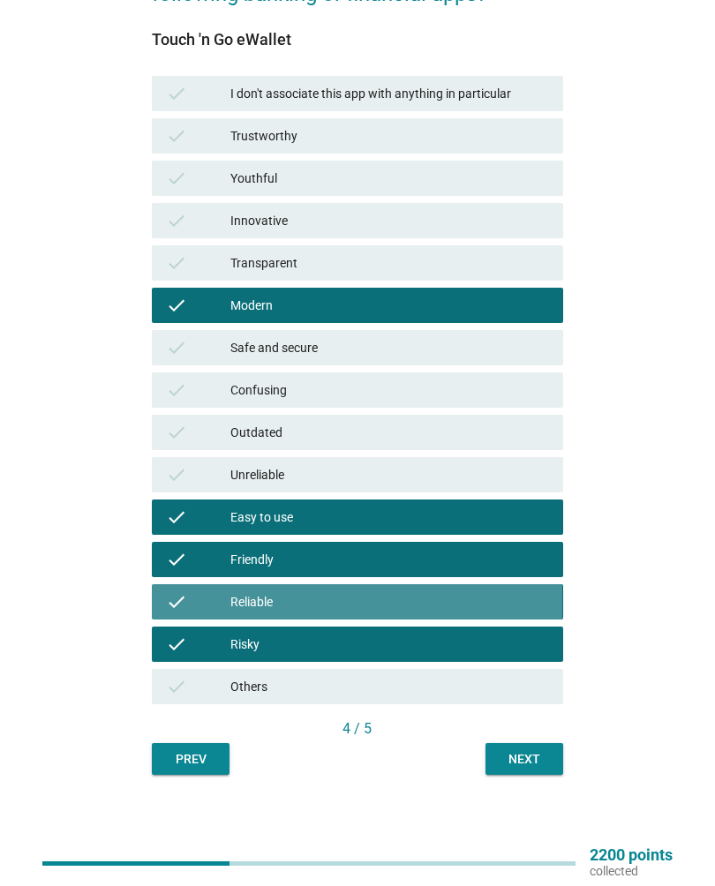
click at [362, 612] on div "check Reliable" at bounding box center [357, 601] width 410 height 35
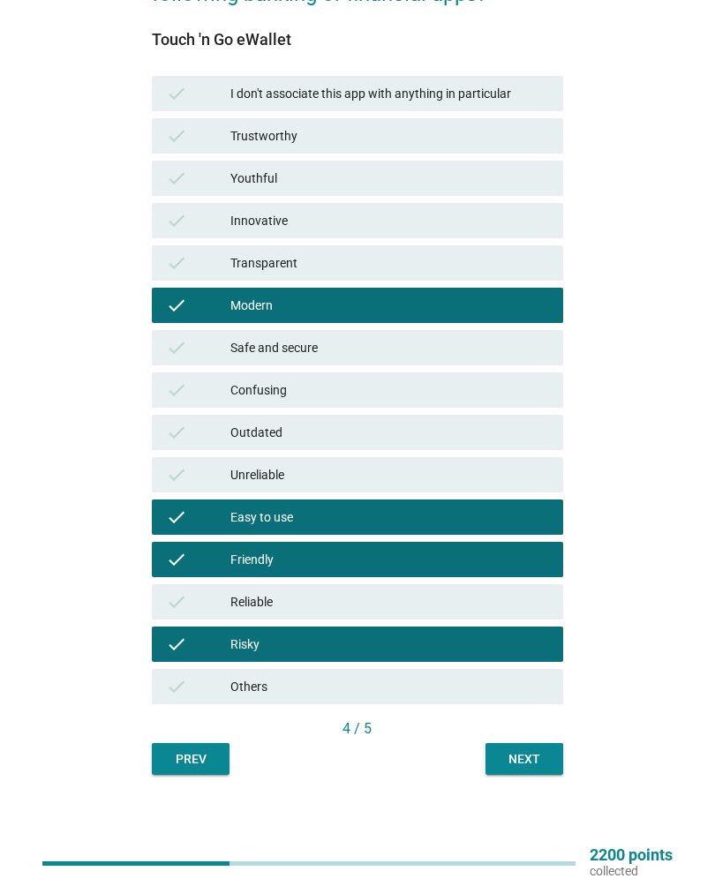
click at [513, 761] on div "Next" at bounding box center [523, 759] width 49 height 19
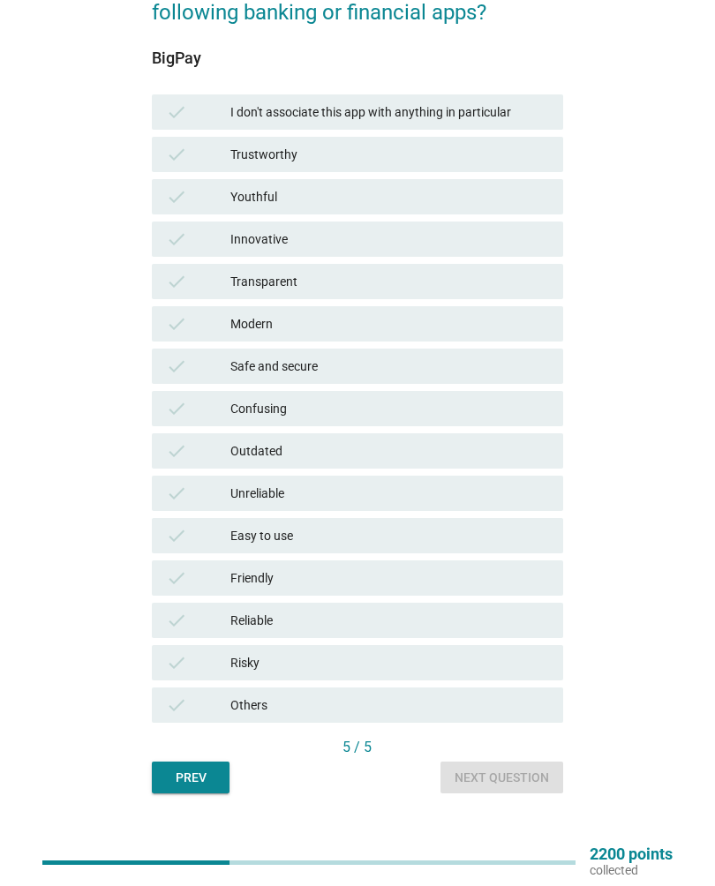
scroll to position [178, 0]
click at [220, 671] on div "check" at bounding box center [198, 662] width 64 height 21
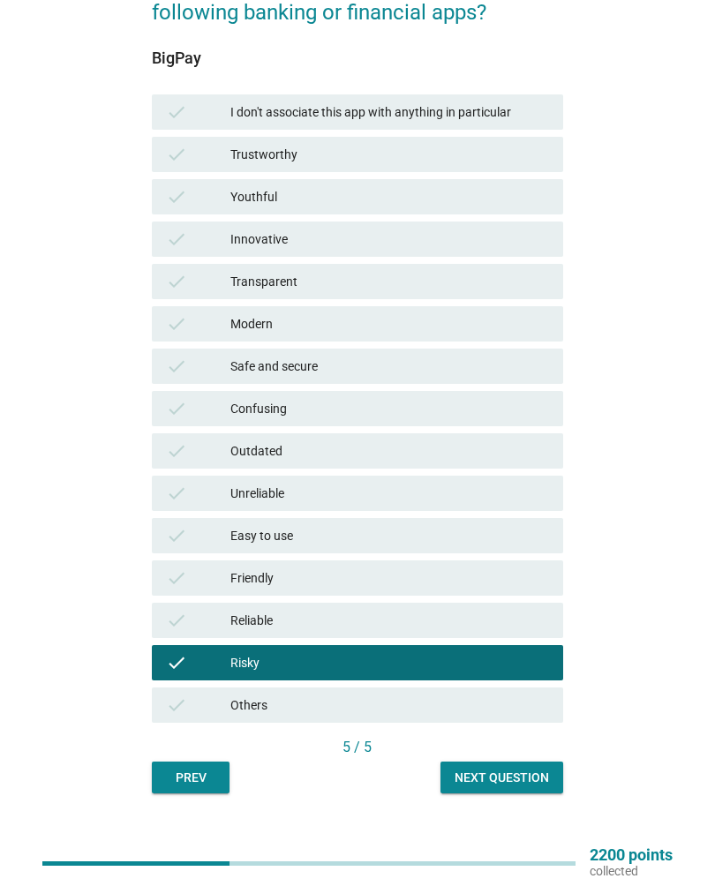
click at [173, 195] on icon "check" at bounding box center [176, 196] width 21 height 21
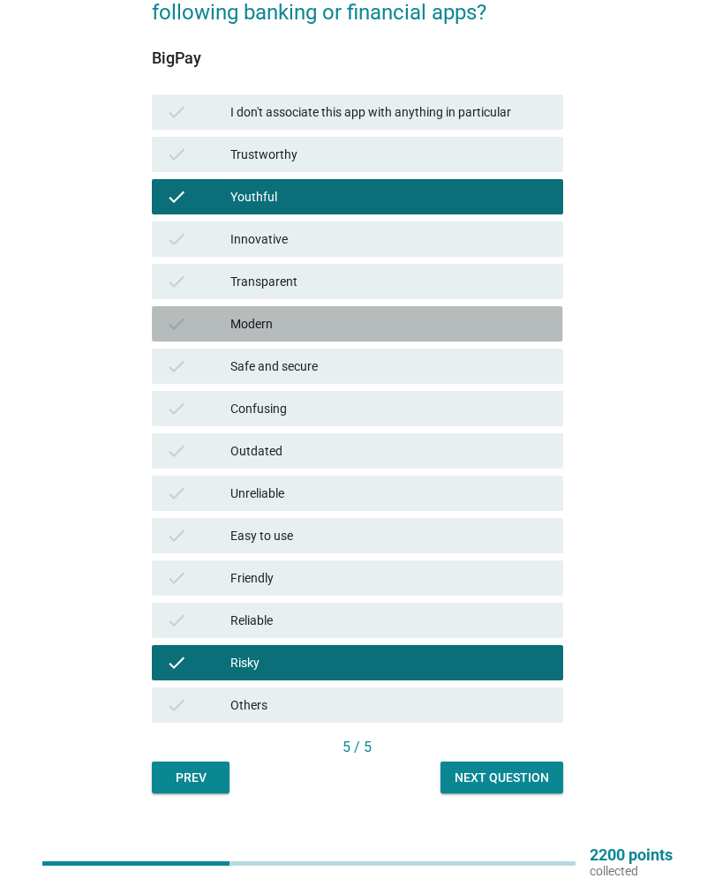
click at [179, 307] on div "check Modern" at bounding box center [357, 323] width 410 height 35
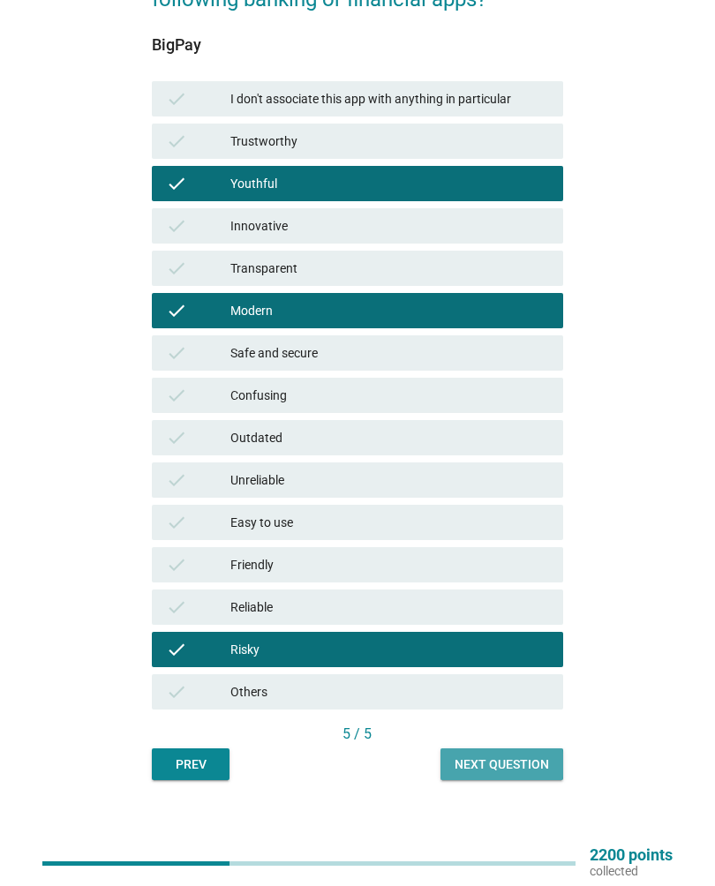
scroll to position [197, 0]
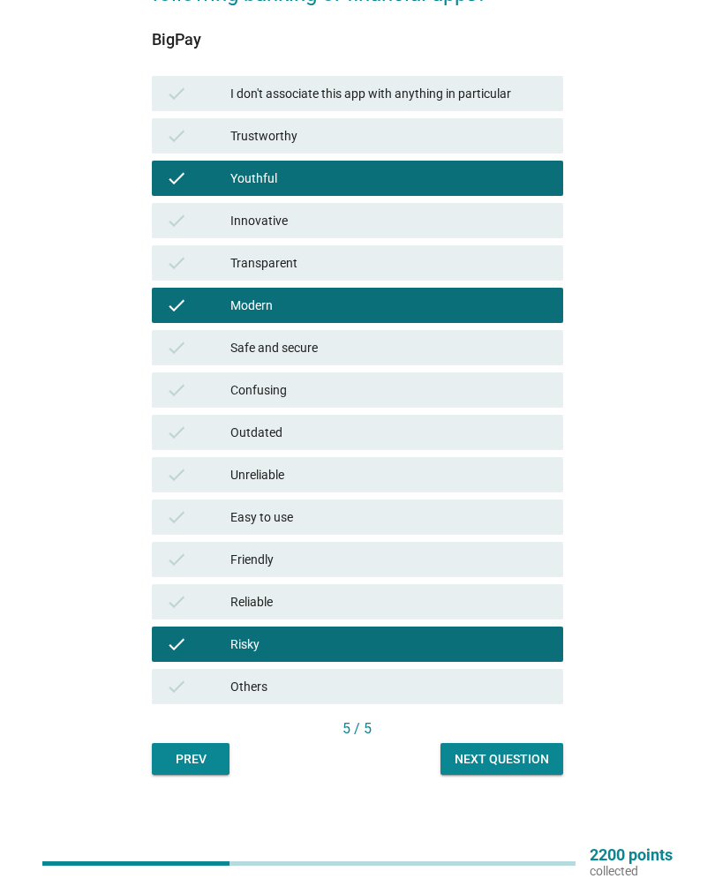
click at [485, 769] on button "Next question" at bounding box center [501, 759] width 123 height 32
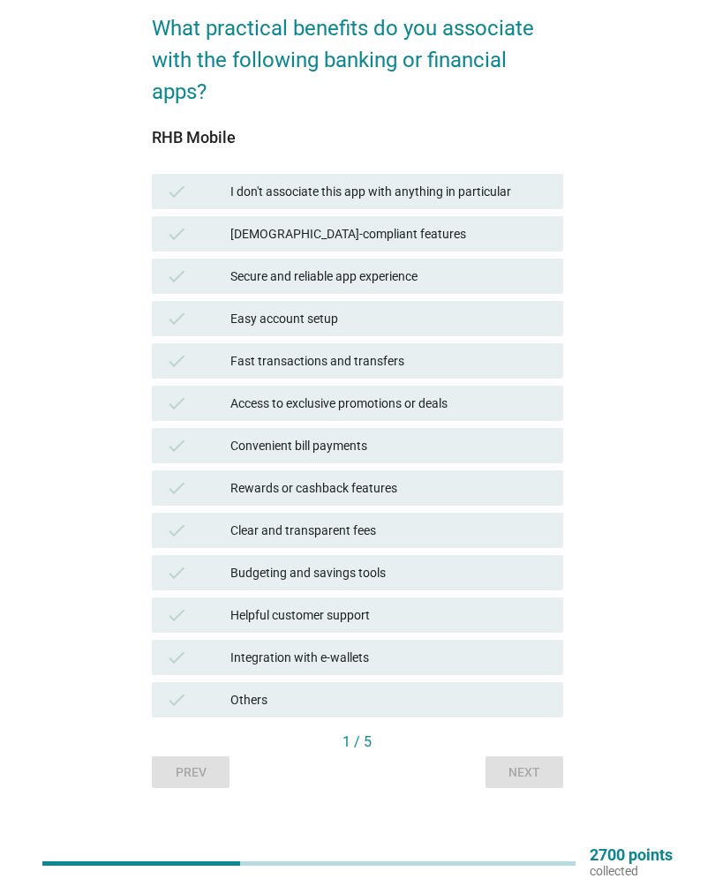
scroll to position [144, 0]
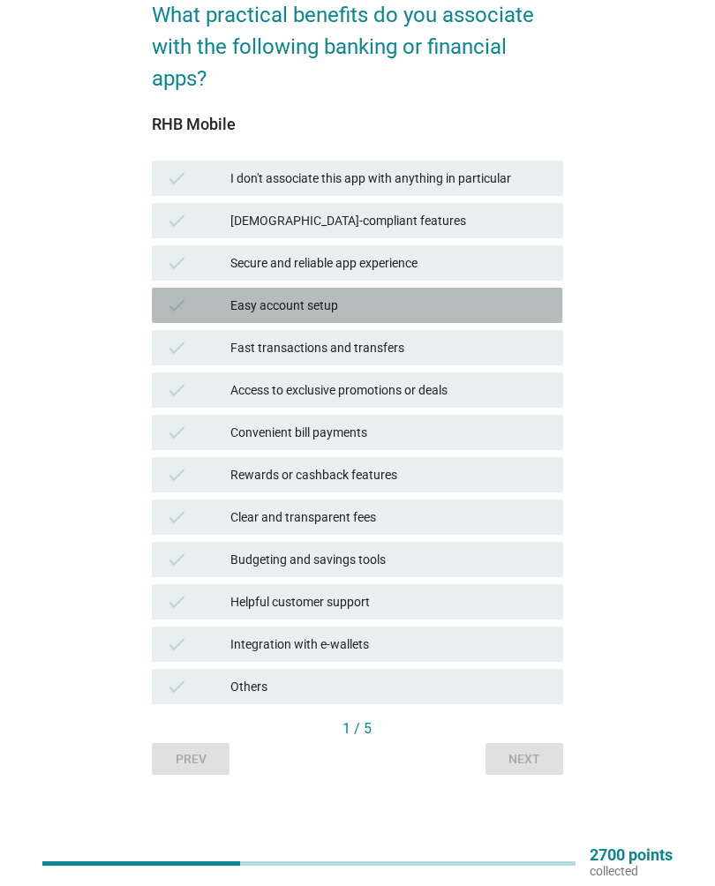
click at [187, 308] on icon "check" at bounding box center [176, 305] width 21 height 21
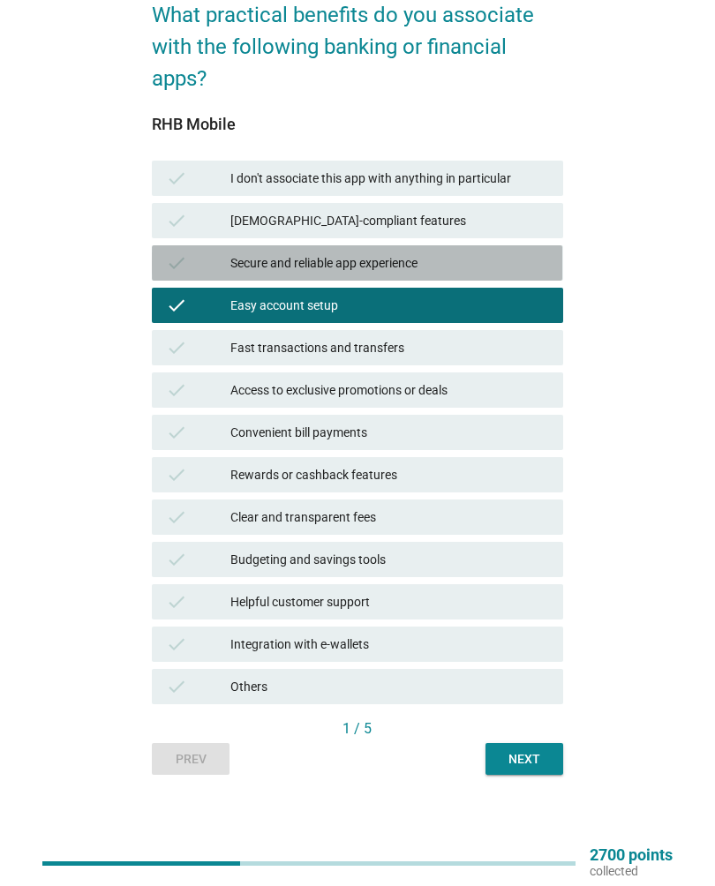
click at [176, 258] on icon "check" at bounding box center [176, 262] width 21 height 21
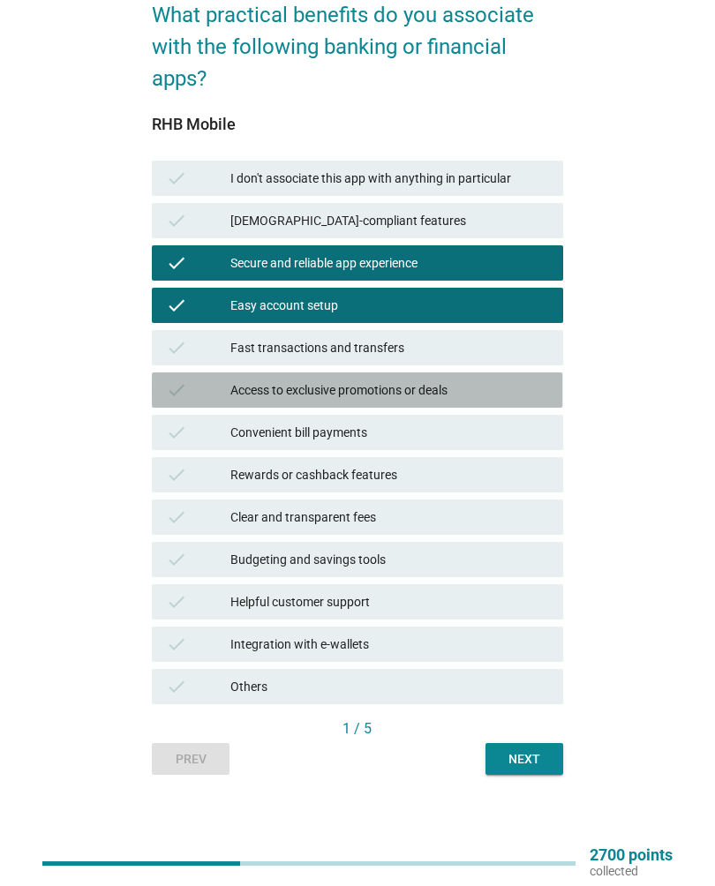
click at [162, 376] on div "check Access to exclusive promotions or deals" at bounding box center [357, 389] width 410 height 35
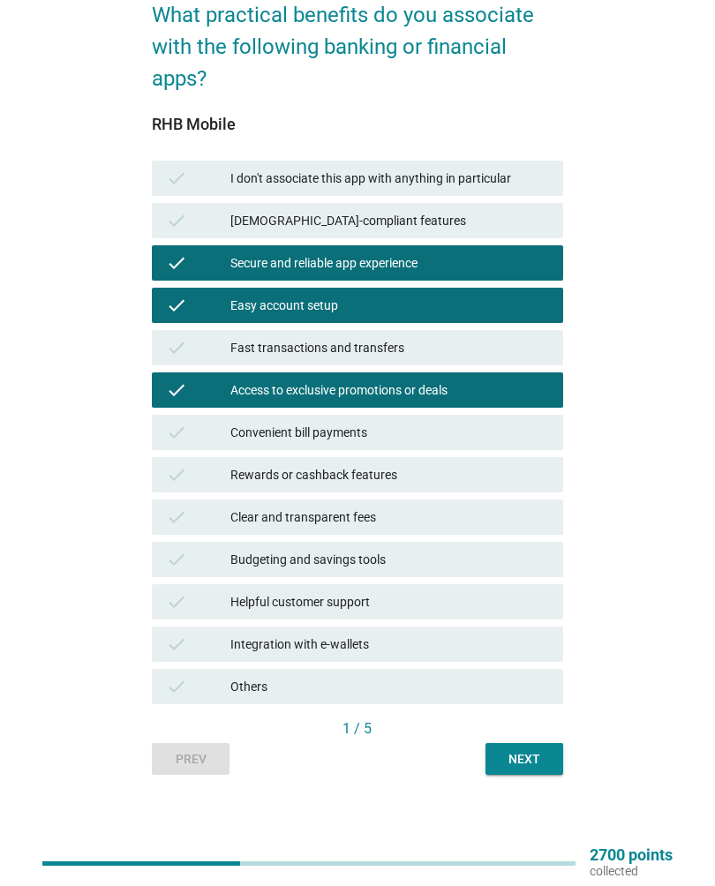
click at [172, 363] on div "check Fast transactions and transfers" at bounding box center [357, 347] width 410 height 35
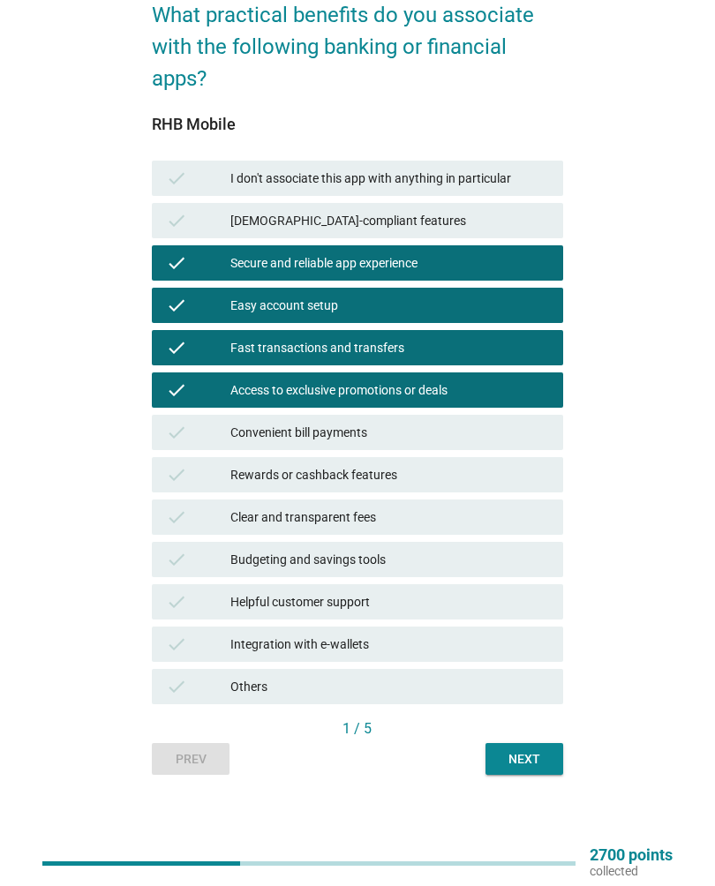
click at [189, 378] on div "check Access to exclusive promotions or deals" at bounding box center [357, 389] width 410 height 35
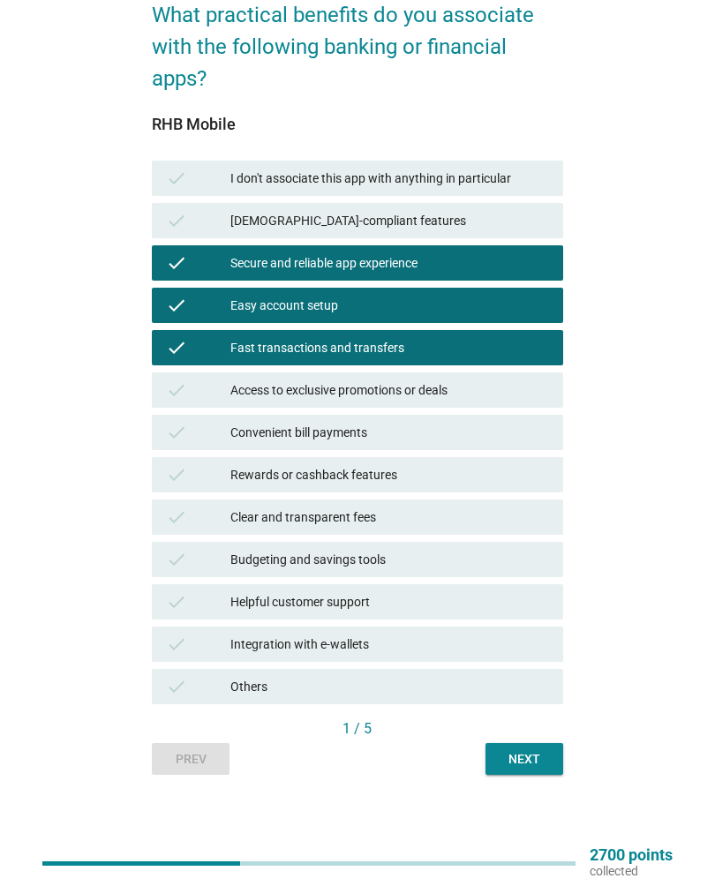
click at [461, 760] on div "Prev Next" at bounding box center [357, 759] width 410 height 32
click at [498, 768] on button "Next" at bounding box center [524, 759] width 78 height 32
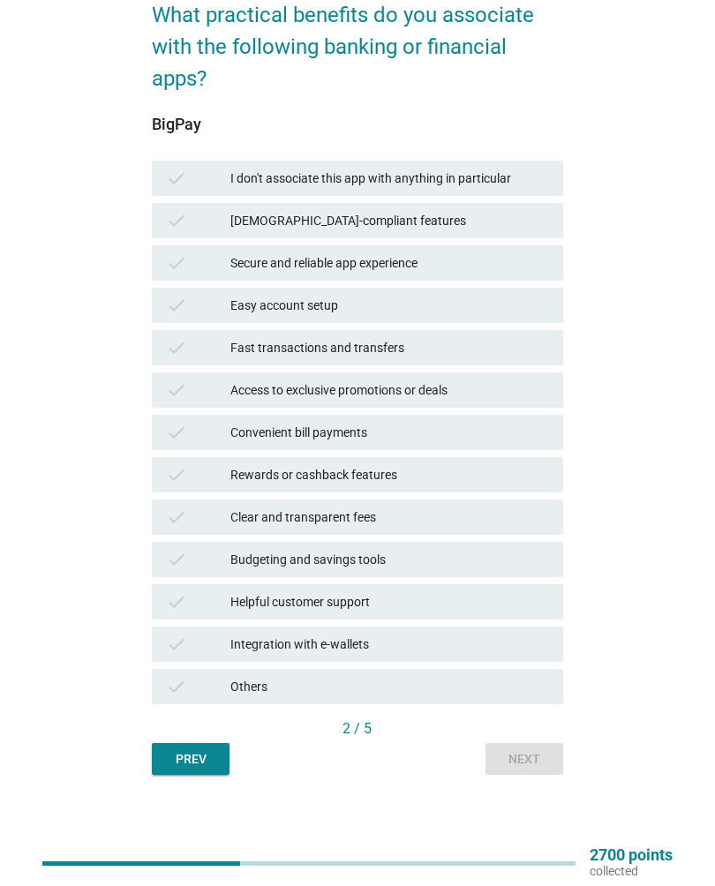
click at [139, 310] on div "English arrow_drop_down What practical benefits do you associate with the follo…" at bounding box center [357, 347] width 438 height 881
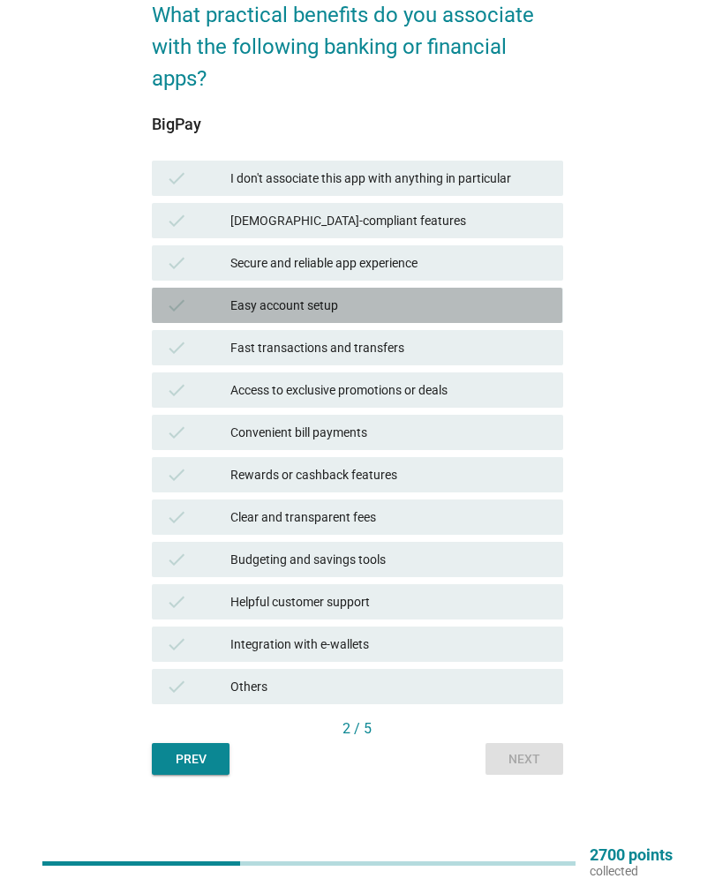
click at [185, 320] on div "check Easy account setup" at bounding box center [357, 305] width 410 height 35
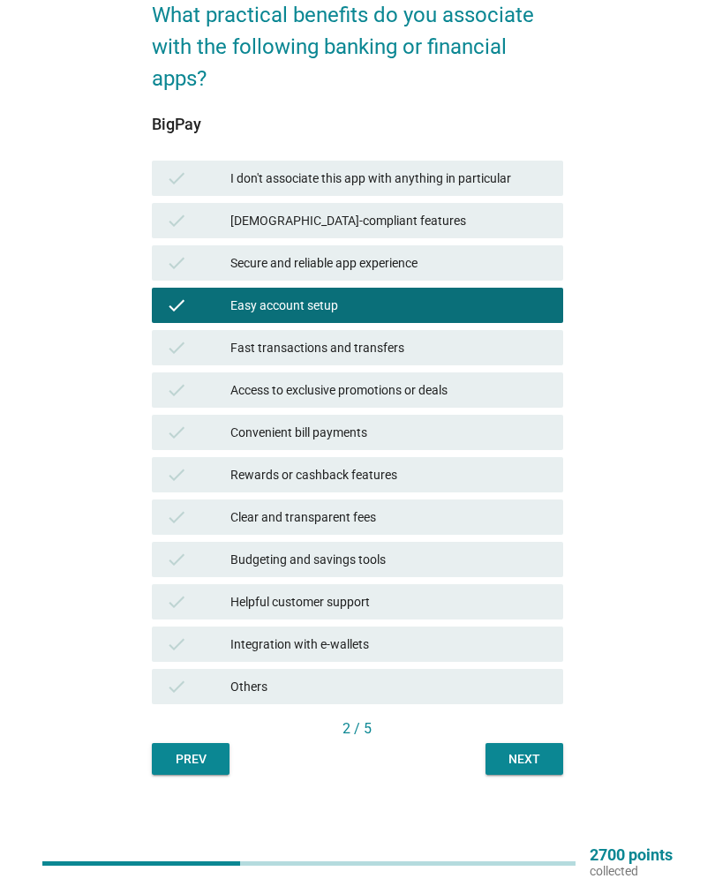
click at [510, 768] on div "Next" at bounding box center [523, 759] width 49 height 19
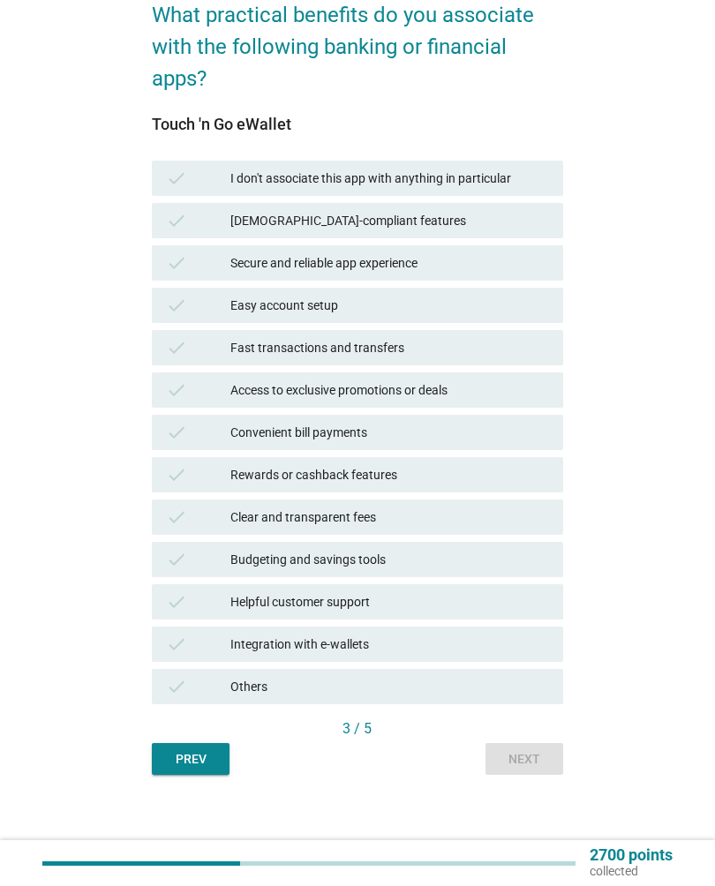
click at [199, 764] on div "Prev" at bounding box center [190, 759] width 49 height 19
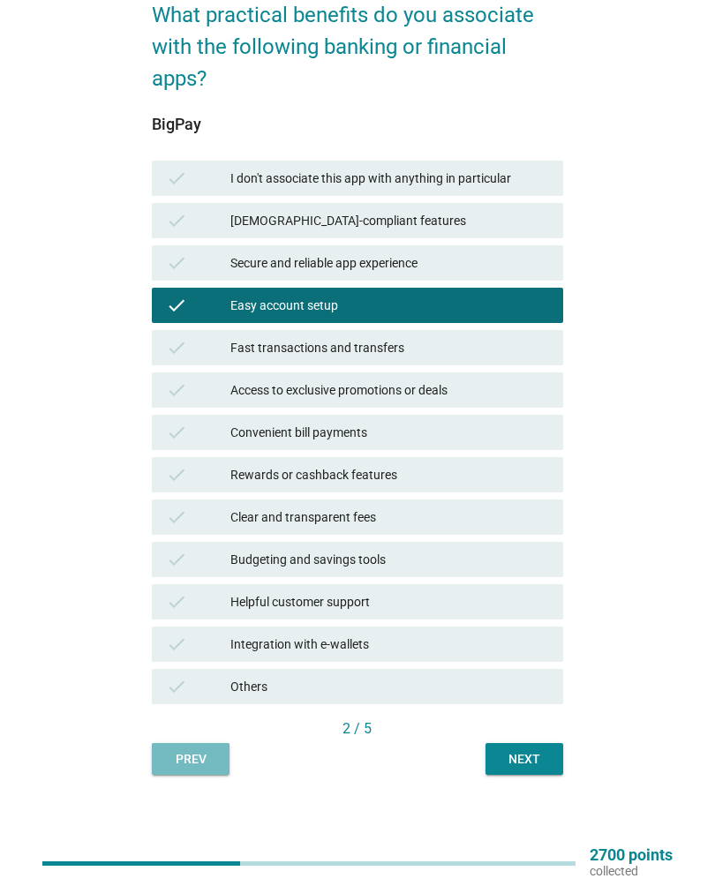
scroll to position [0, 0]
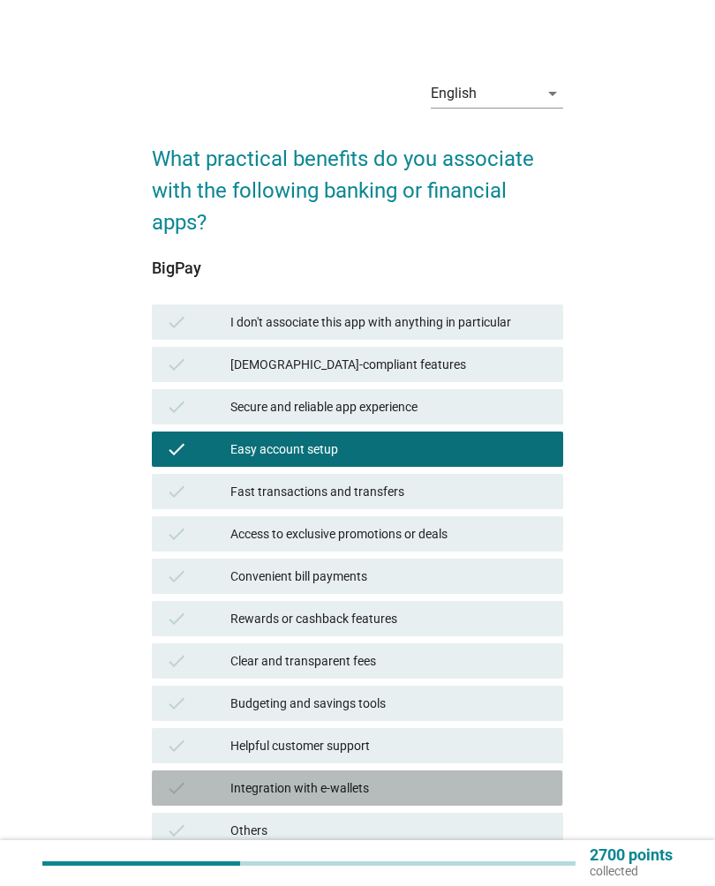
click at [208, 798] on div "check" at bounding box center [198, 787] width 64 height 21
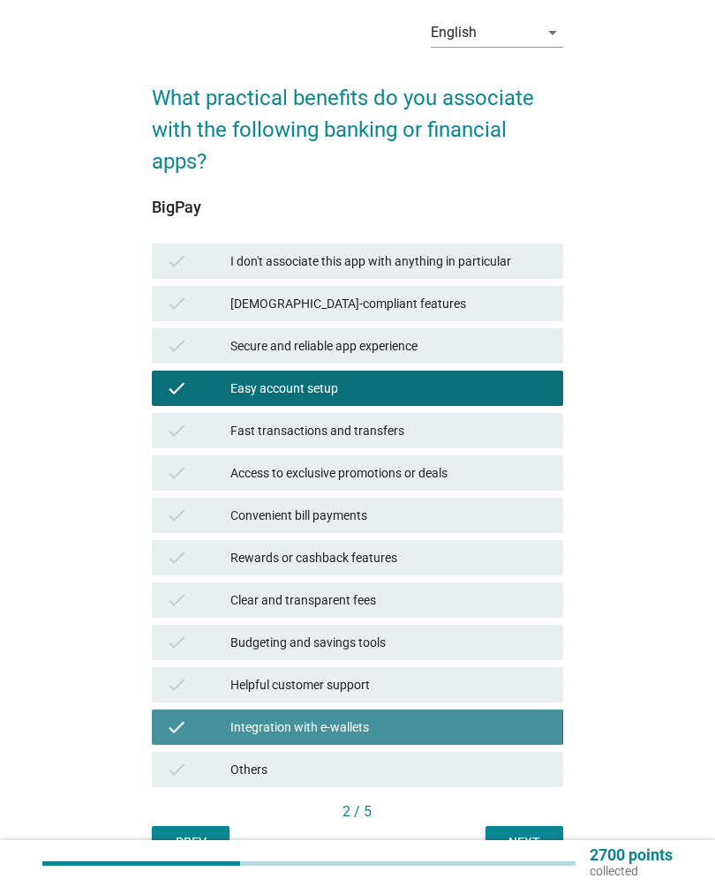
scroll to position [144, 0]
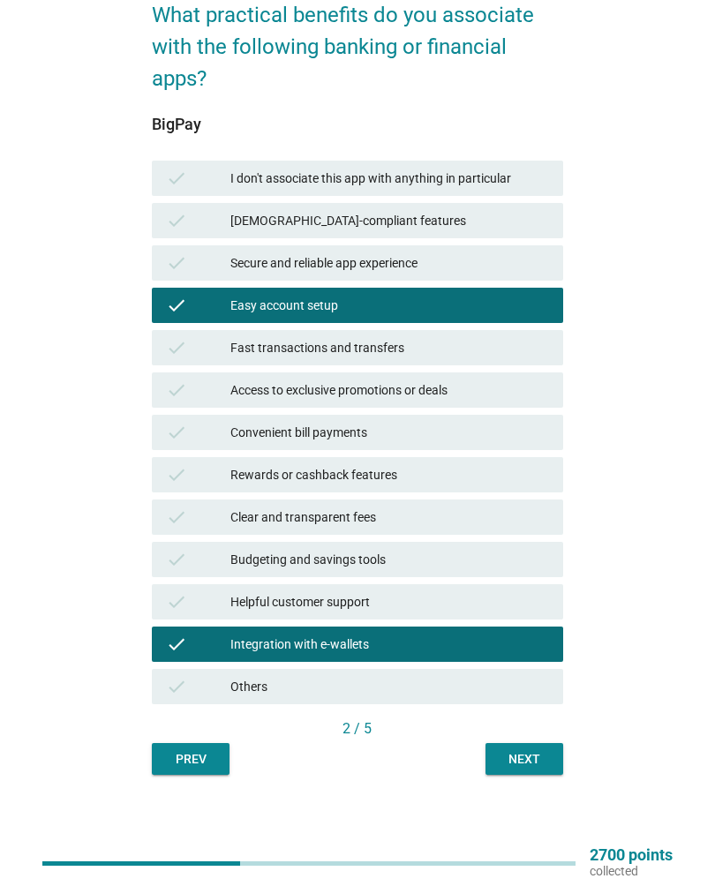
click at [513, 773] on button "Next" at bounding box center [524, 759] width 78 height 32
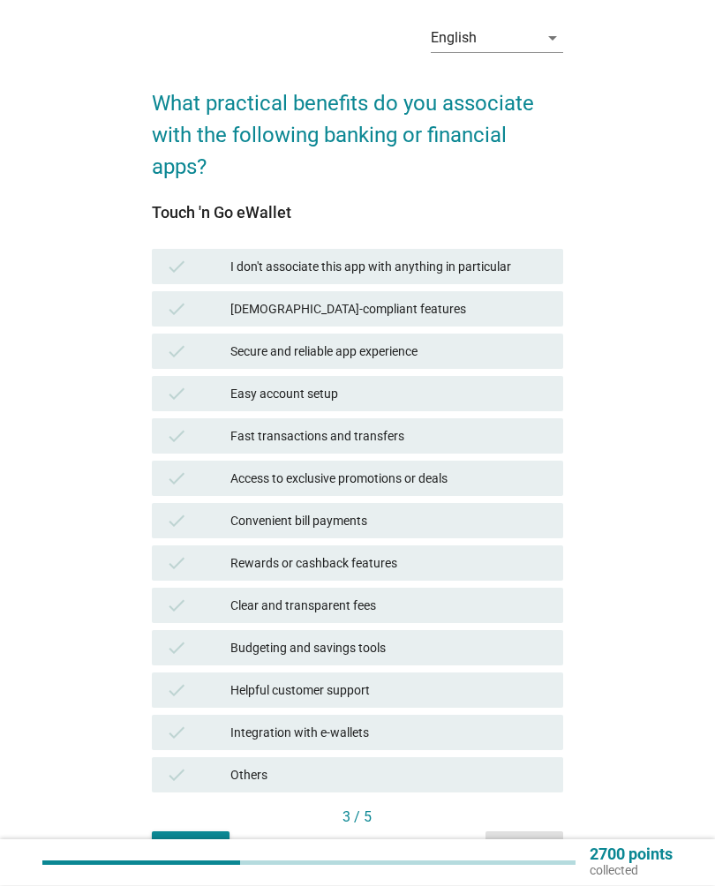
scroll to position [56, 0]
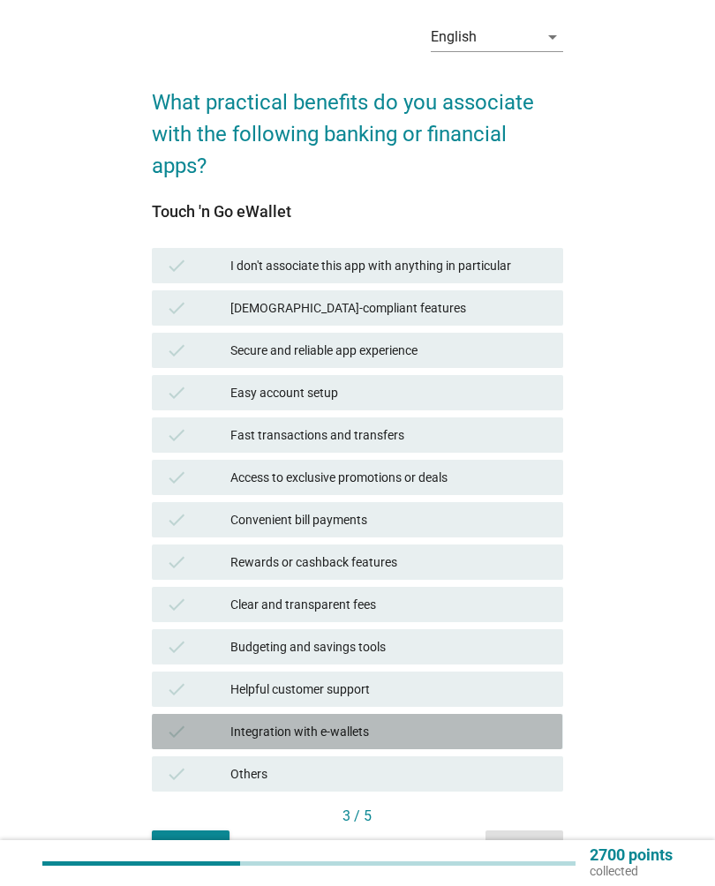
click at [194, 724] on div "check" at bounding box center [198, 731] width 64 height 21
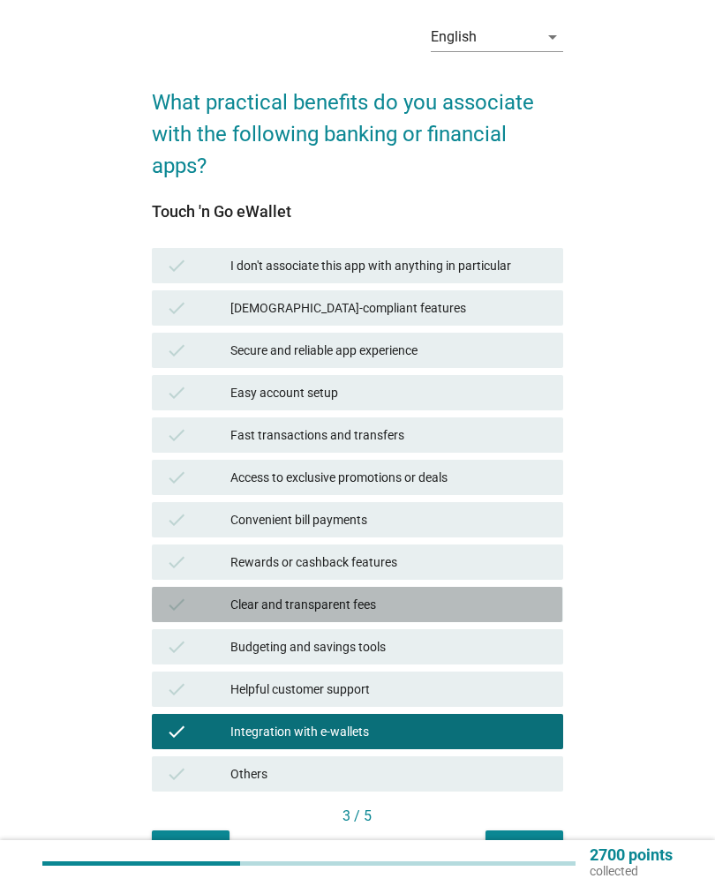
click at [188, 593] on div "check Clear and transparent fees" at bounding box center [357, 604] width 410 height 35
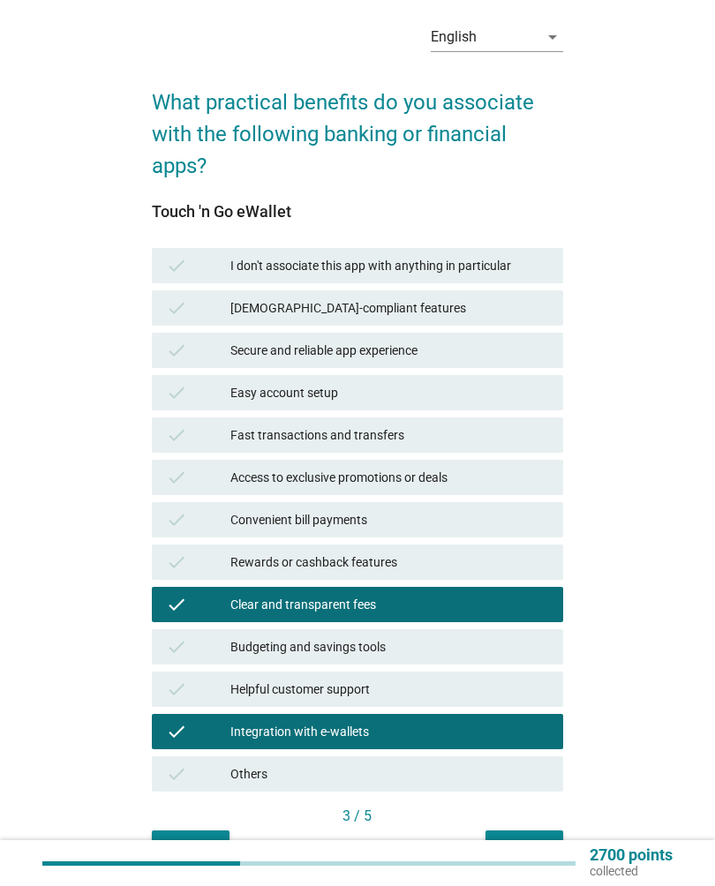
click at [179, 520] on icon "check" at bounding box center [176, 519] width 21 height 21
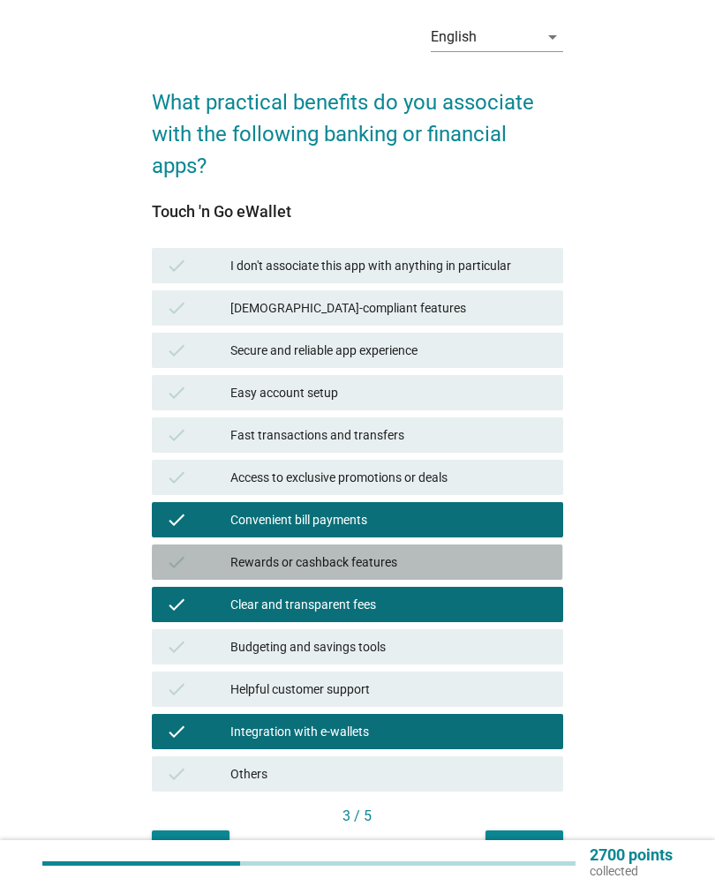
click at [184, 557] on icon "check" at bounding box center [176, 561] width 21 height 21
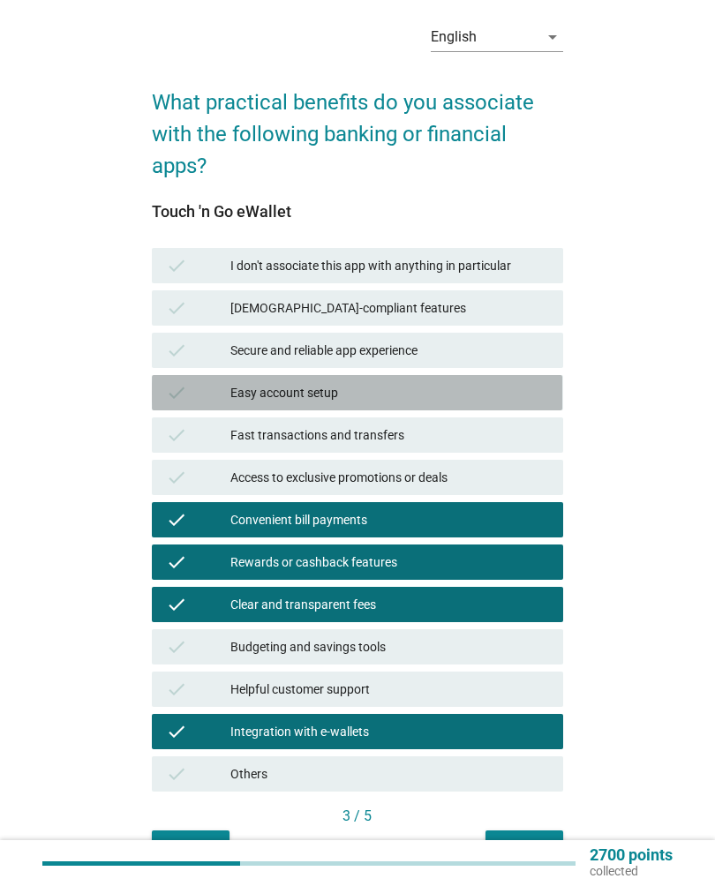
click at [185, 396] on icon "check" at bounding box center [176, 392] width 21 height 21
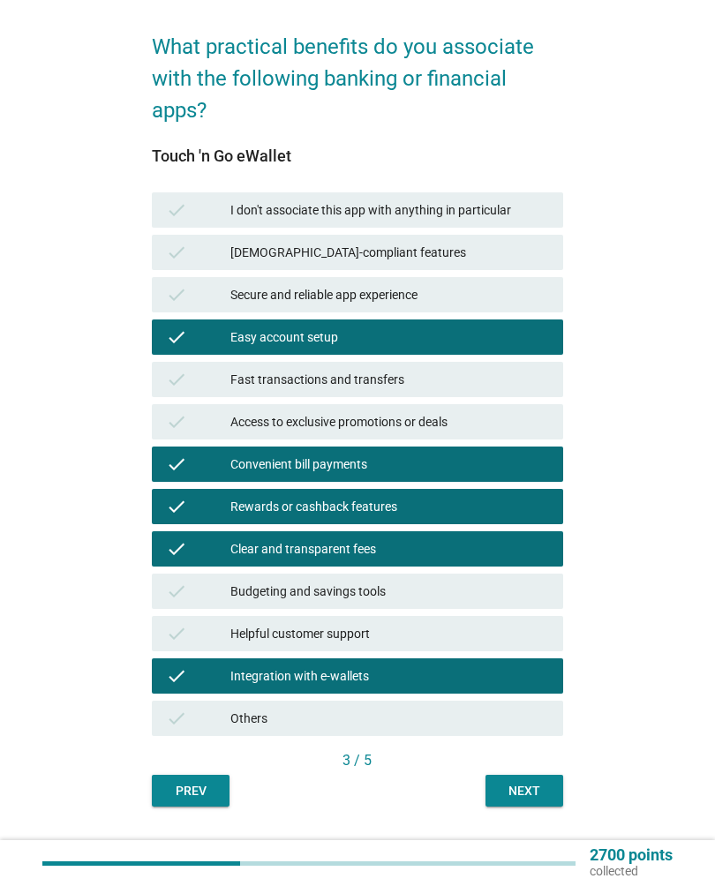
scroll to position [144, 0]
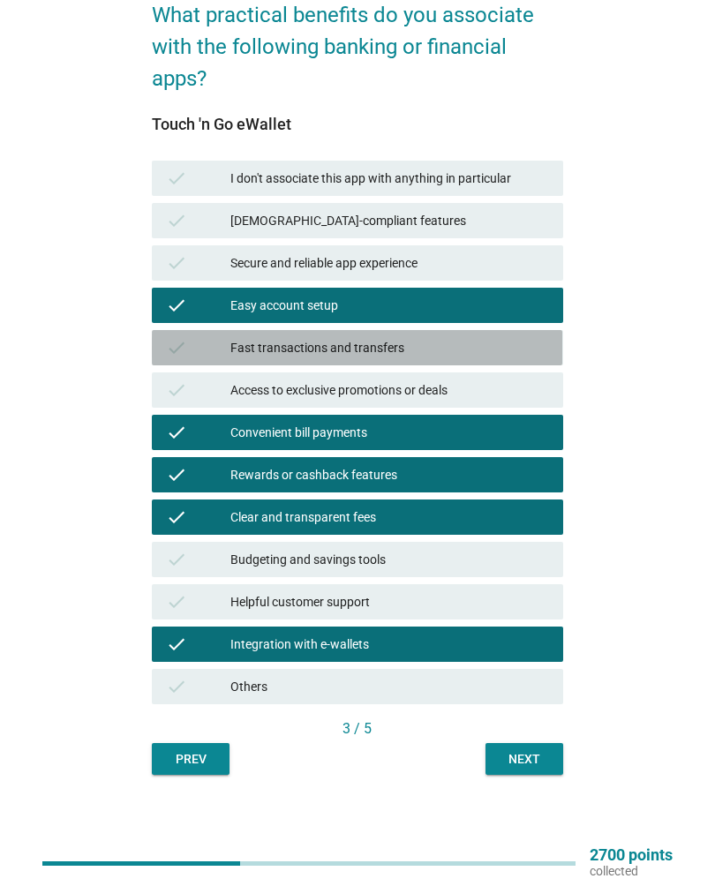
click at [192, 359] on div "check Fast transactions and transfers" at bounding box center [357, 347] width 410 height 35
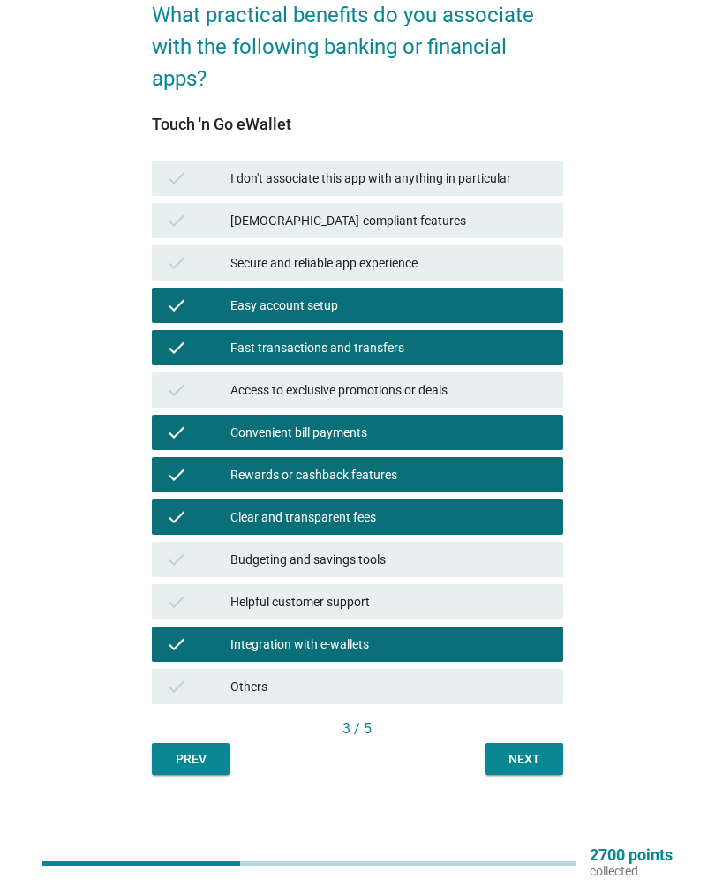
click at [511, 774] on button "Next" at bounding box center [524, 759] width 78 height 32
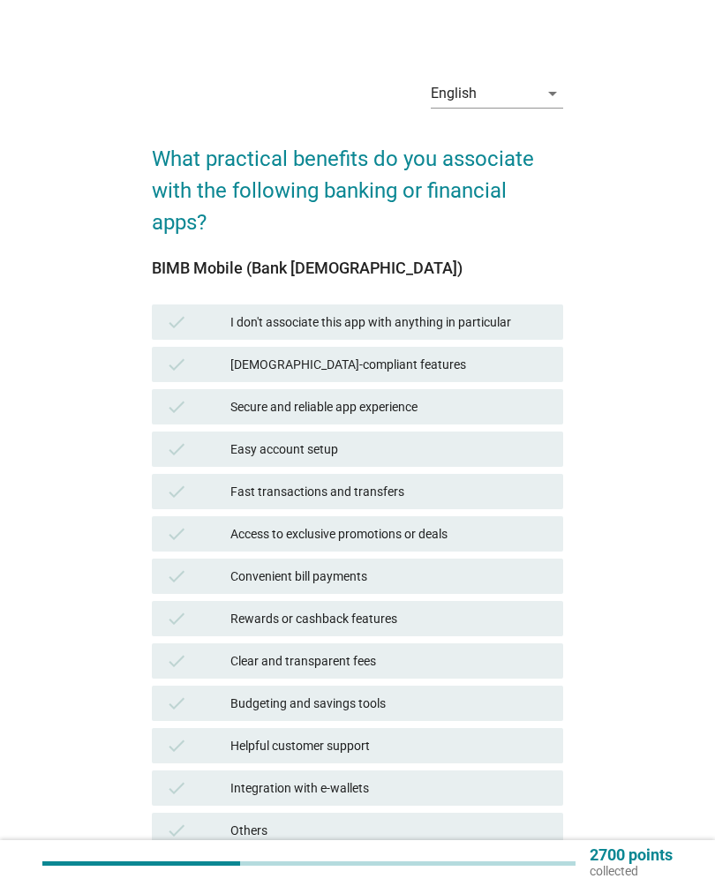
click at [219, 409] on div "check" at bounding box center [198, 406] width 64 height 21
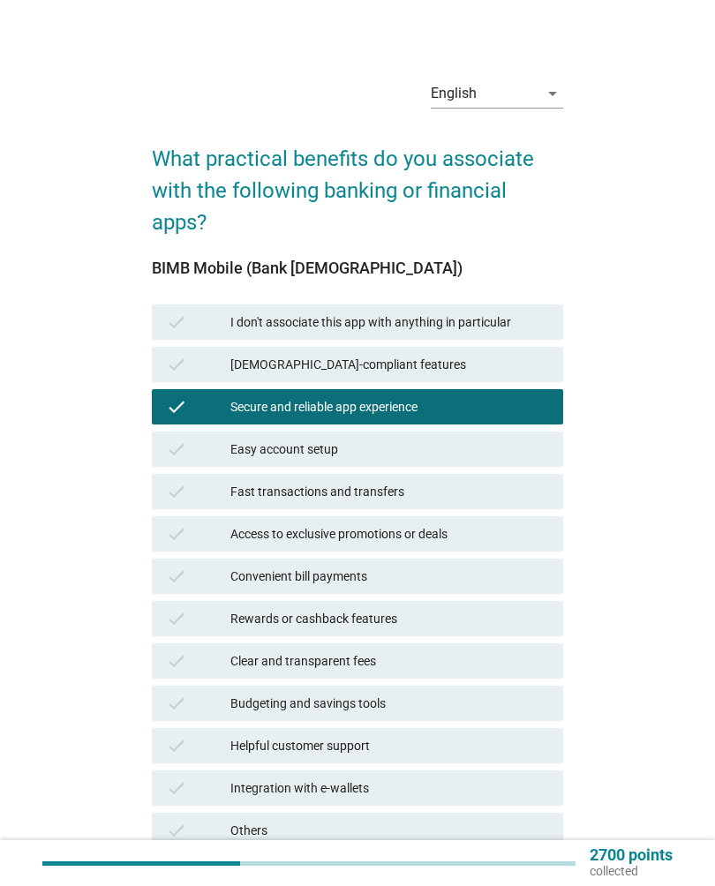
click at [193, 381] on div "check [DEMOGRAPHIC_DATA]-compliant features" at bounding box center [357, 364] width 410 height 35
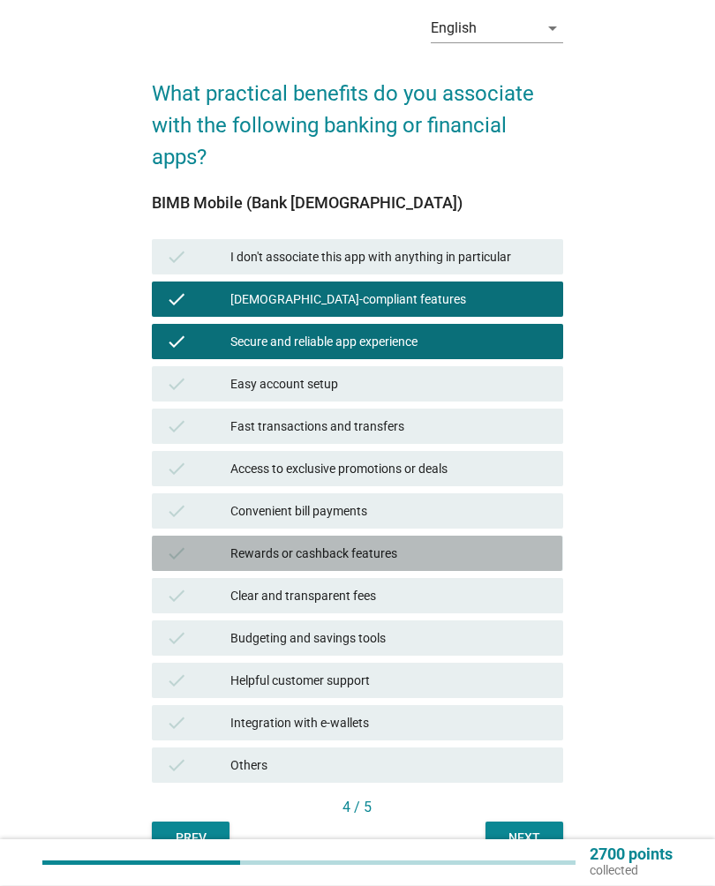
scroll to position [144, 0]
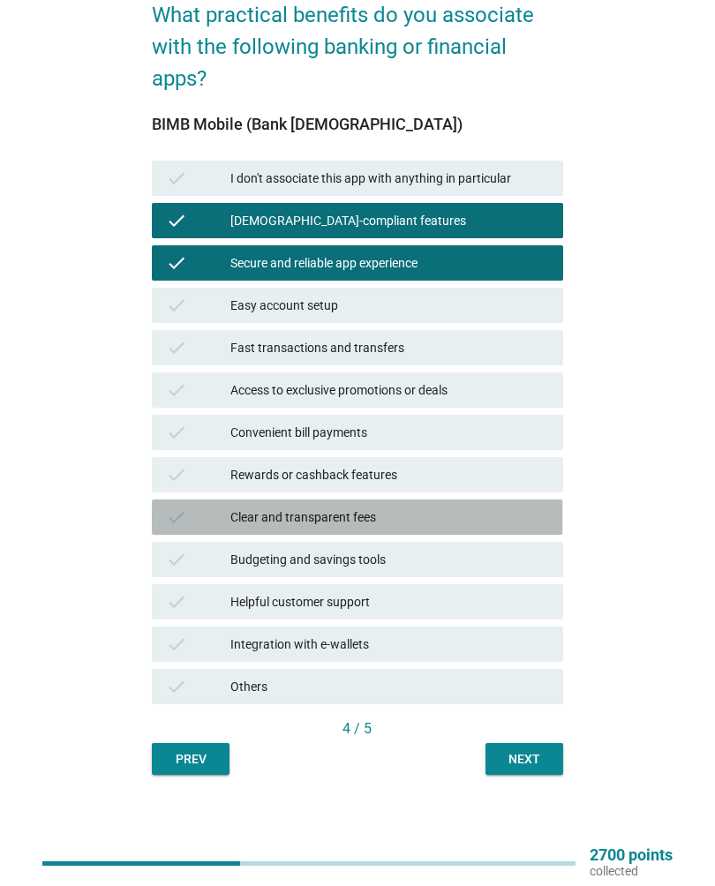
click at [161, 526] on div "check Clear and transparent fees" at bounding box center [357, 516] width 410 height 35
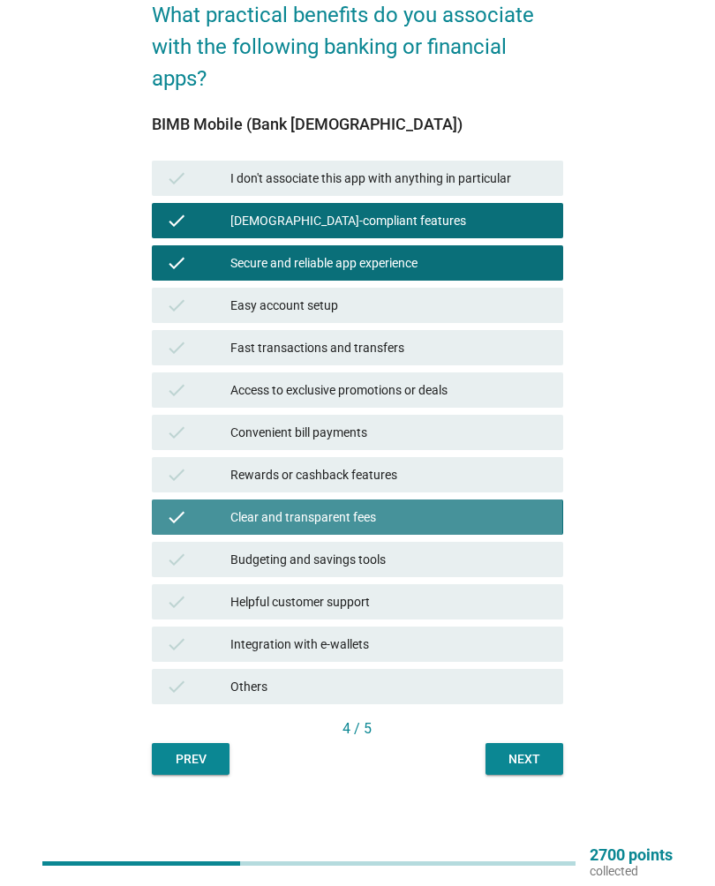
click at [169, 527] on icon "check" at bounding box center [176, 516] width 21 height 21
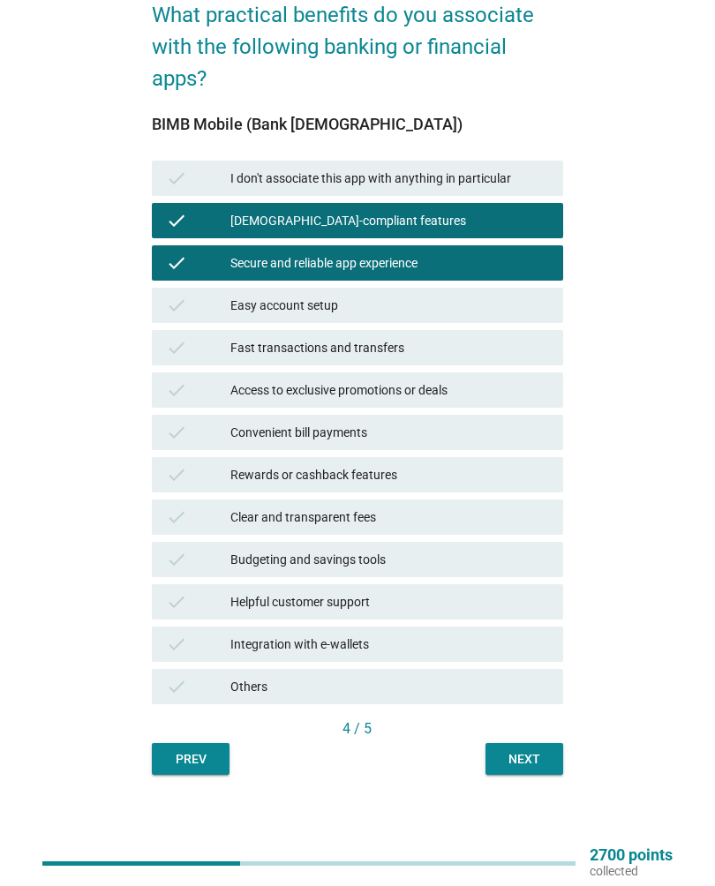
click at [250, 511] on div "Clear and transparent fees" at bounding box center [389, 516] width 318 height 21
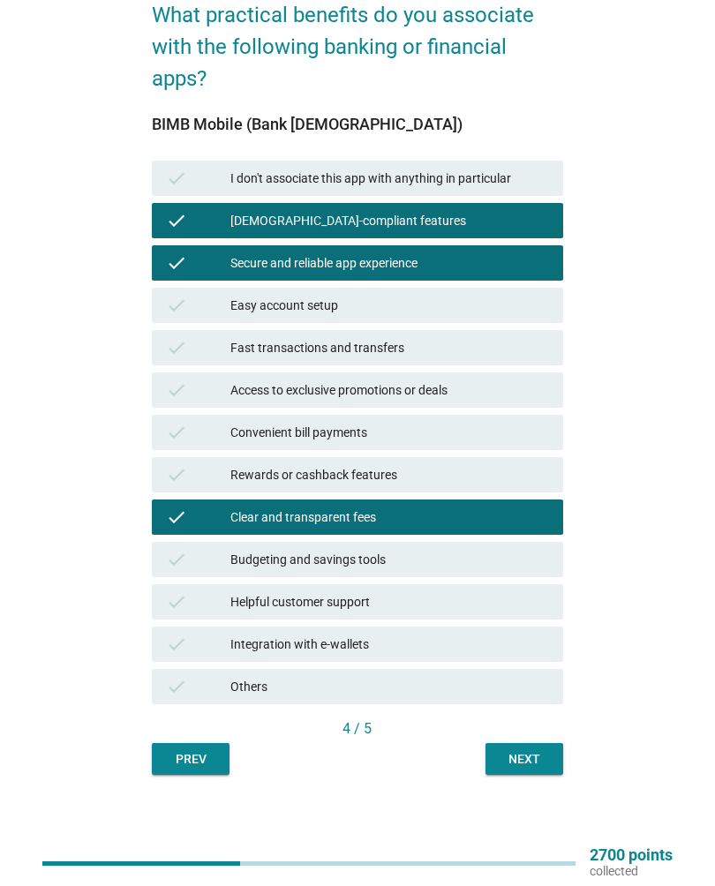
click at [184, 419] on div "check Convenient bill payments" at bounding box center [357, 432] width 410 height 35
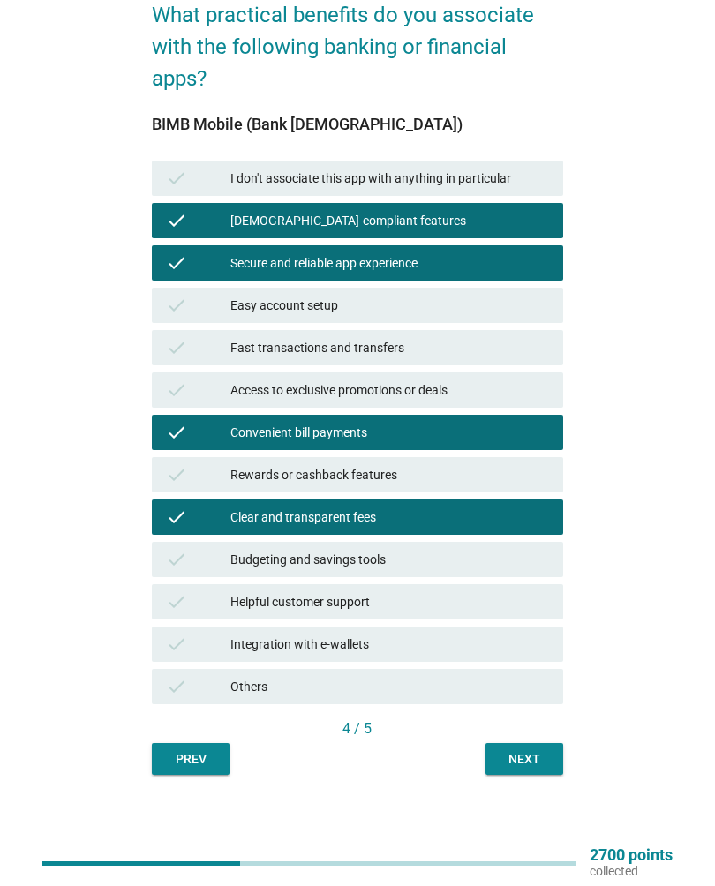
click at [520, 774] on button "Next" at bounding box center [524, 759] width 78 height 32
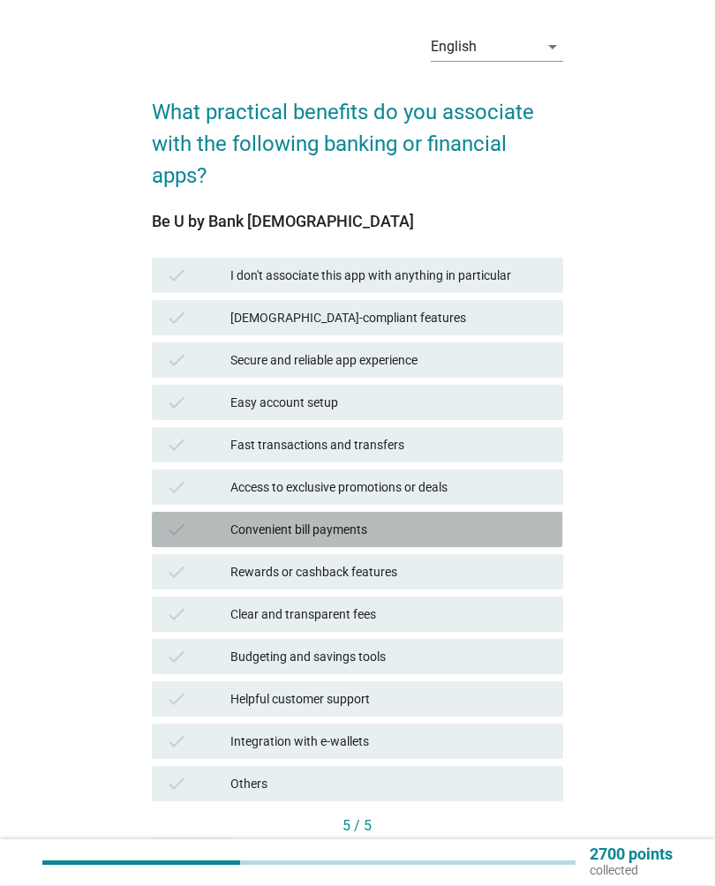
scroll to position [49, 0]
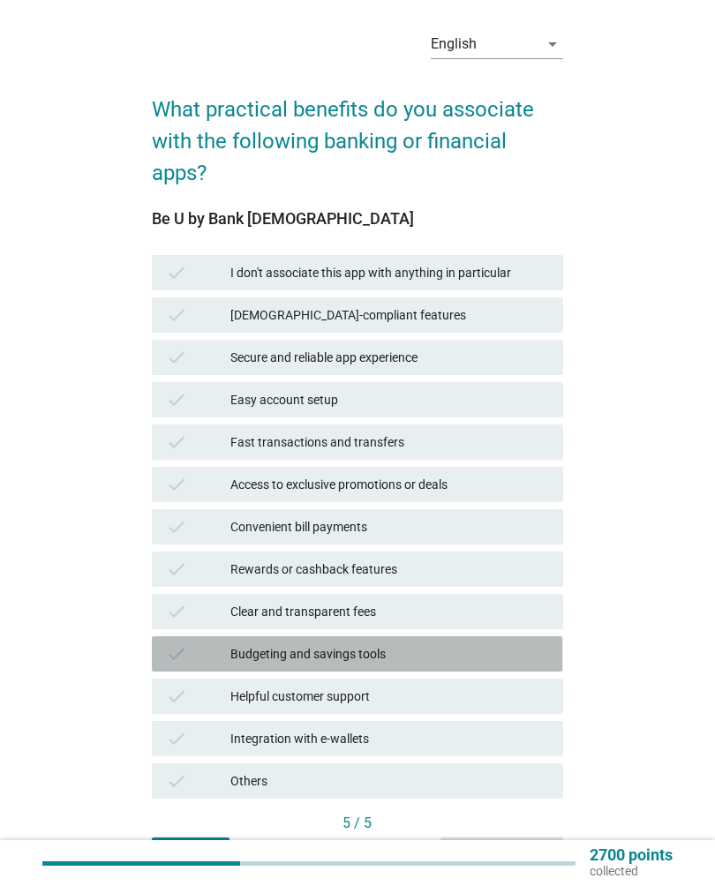
click at [206, 649] on div "check" at bounding box center [198, 653] width 64 height 21
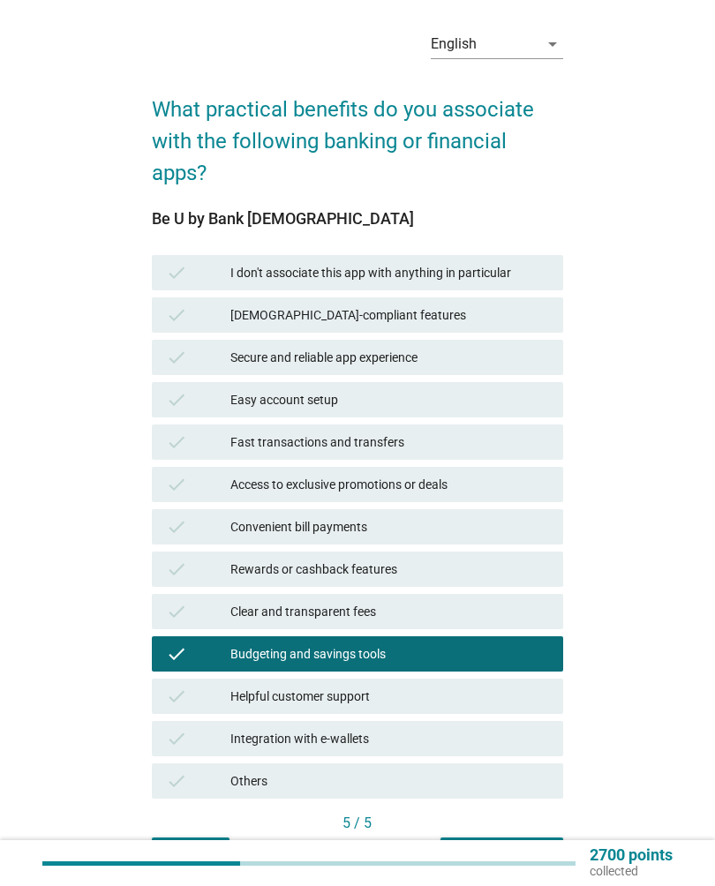
click at [181, 557] on div "check Rewards or cashback features" at bounding box center [357, 568] width 410 height 35
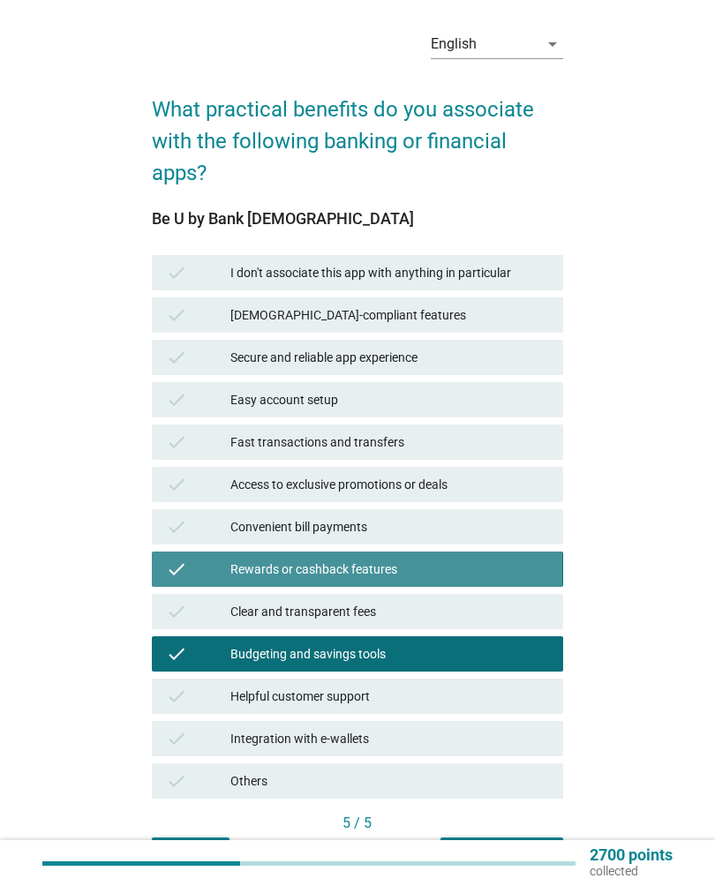
click at [188, 565] on div "check" at bounding box center [198, 568] width 64 height 21
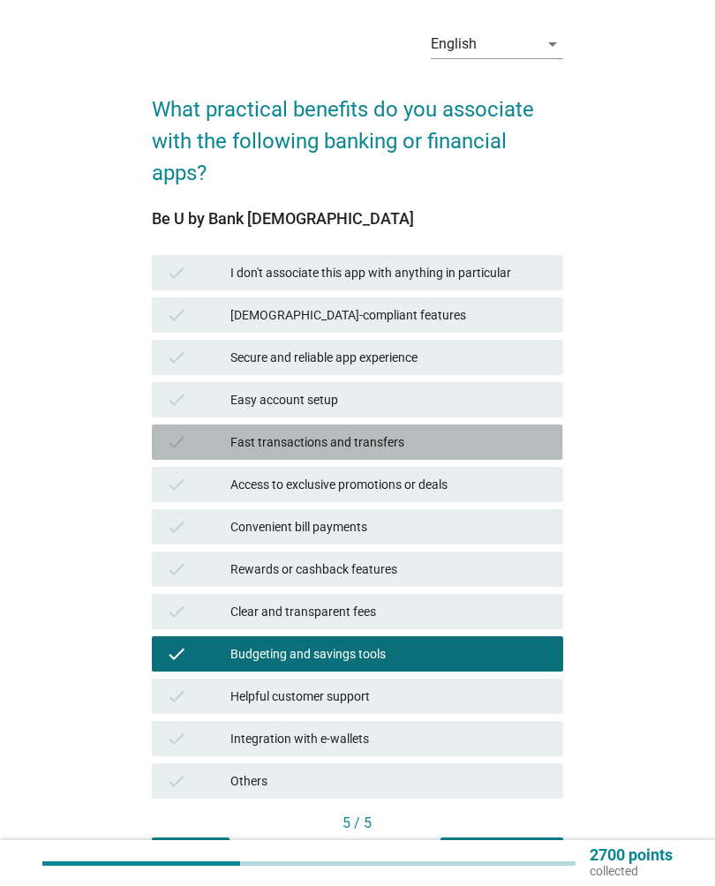
click at [186, 431] on div "check Fast transactions and transfers" at bounding box center [357, 441] width 410 height 35
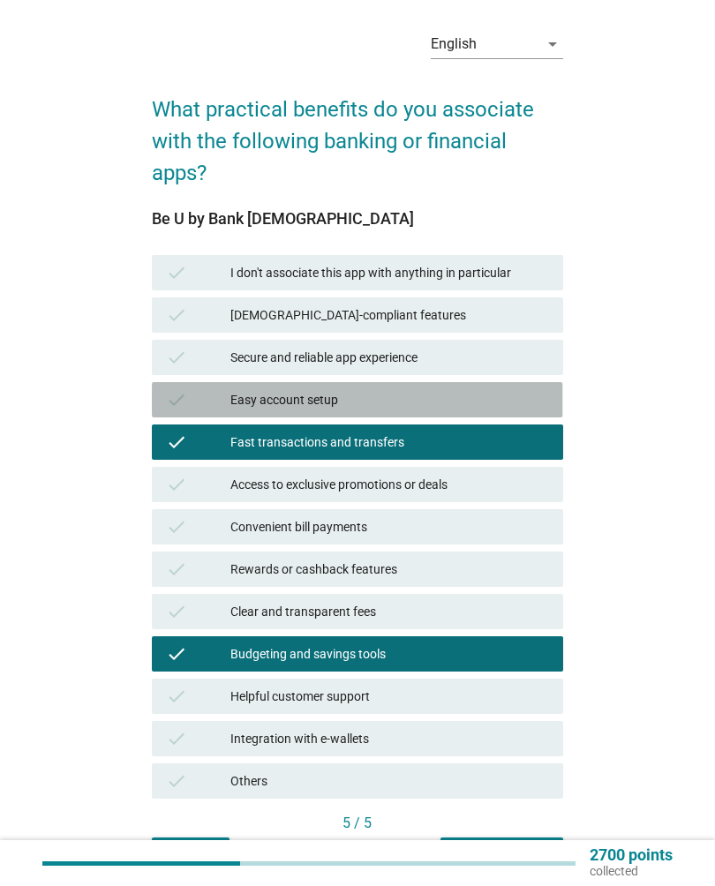
click at [185, 401] on icon "check" at bounding box center [176, 399] width 21 height 21
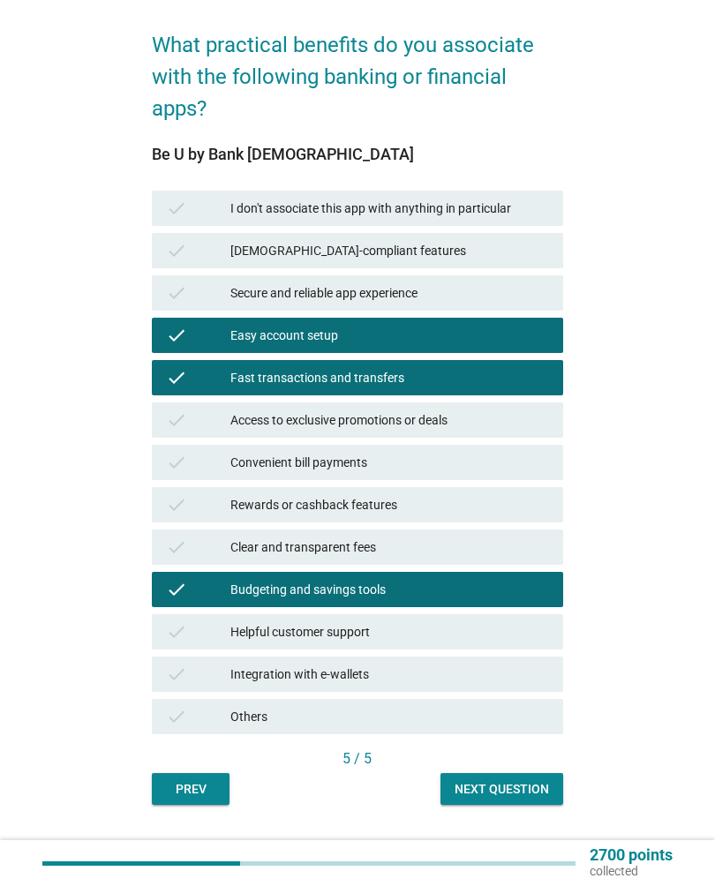
scroll to position [118, 0]
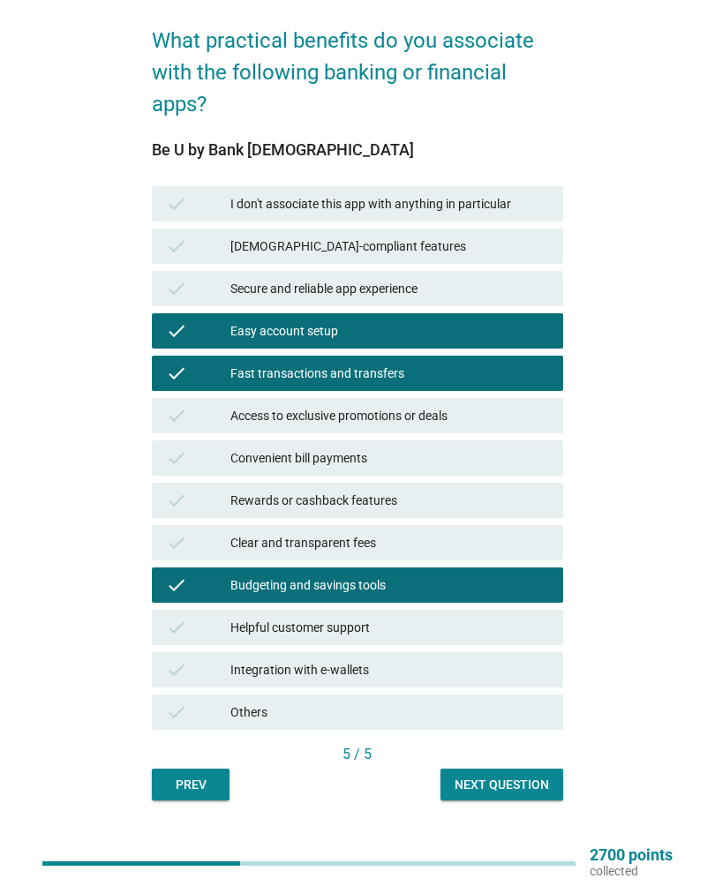
click at [194, 281] on div "check" at bounding box center [198, 288] width 64 height 21
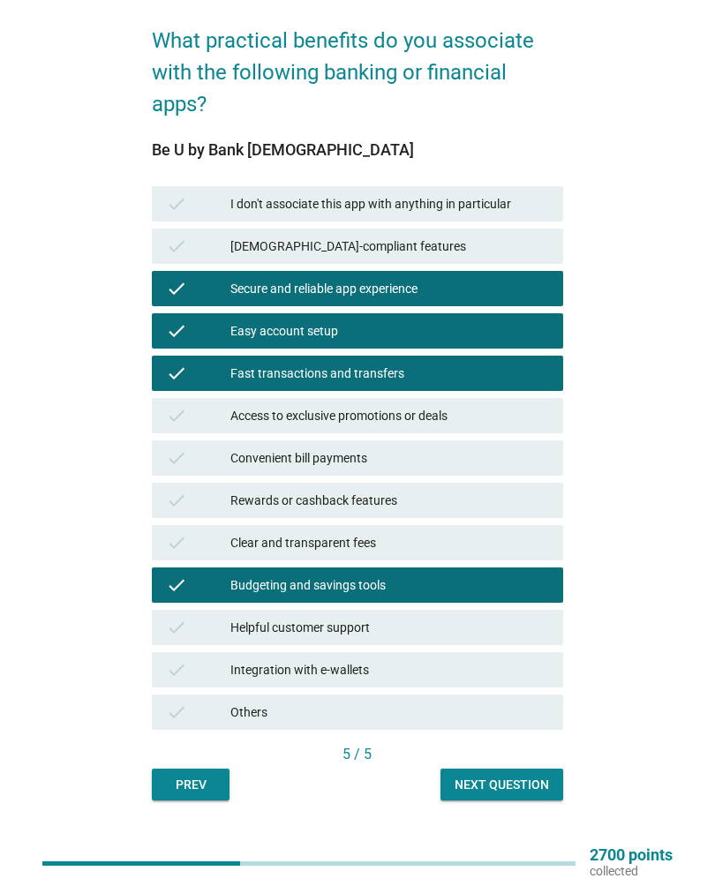
click at [489, 799] on button "Next question" at bounding box center [501, 784] width 123 height 32
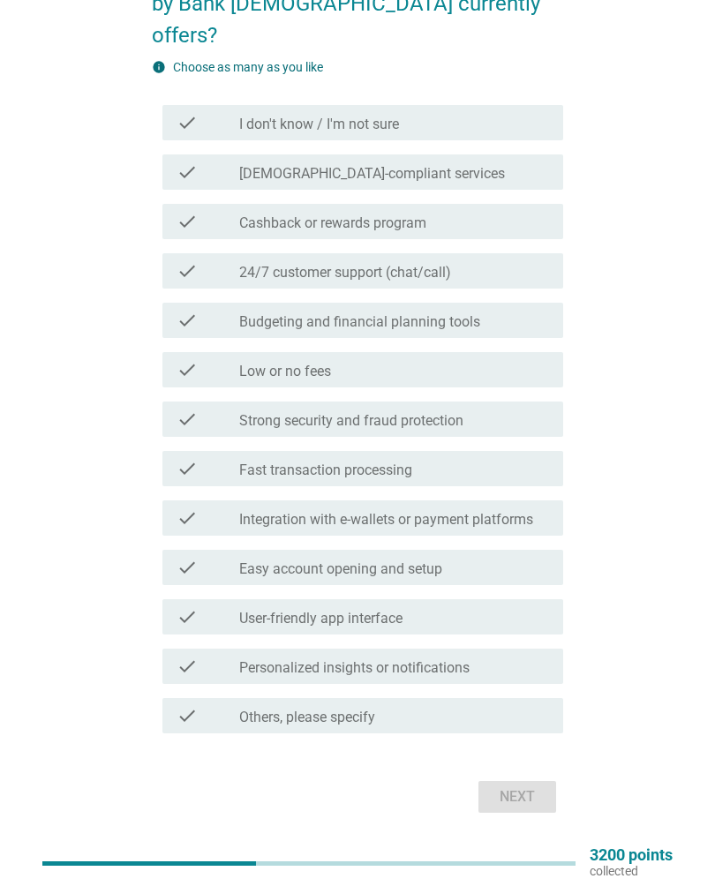
scroll to position [186, 0]
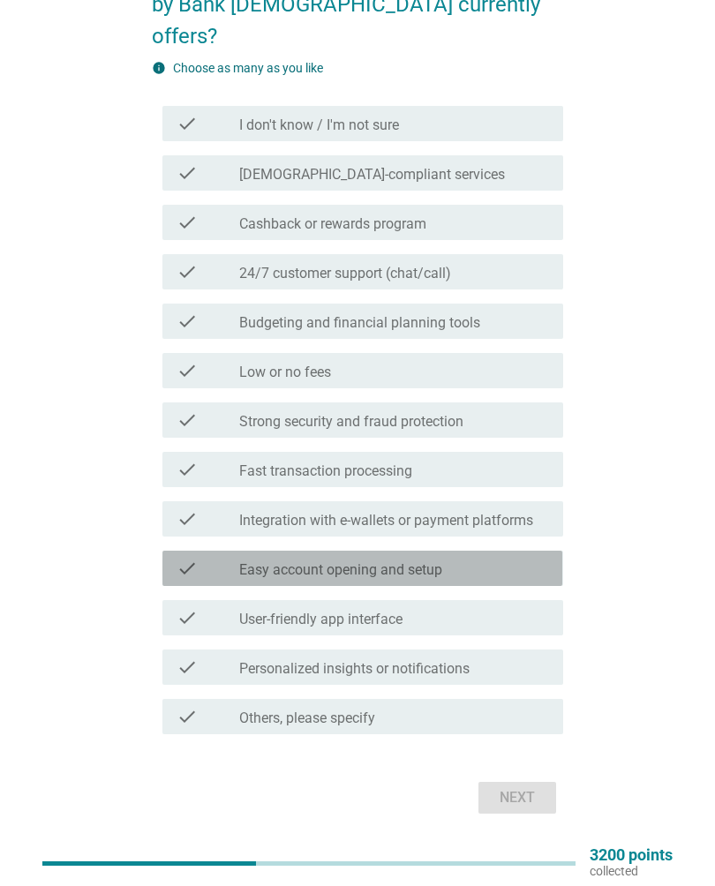
click at [183, 558] on icon "check" at bounding box center [186, 568] width 21 height 21
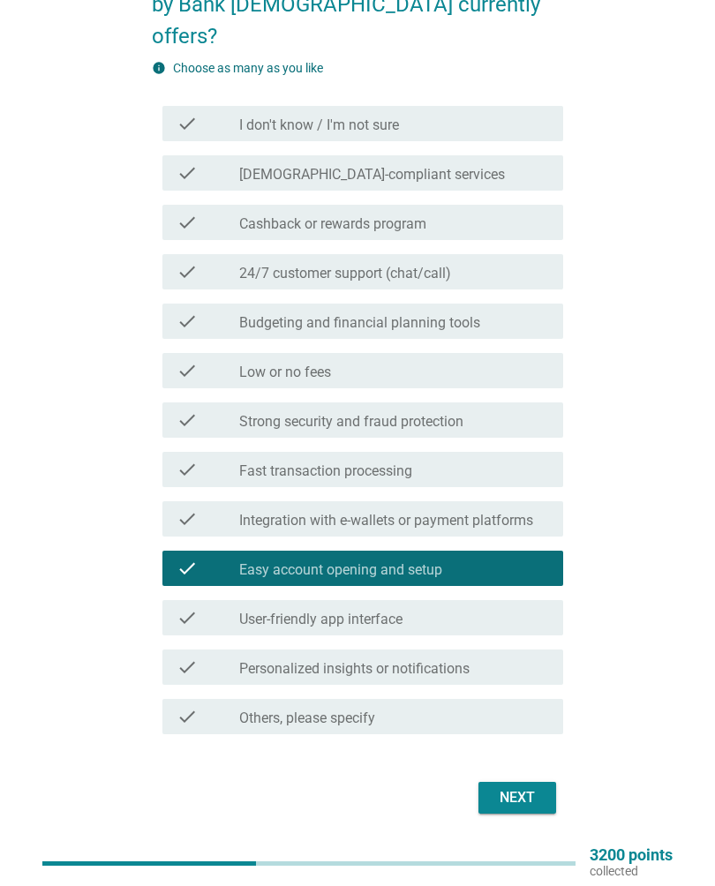
click at [184, 607] on icon "check" at bounding box center [186, 617] width 21 height 21
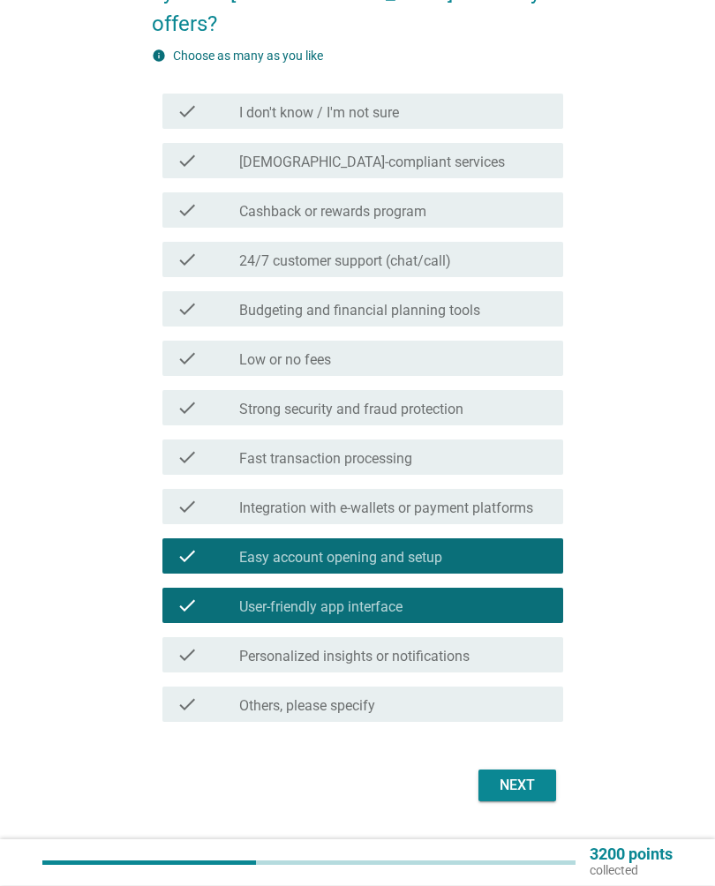
scroll to position [199, 0]
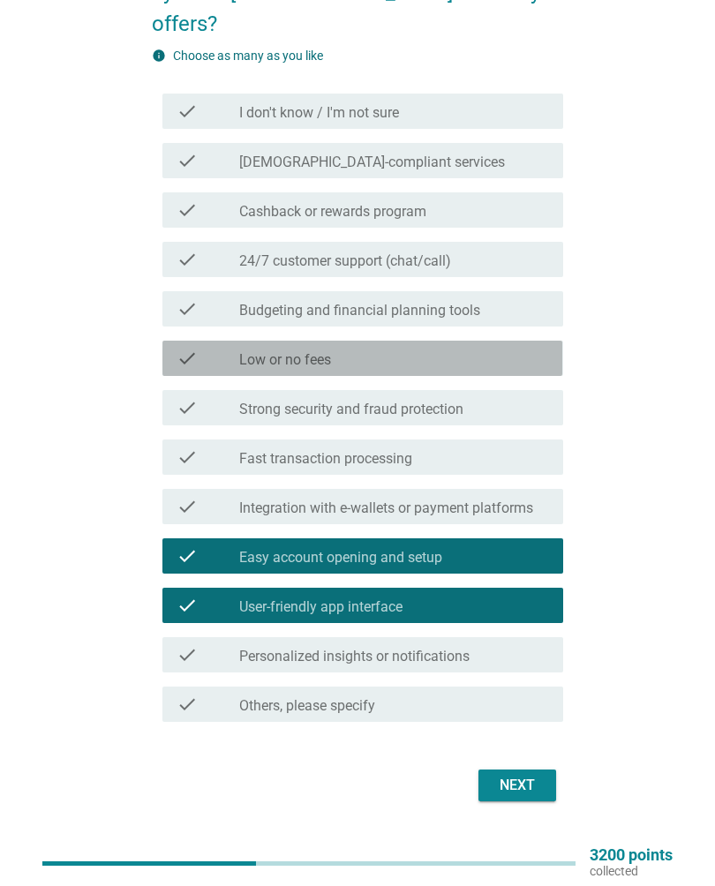
click at [240, 351] on label "Low or no fees" at bounding box center [285, 360] width 92 height 18
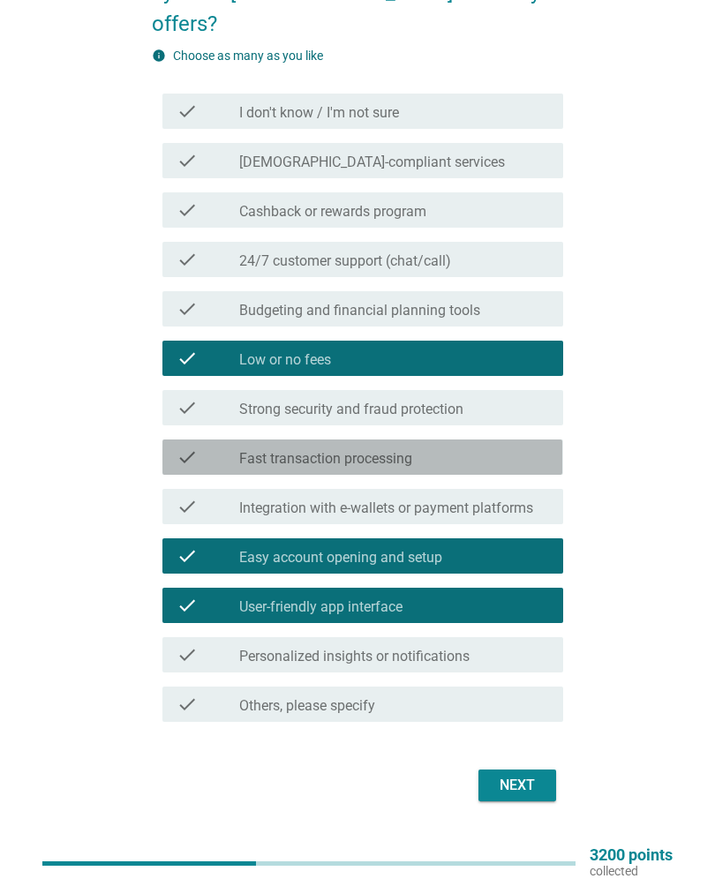
click at [228, 446] on div "check" at bounding box center [207, 456] width 62 height 21
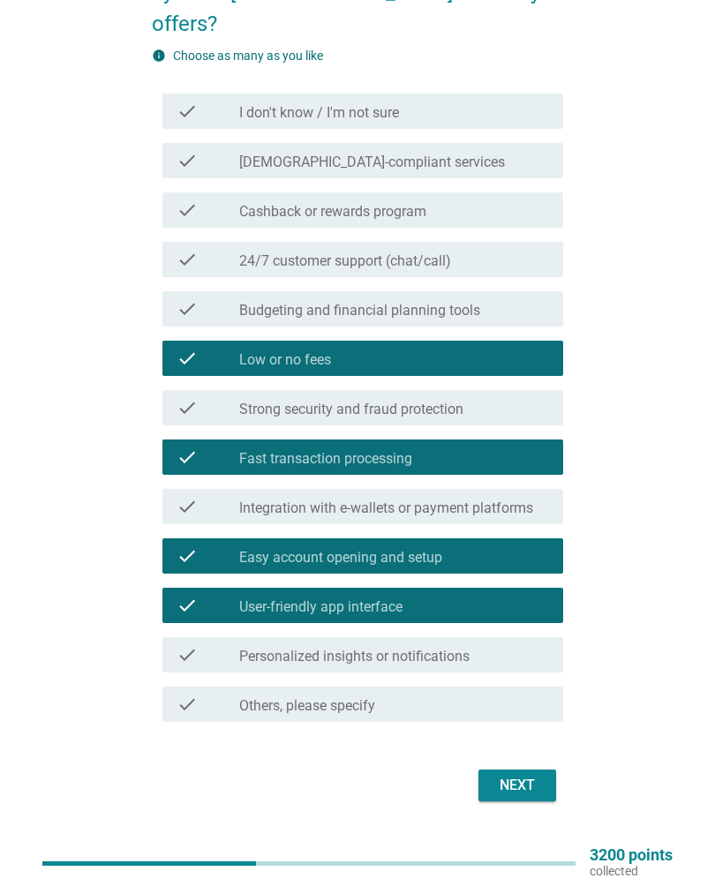
click at [508, 788] on div "English arrow_drop_down Which of the following do you believe Be U by Bank [DEM…" at bounding box center [357, 337] width 438 height 968
click at [521, 775] on div "Next" at bounding box center [516, 785] width 49 height 21
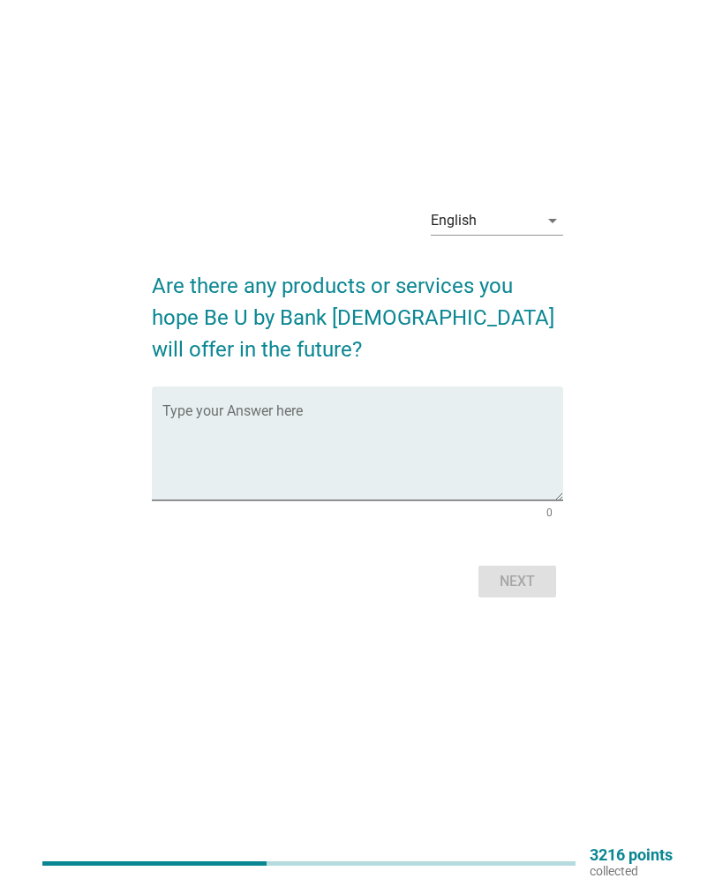
scroll to position [0, 0]
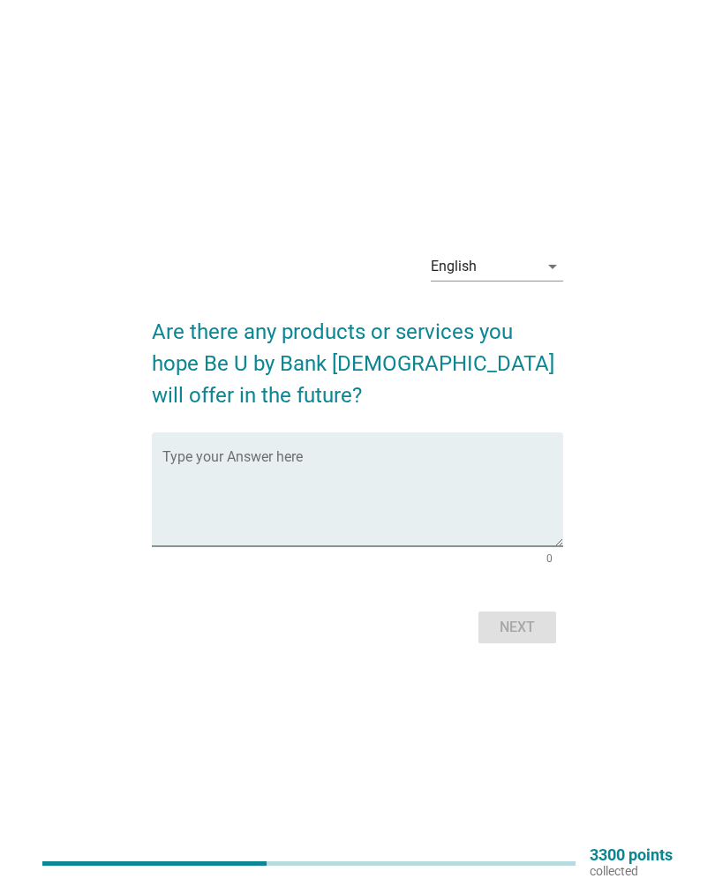
click at [481, 454] on textarea "Type your Answer here" at bounding box center [362, 499] width 400 height 93
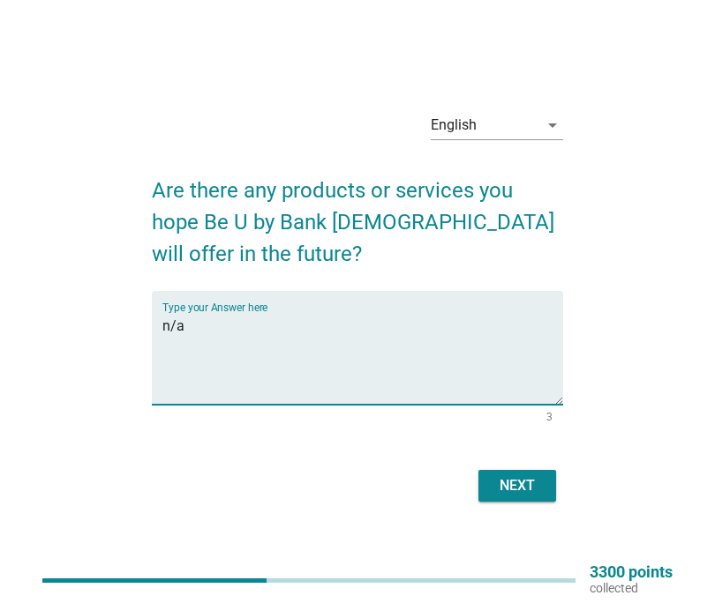
type textarea "n/a"
click at [522, 481] on div "Next" at bounding box center [516, 486] width 49 height 21
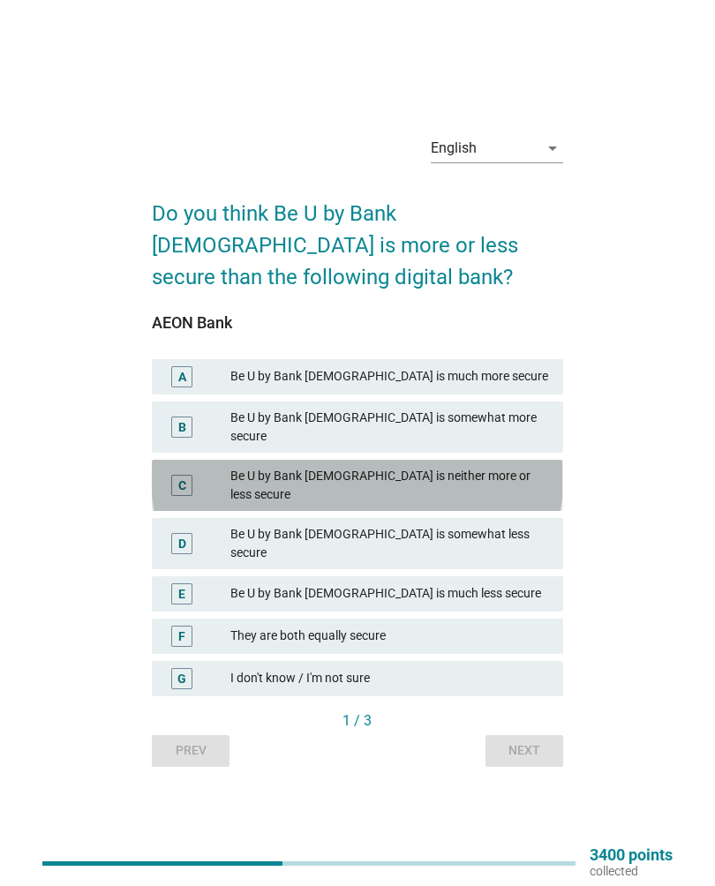
click at [209, 467] on div "C" at bounding box center [198, 485] width 64 height 37
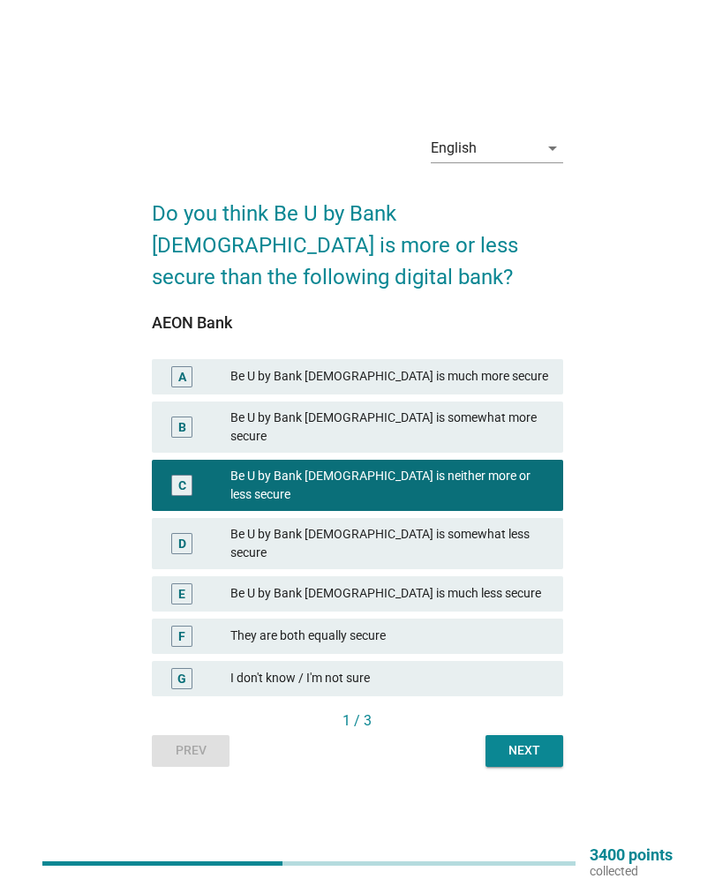
click at [502, 735] on button "Next" at bounding box center [524, 751] width 78 height 32
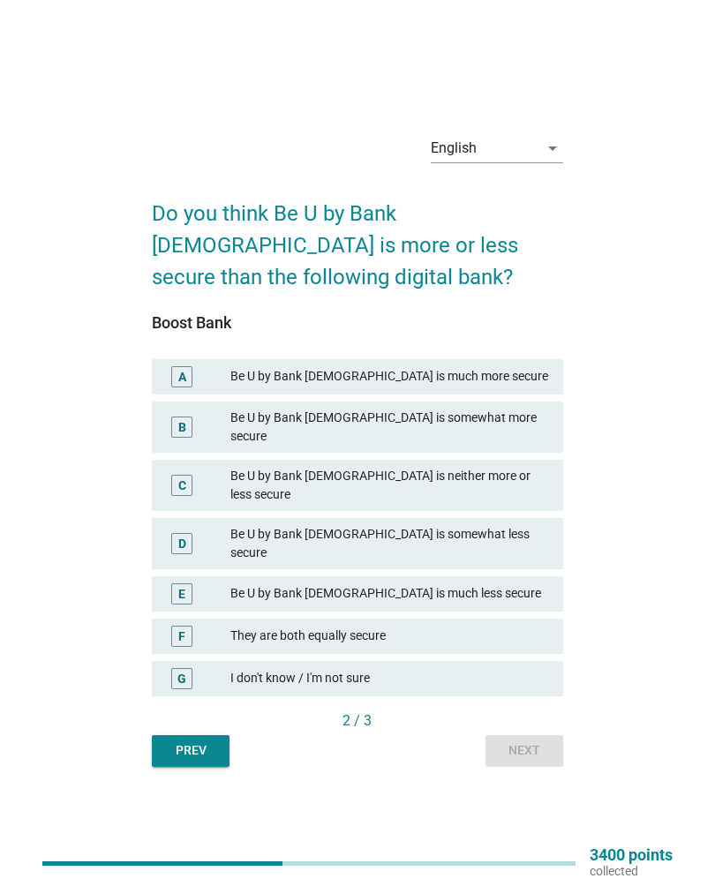
click at [196, 423] on div "B" at bounding box center [182, 426] width 32 height 37
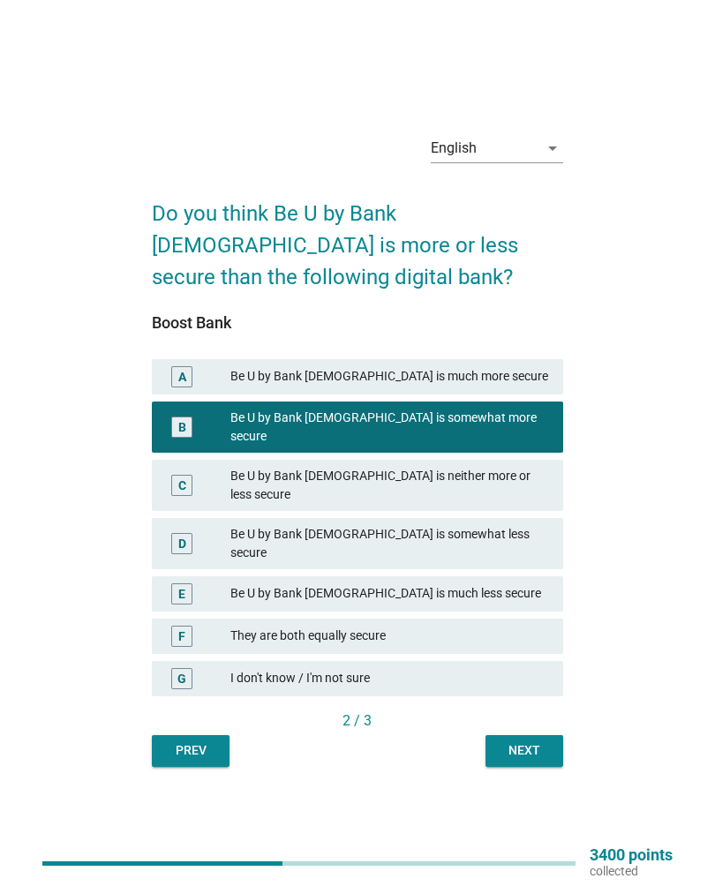
click at [506, 735] on button "Next" at bounding box center [524, 751] width 78 height 32
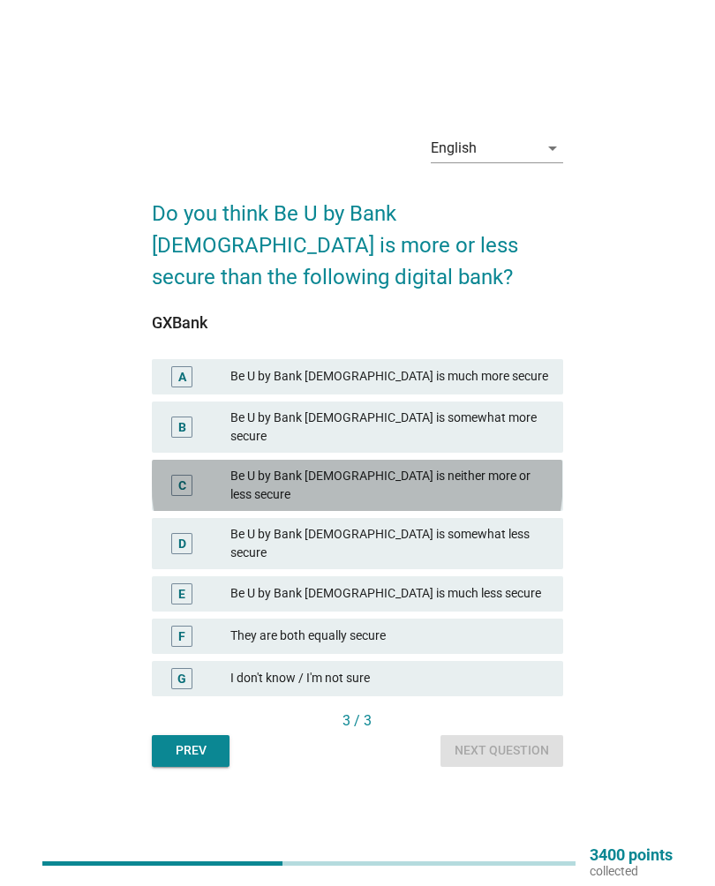
click at [199, 469] on div "C" at bounding box center [198, 485] width 64 height 37
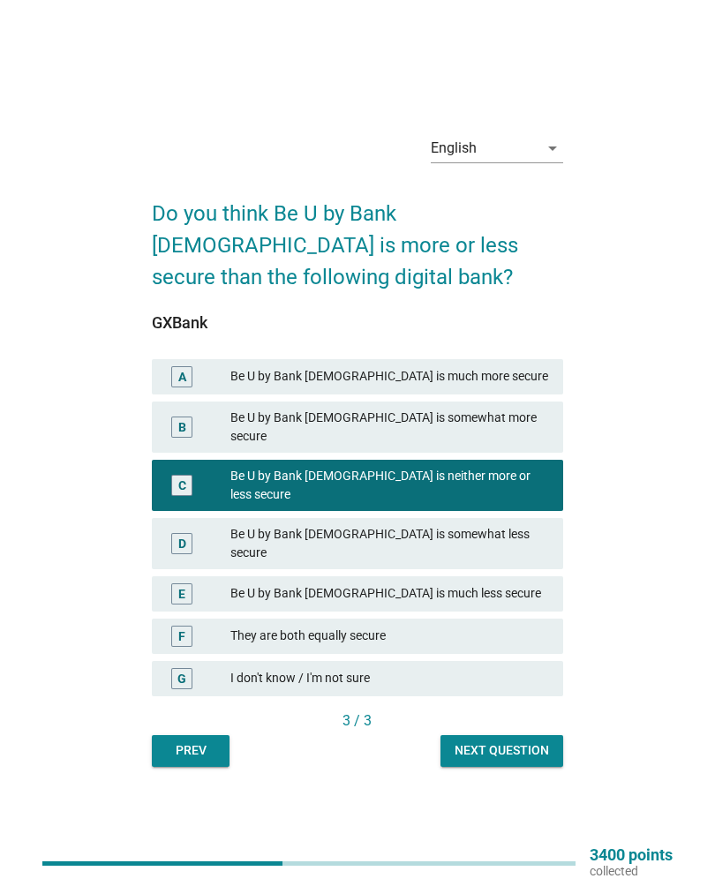
click at [486, 735] on button "Next question" at bounding box center [501, 751] width 123 height 32
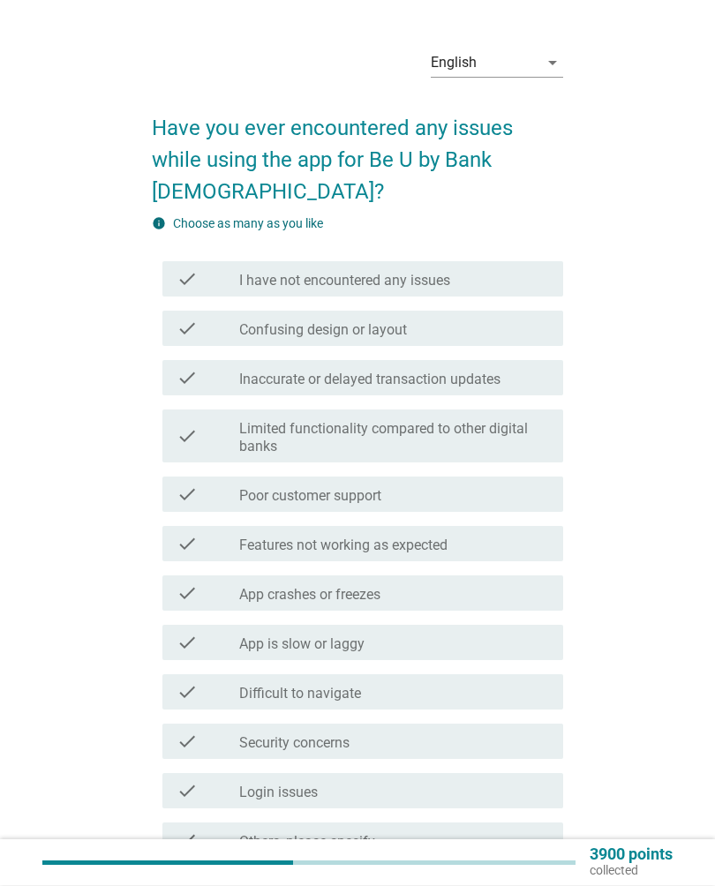
scroll to position [31, 0]
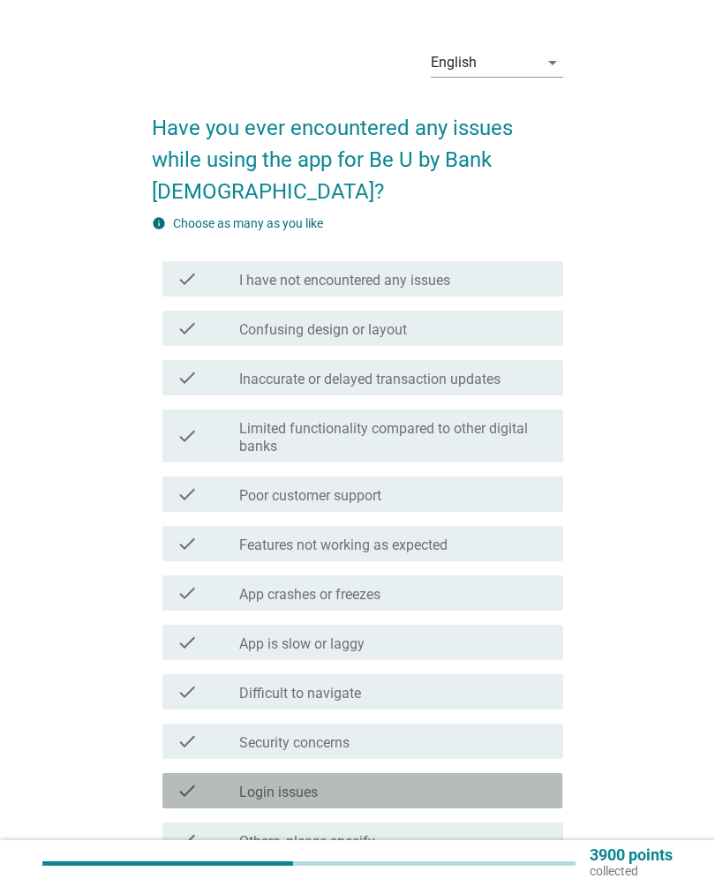
click at [240, 773] on div "check check_box_outline_blank Login issues" at bounding box center [362, 790] width 400 height 35
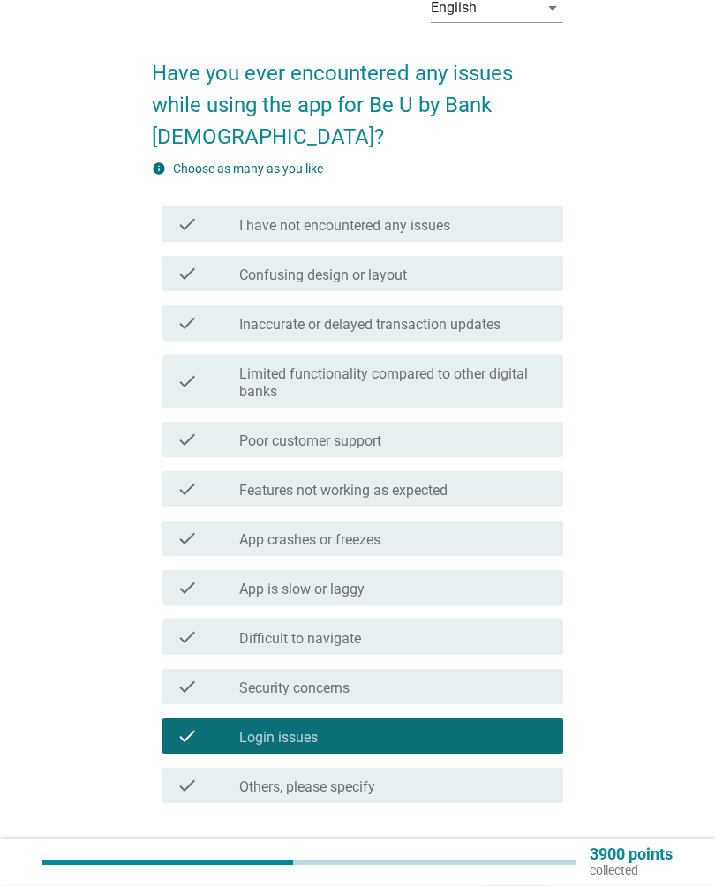
scroll to position [88, 0]
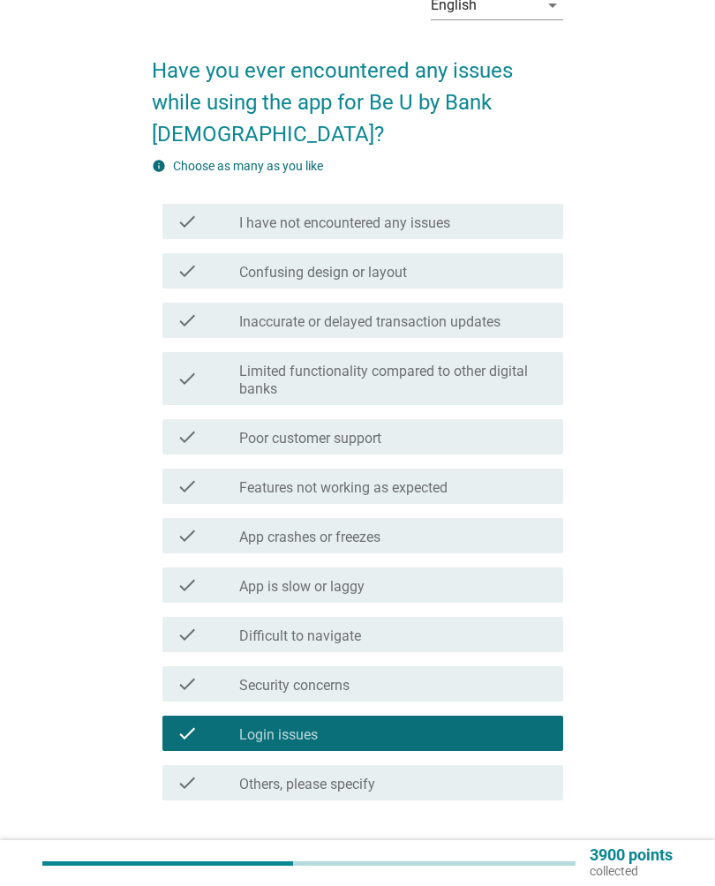
click at [510, 810] on form "Have you ever encountered any issues while using the app for Be U by Bank [DEMO…" at bounding box center [357, 461] width 410 height 848
click at [516, 853] on div "Next" at bounding box center [516, 863] width 49 height 21
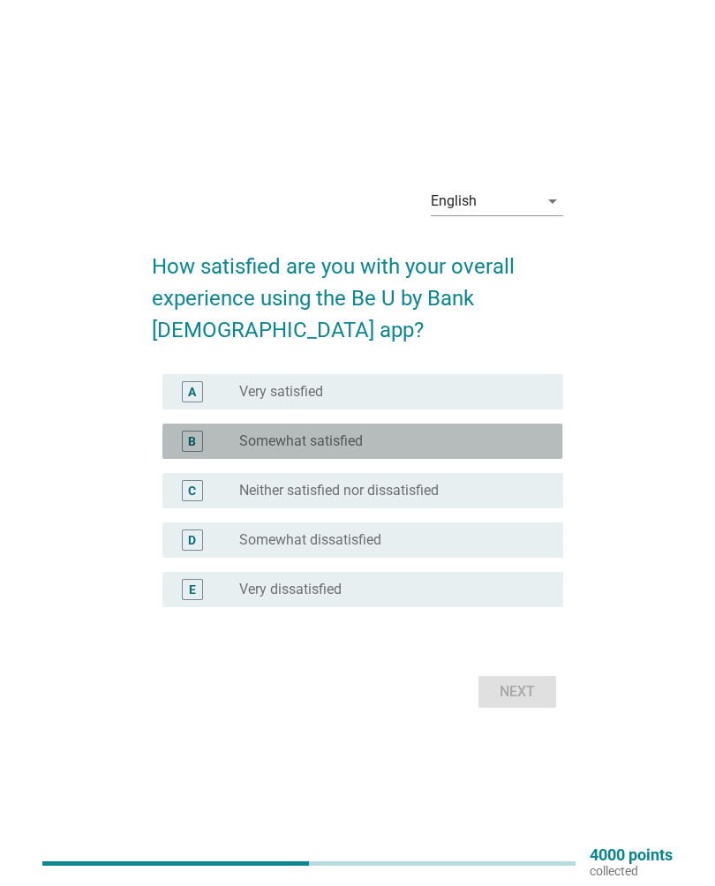
click at [203, 432] on div "B" at bounding box center [191, 441] width 31 height 21
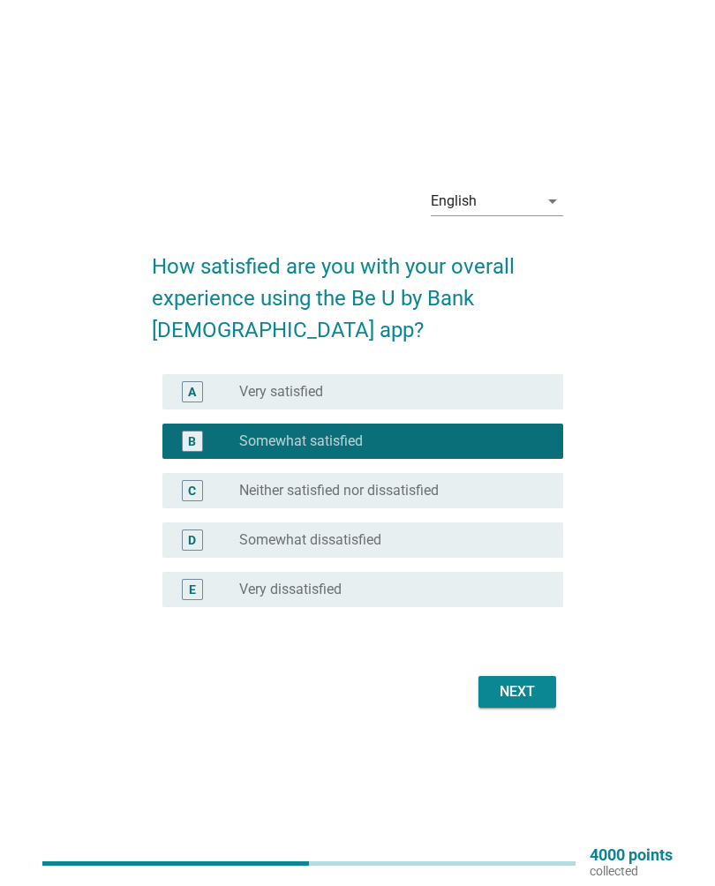
click at [516, 706] on button "Next" at bounding box center [517, 692] width 78 height 32
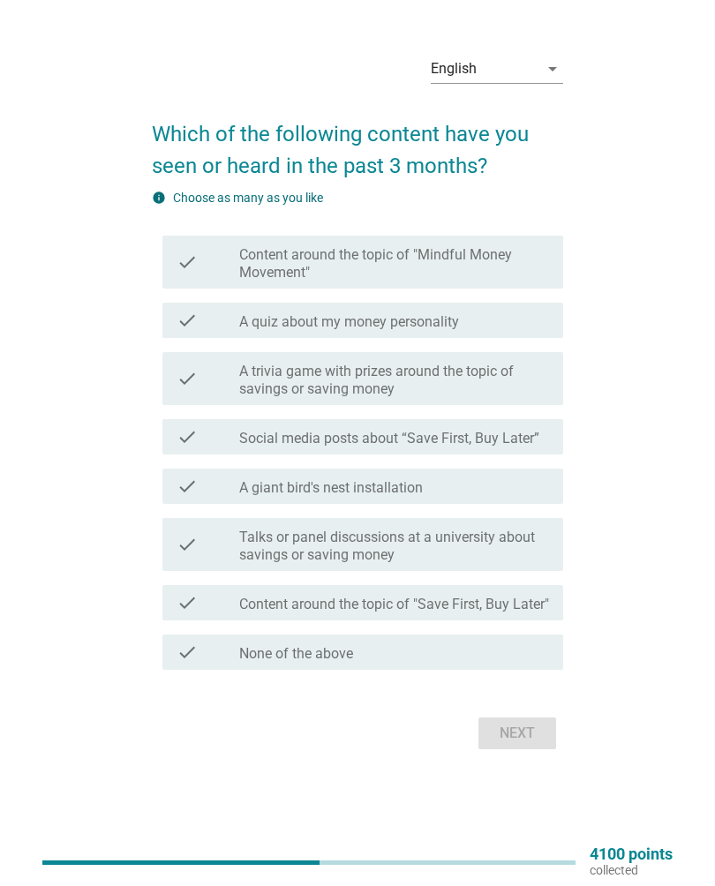
scroll to position [46, 0]
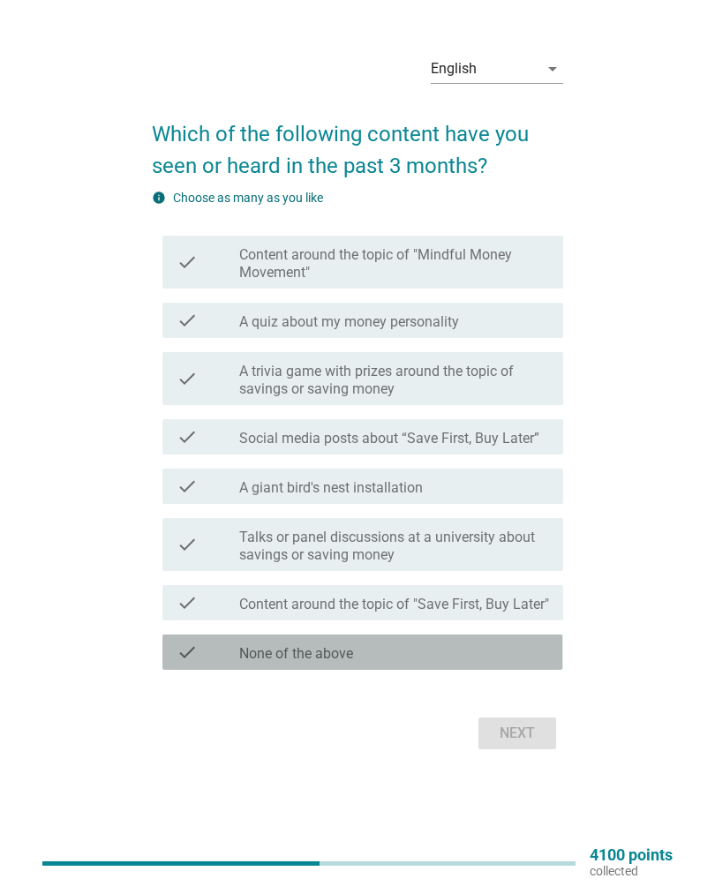
click at [191, 656] on icon "check" at bounding box center [186, 651] width 21 height 21
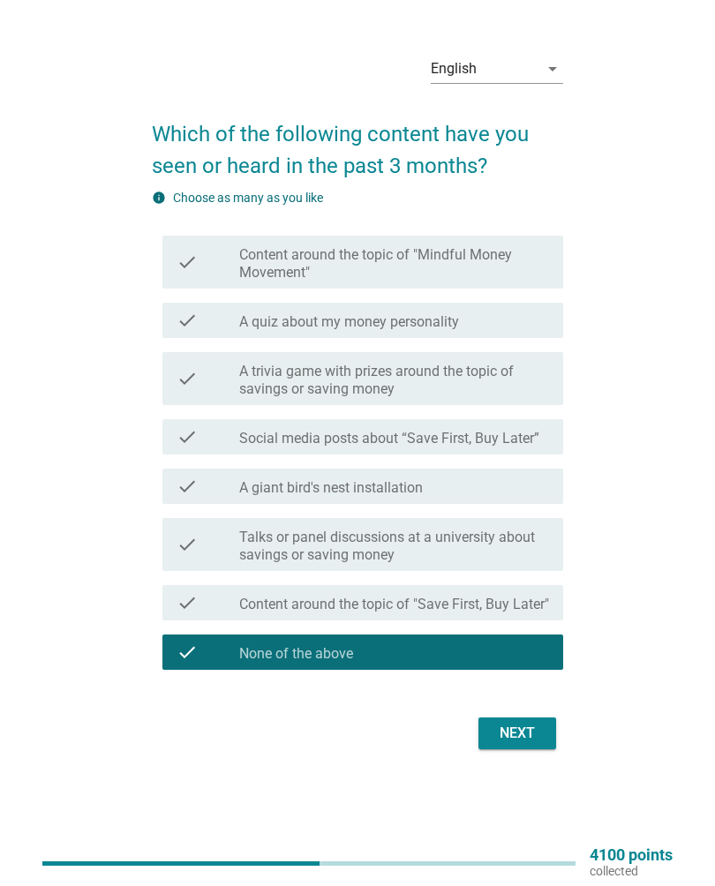
click at [521, 749] on button "Next" at bounding box center [517, 733] width 78 height 32
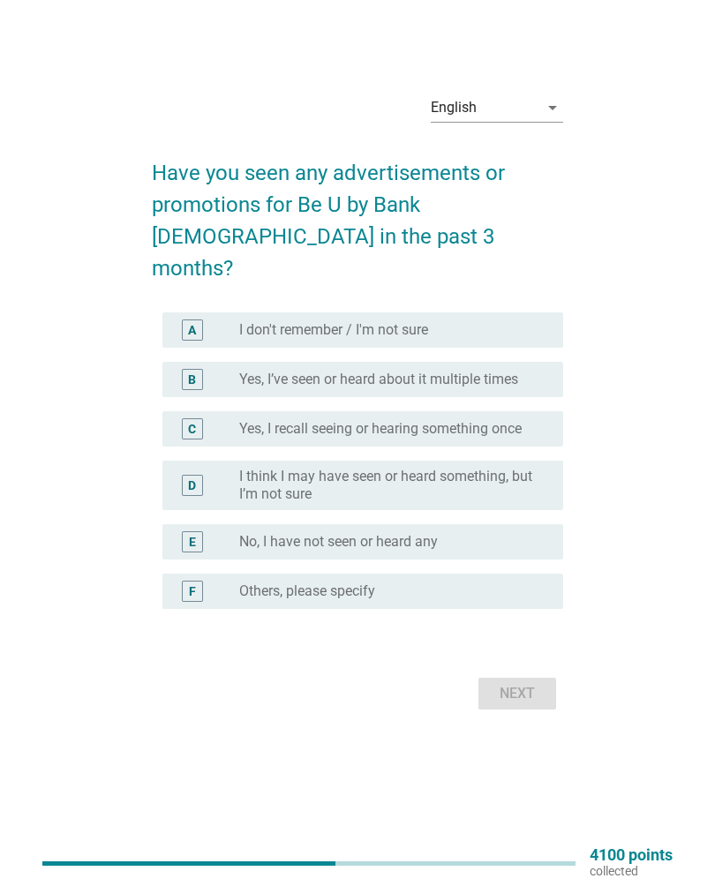
scroll to position [0, 0]
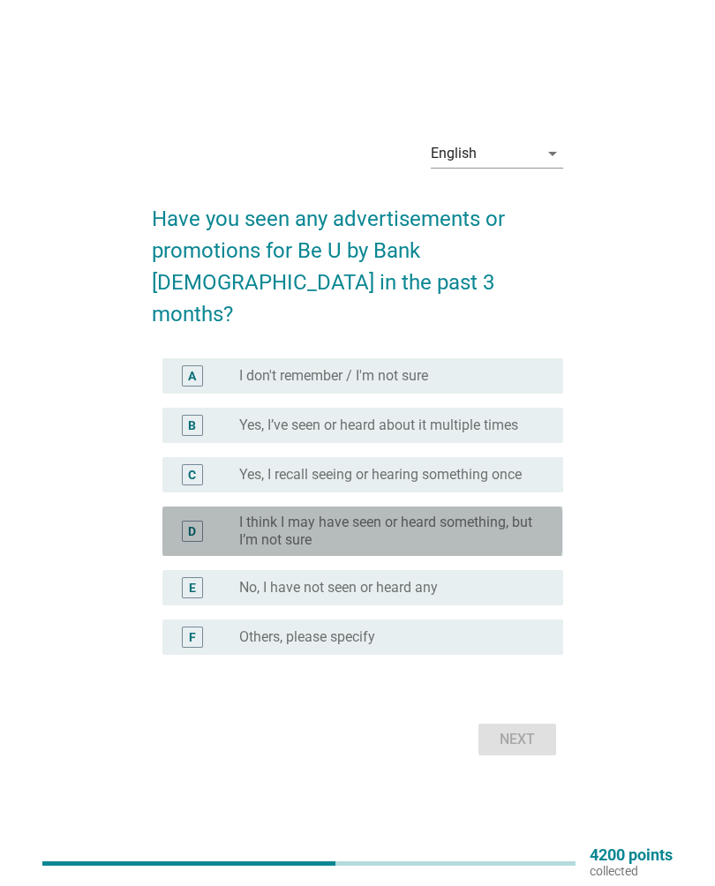
click at [253, 524] on label "I think I may have seen or heard something, but I’m not sure" at bounding box center [387, 530] width 296 height 35
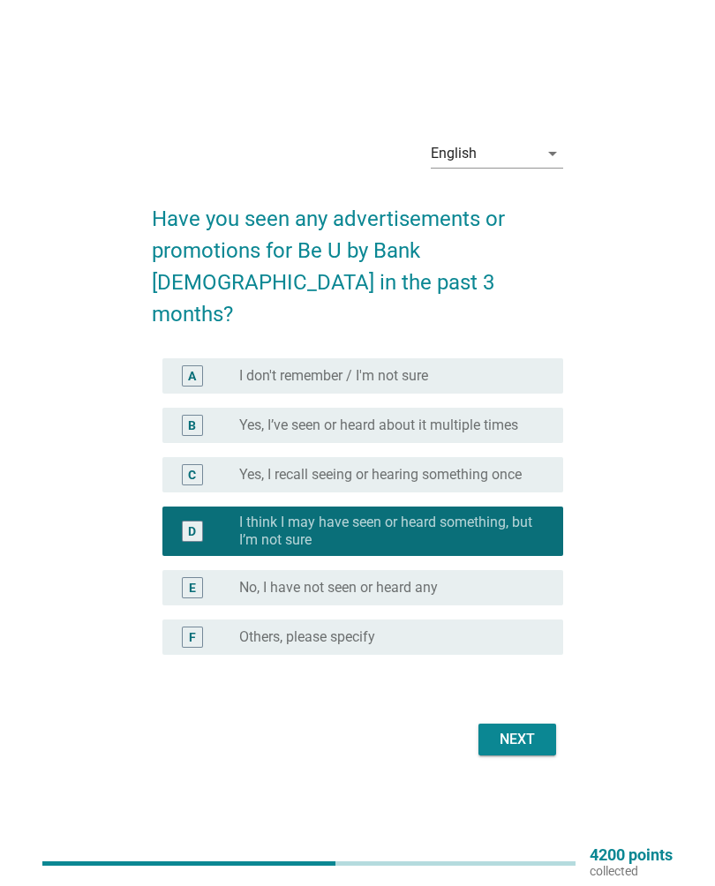
click at [513, 736] on button "Next" at bounding box center [517, 739] width 78 height 32
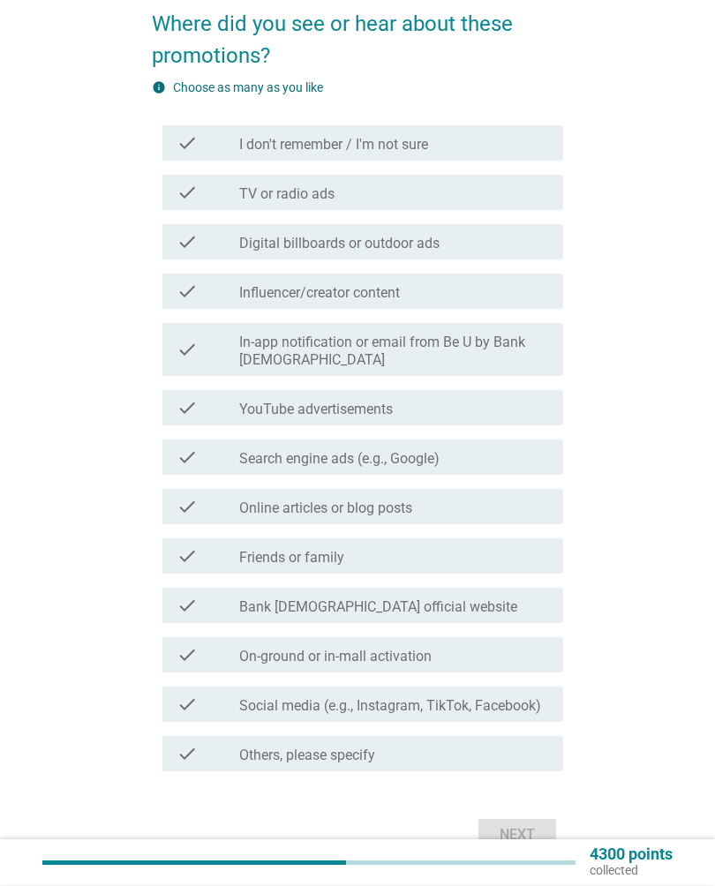
scroll to position [140, 0]
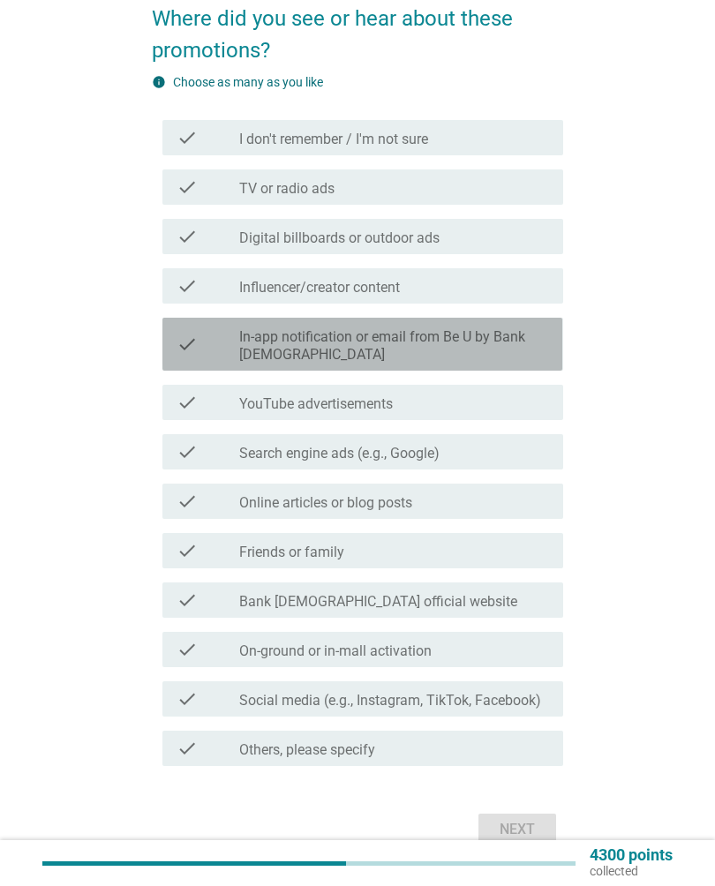
click at [221, 352] on div "check" at bounding box center [207, 344] width 62 height 39
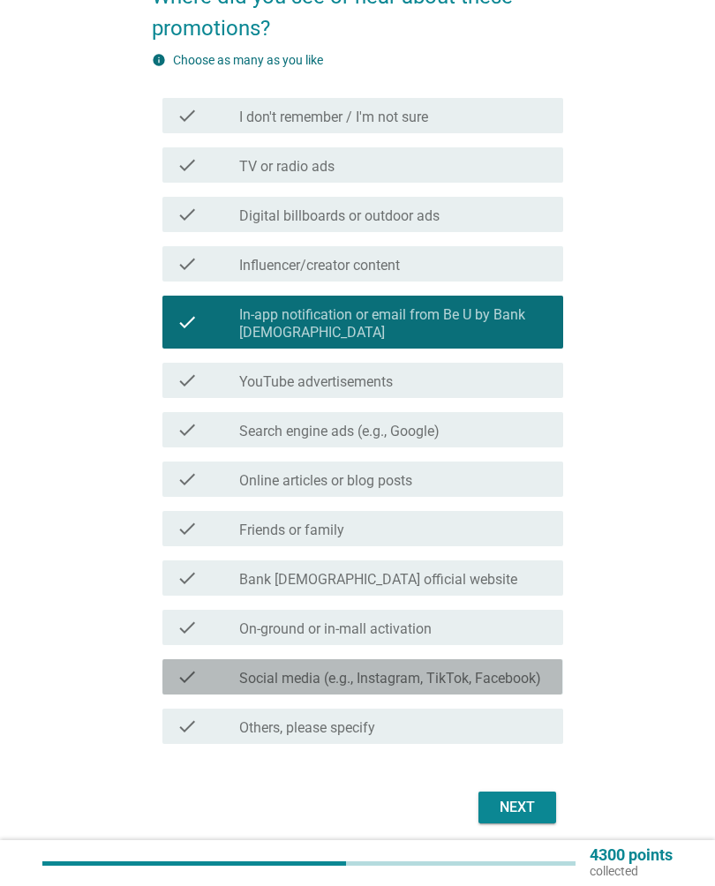
scroll to position [216, 0]
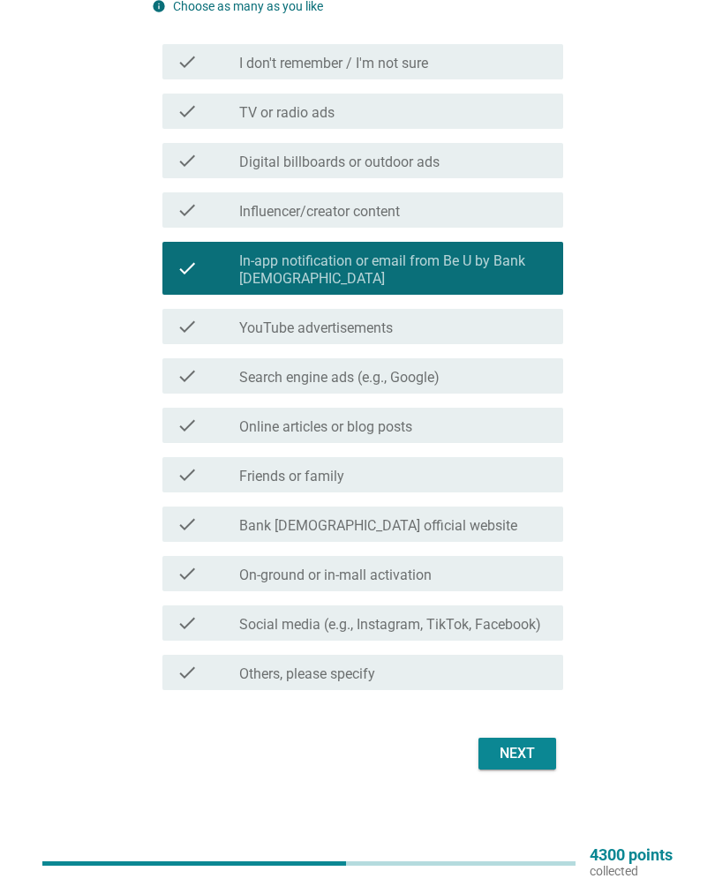
click at [514, 756] on div "Next" at bounding box center [516, 753] width 49 height 21
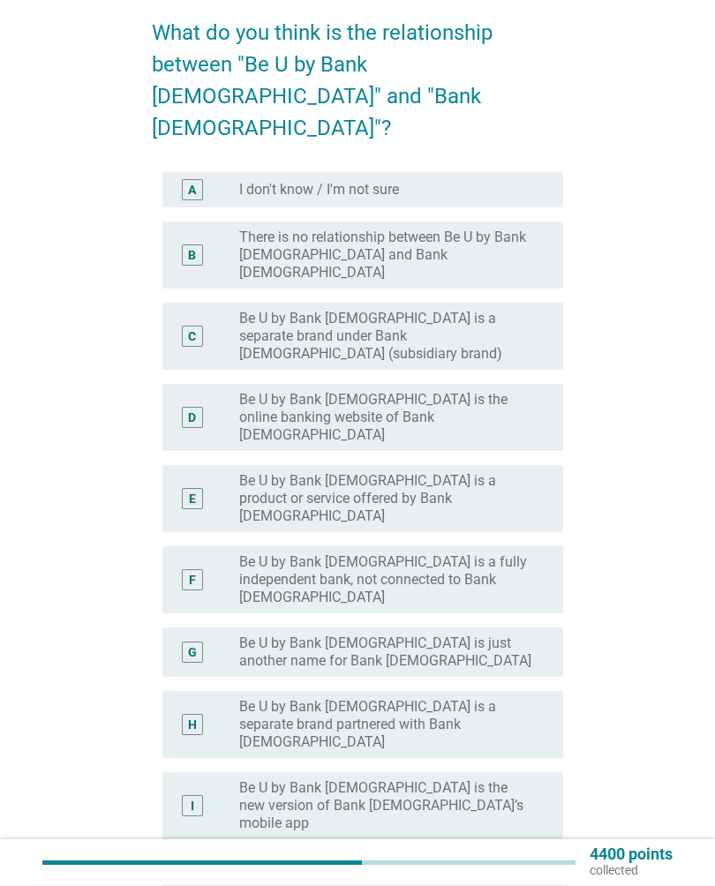
scroll to position [129, 0]
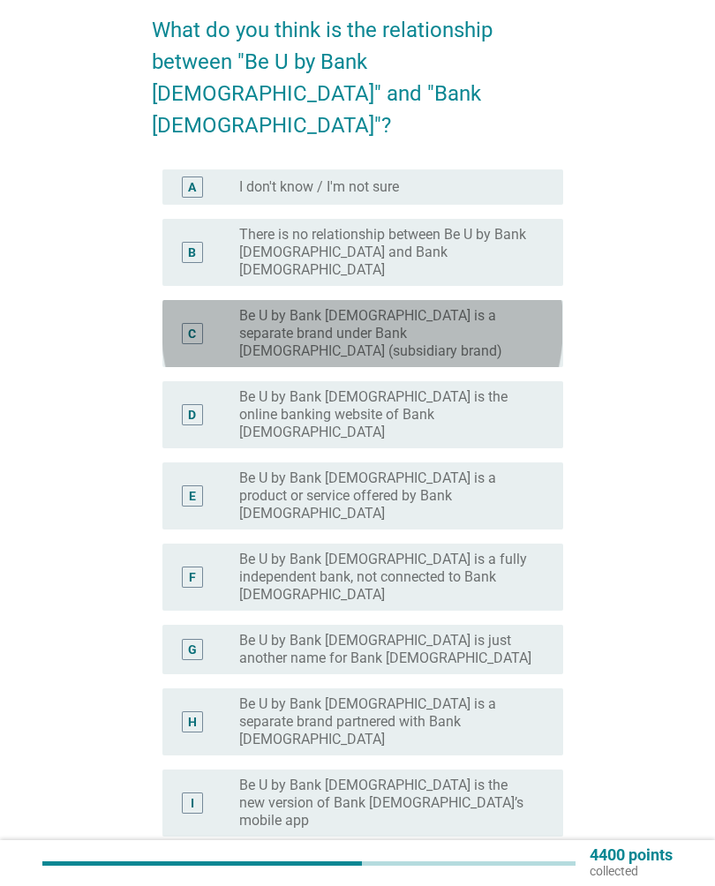
click at [206, 300] on div "C radio_button_unchecked Be U by Bank [DEMOGRAPHIC_DATA] is a separate brand un…" at bounding box center [362, 333] width 400 height 67
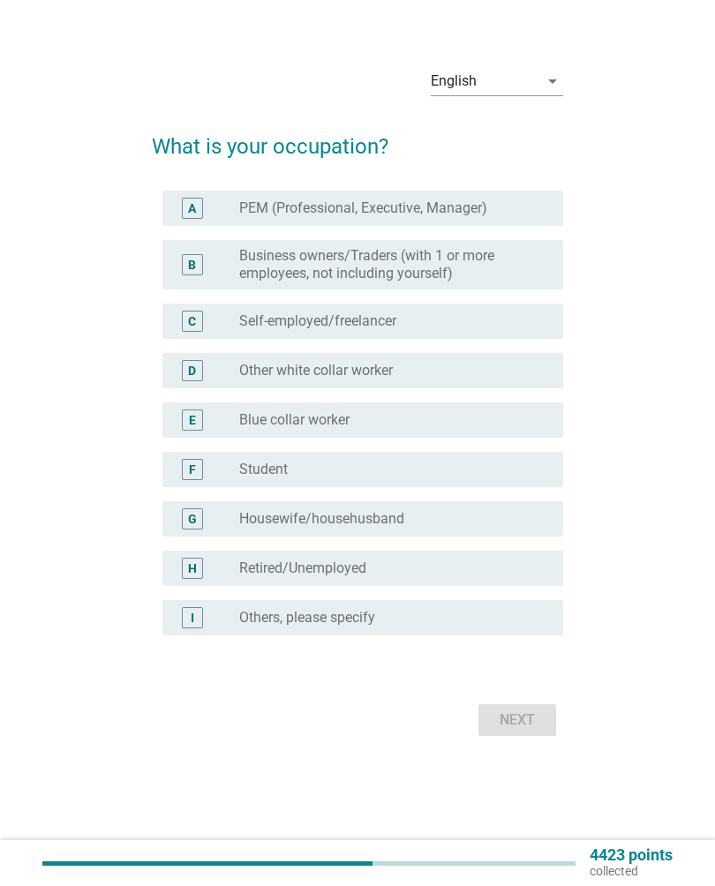
scroll to position [0, 0]
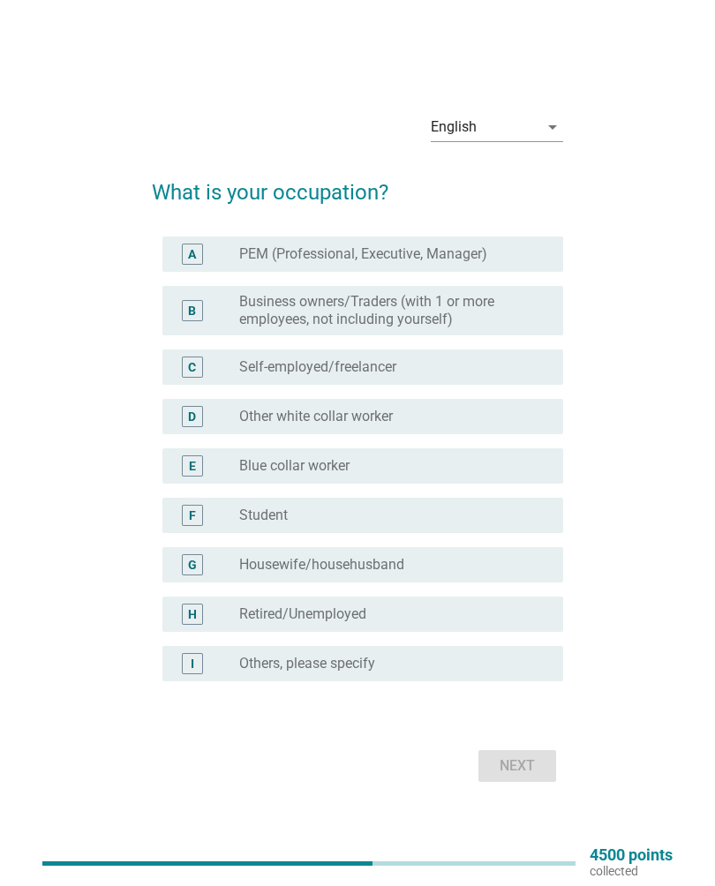
click at [154, 509] on div "F radio_button_unchecked Student" at bounding box center [357, 515] width 410 height 49
click at [190, 507] on div "F" at bounding box center [192, 515] width 7 height 19
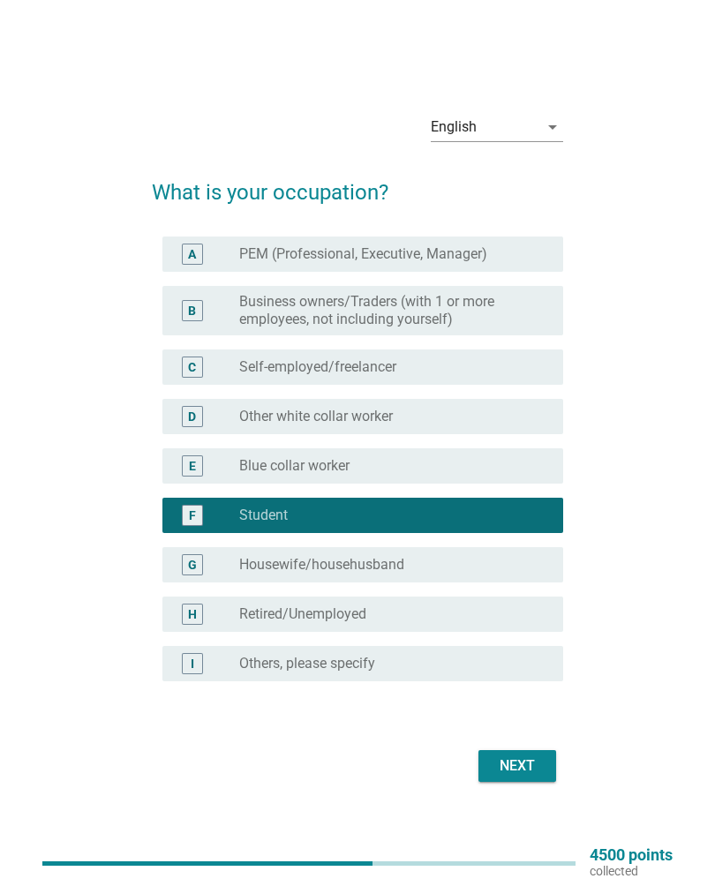
click at [513, 723] on form "What is your occupation? A radio_button_unchecked PEM (Professional, Executive,…" at bounding box center [357, 473] width 410 height 628
click at [506, 773] on div "Next" at bounding box center [516, 765] width 49 height 21
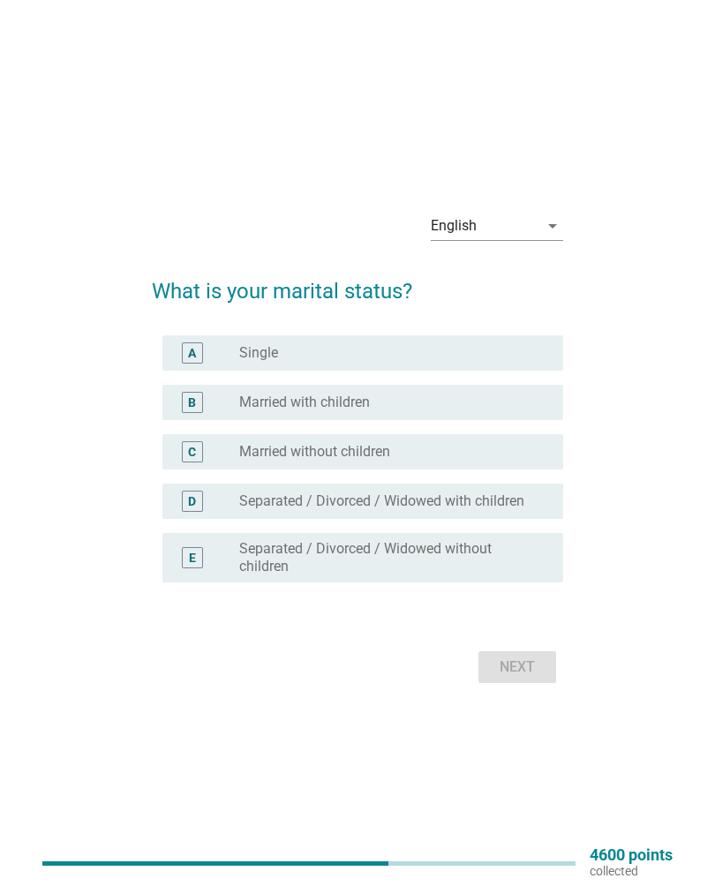
click at [193, 335] on div "A radio_button_unchecked Single" at bounding box center [362, 352] width 400 height 35
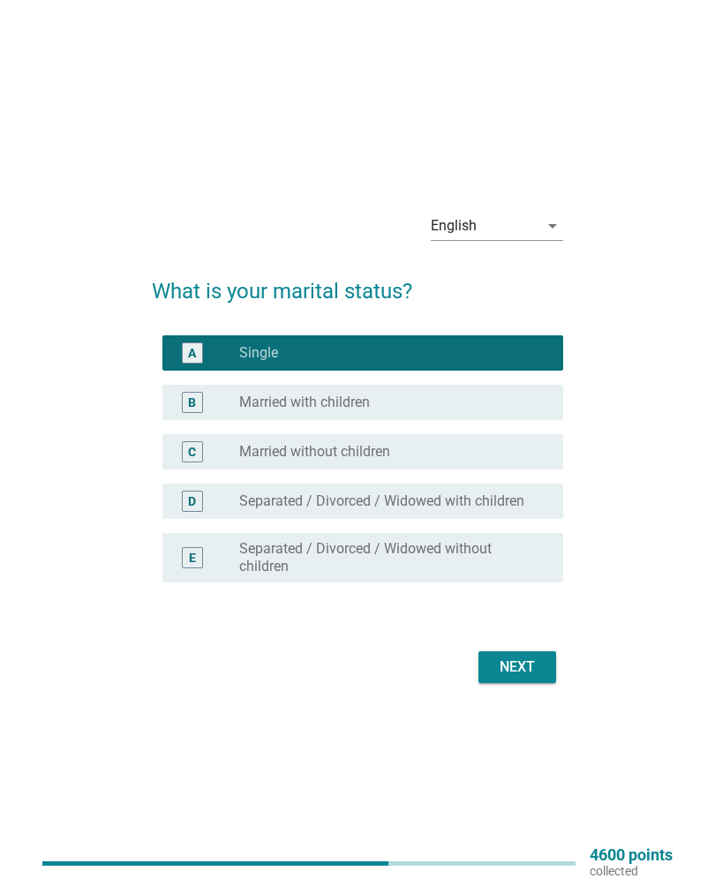
click at [521, 652] on button "Next" at bounding box center [517, 667] width 78 height 32
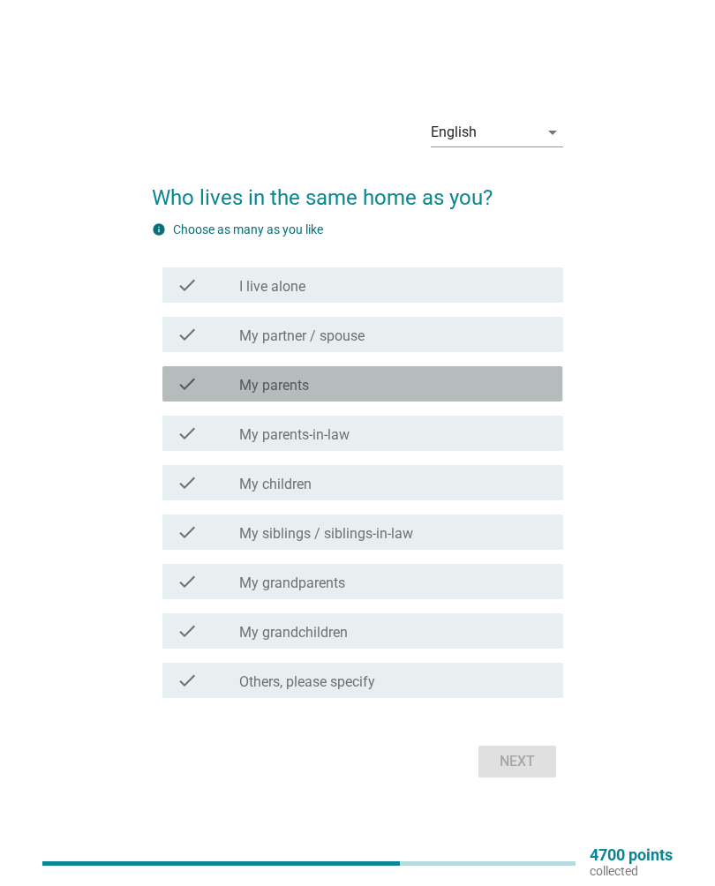
click at [207, 384] on div "check" at bounding box center [207, 383] width 62 height 21
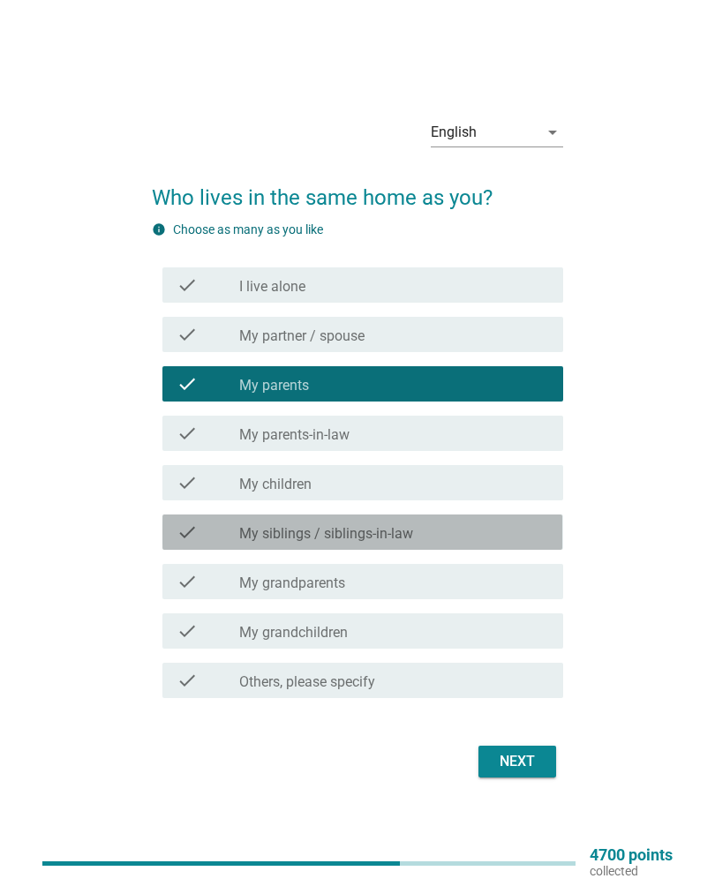
click at [273, 527] on label "My siblings / siblings-in-law" at bounding box center [326, 534] width 174 height 18
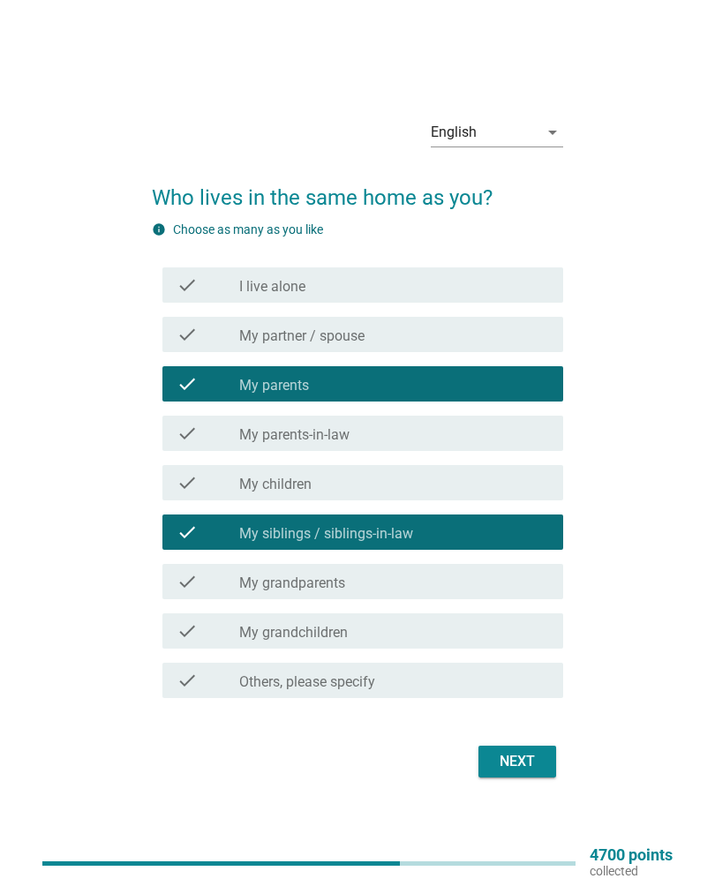
click at [513, 775] on button "Next" at bounding box center [517, 761] width 78 height 32
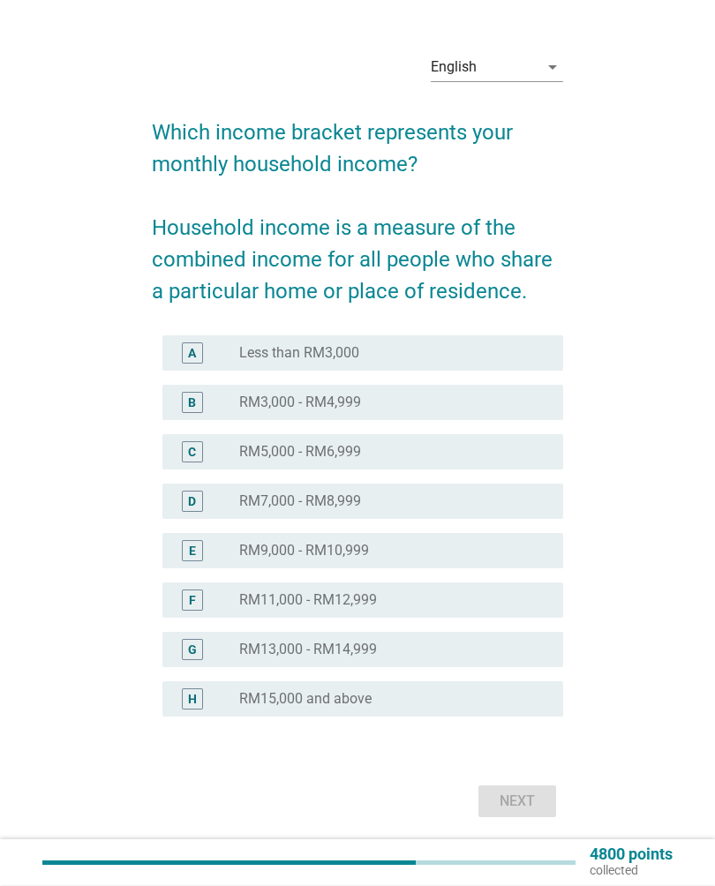
scroll to position [26, 0]
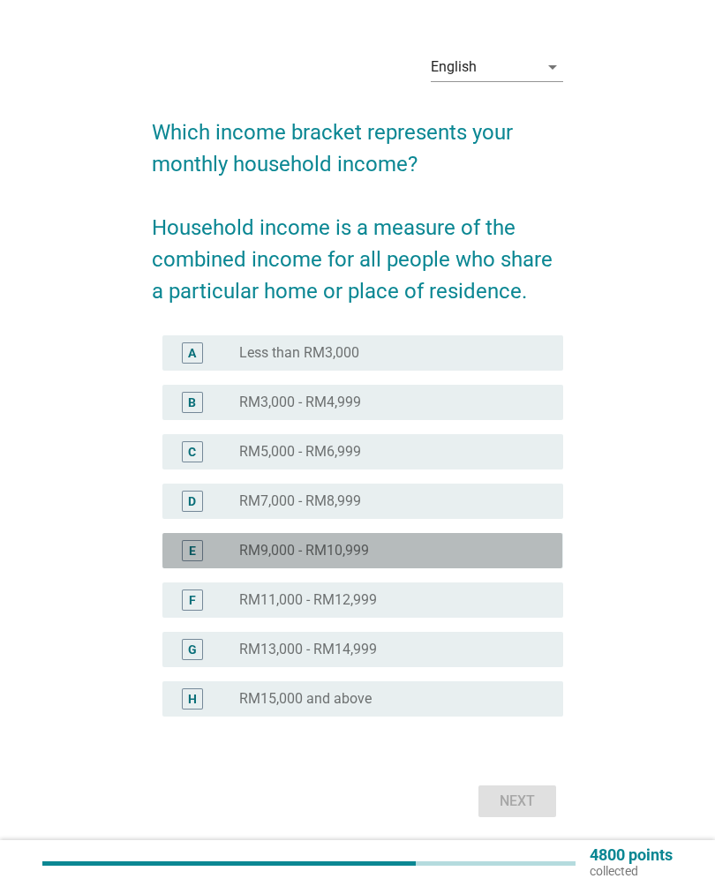
click at [219, 553] on div "E" at bounding box center [207, 550] width 62 height 21
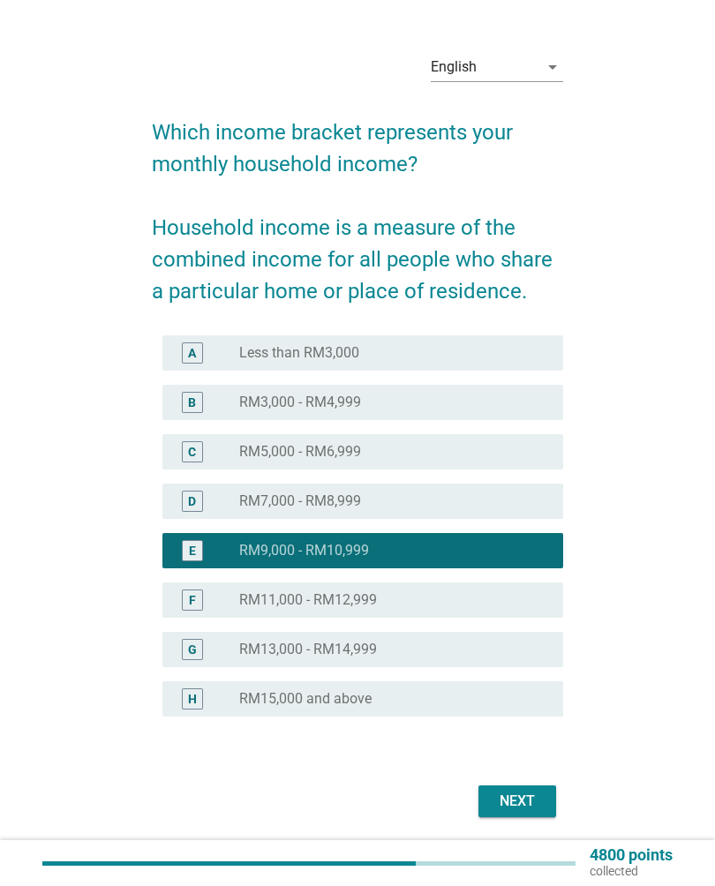
click at [515, 803] on div "Next" at bounding box center [516, 800] width 49 height 21
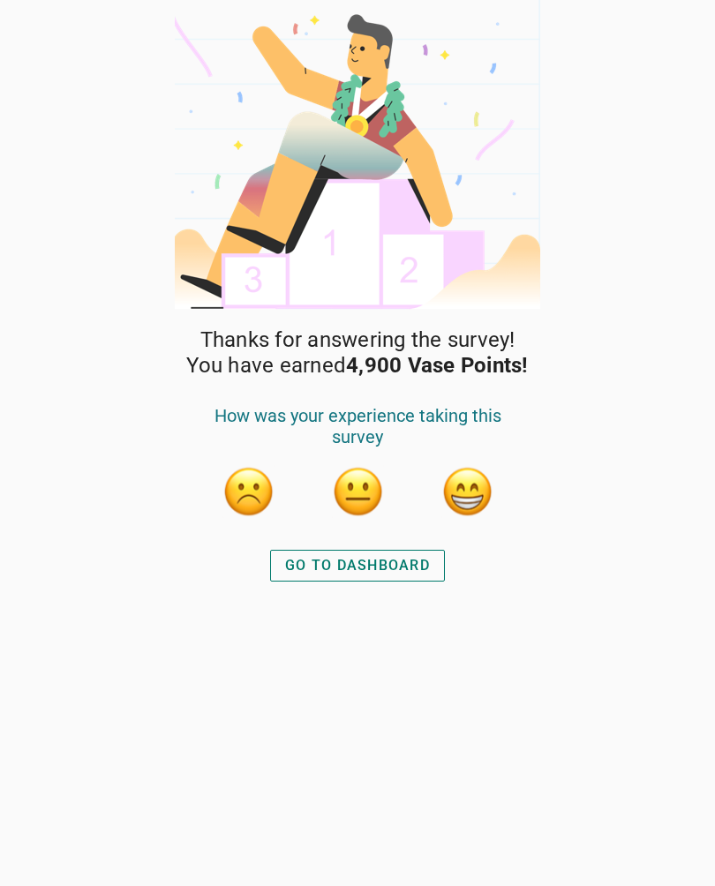
click at [319, 569] on div "GO TO DASHBOARD" at bounding box center [357, 565] width 145 height 21
